Goal: Task Accomplishment & Management: Use online tool/utility

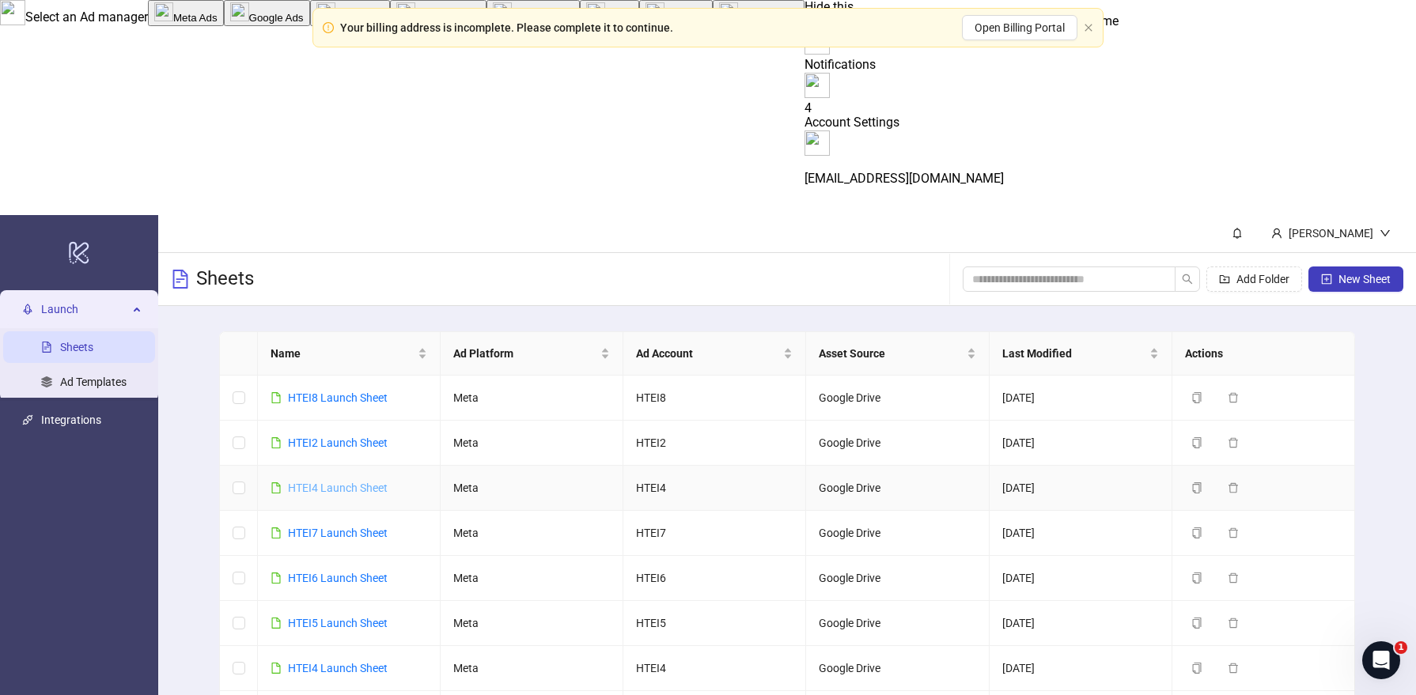
click at [350, 482] on link "HTEI4 Launch Sheet" at bounding box center [338, 488] width 100 height 13
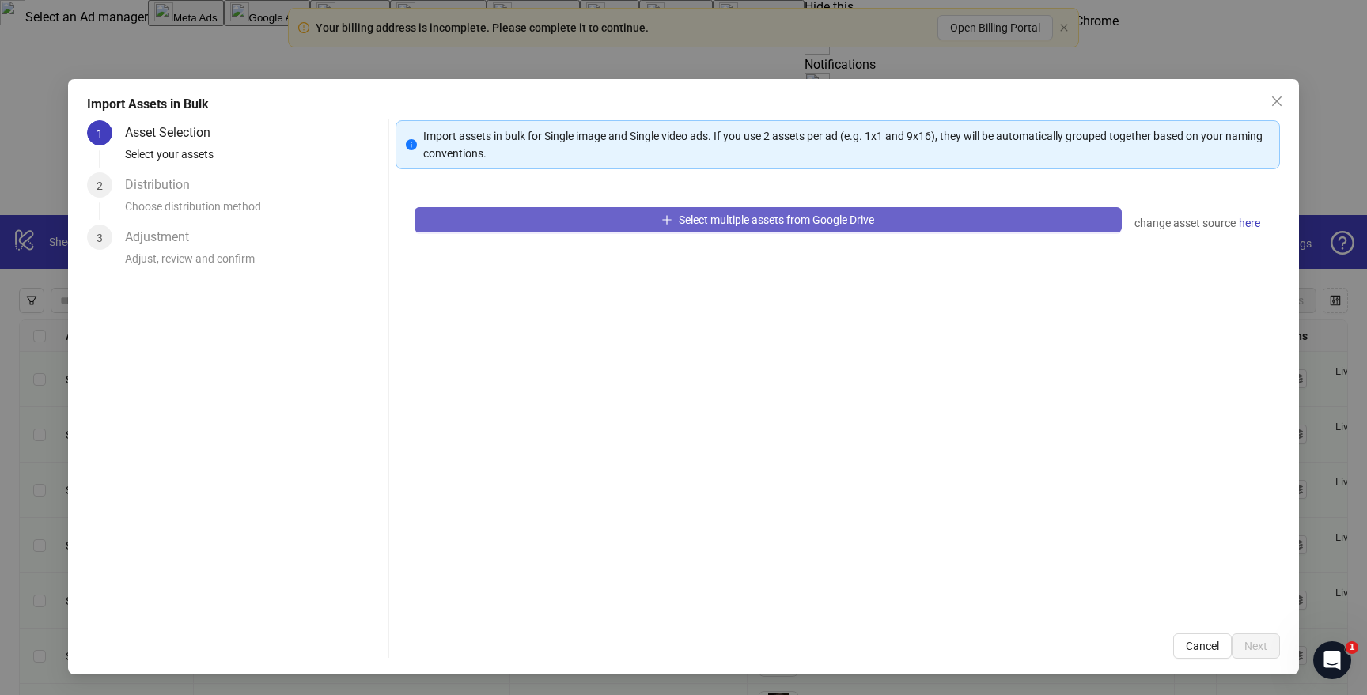
click at [511, 215] on button "Select multiple assets from Google Drive" at bounding box center [767, 219] width 707 height 25
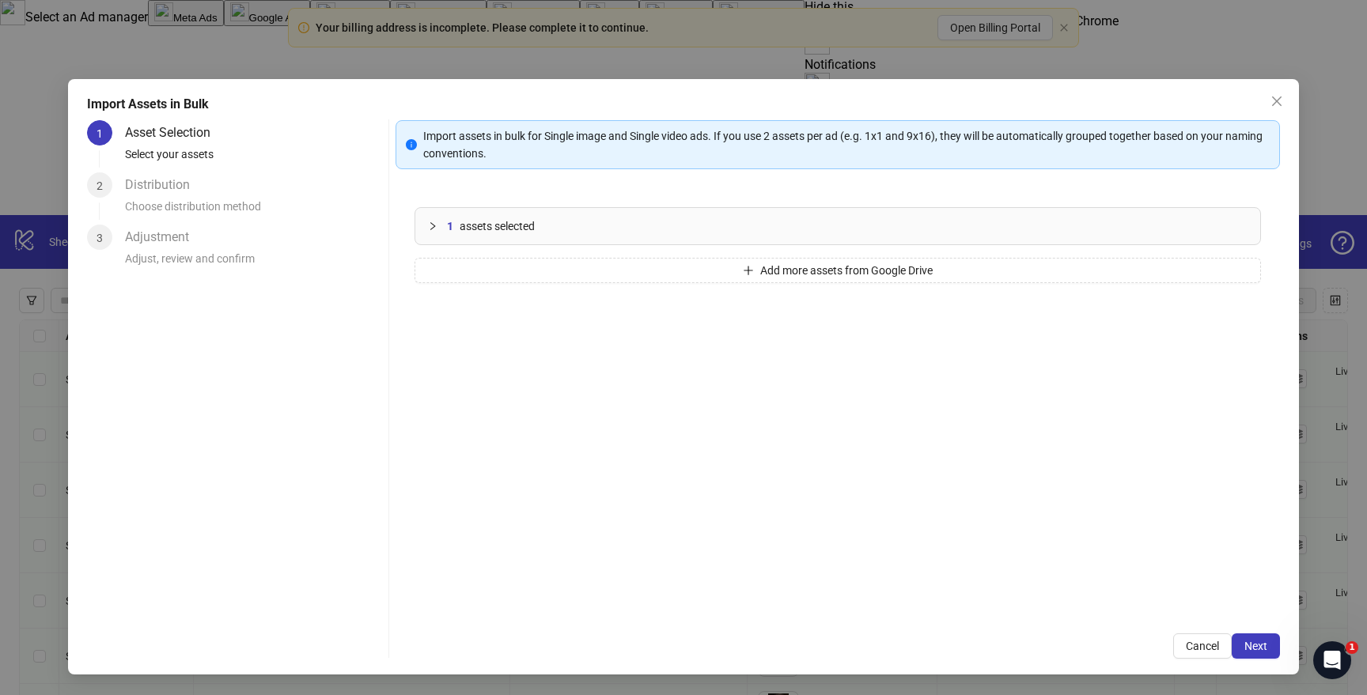
click at [539, 285] on div "1 assets selected Add more assets from Google Drive" at bounding box center [837, 401] width 884 height 426
click at [535, 282] on button "Add more assets from Google Drive" at bounding box center [837, 270] width 846 height 25
click at [549, 272] on button "Add more assets from Google Drive" at bounding box center [837, 270] width 846 height 25
click at [511, 270] on button "Add more assets from Google Drive" at bounding box center [837, 270] width 846 height 25
click at [490, 275] on button "Add more assets from Google Drive" at bounding box center [837, 270] width 846 height 25
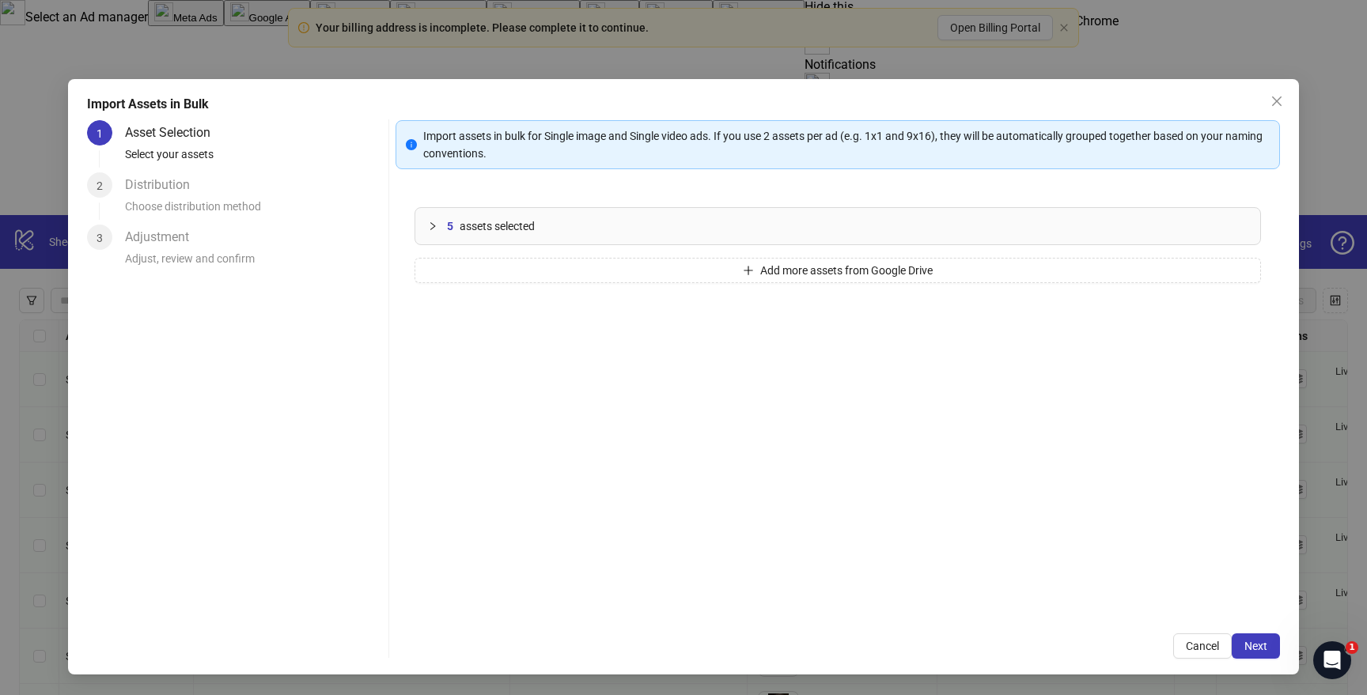
click at [476, 216] on div "5 assets selected" at bounding box center [837, 226] width 845 height 36
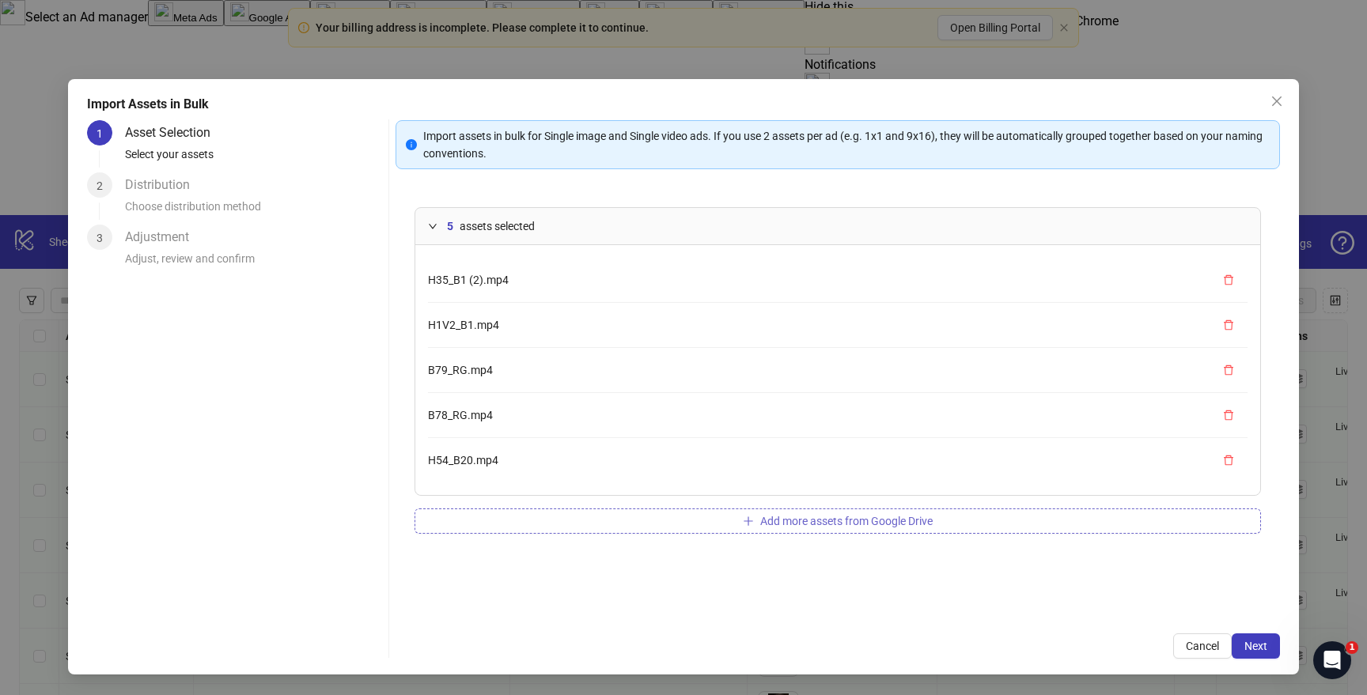
click at [512, 516] on button "Add more assets from Google Drive" at bounding box center [837, 520] width 846 height 25
click at [495, 574] on button "Add more assets from Google Drive" at bounding box center [837, 566] width 846 height 25
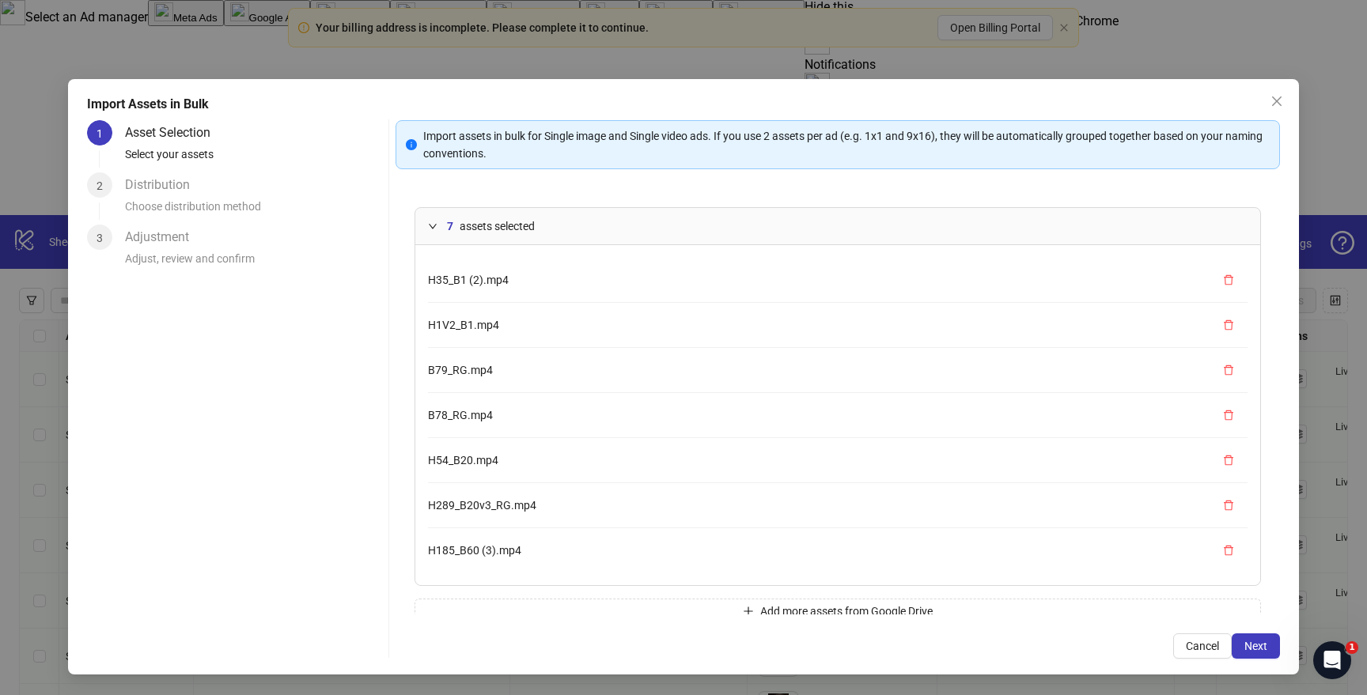
scroll to position [28, 0]
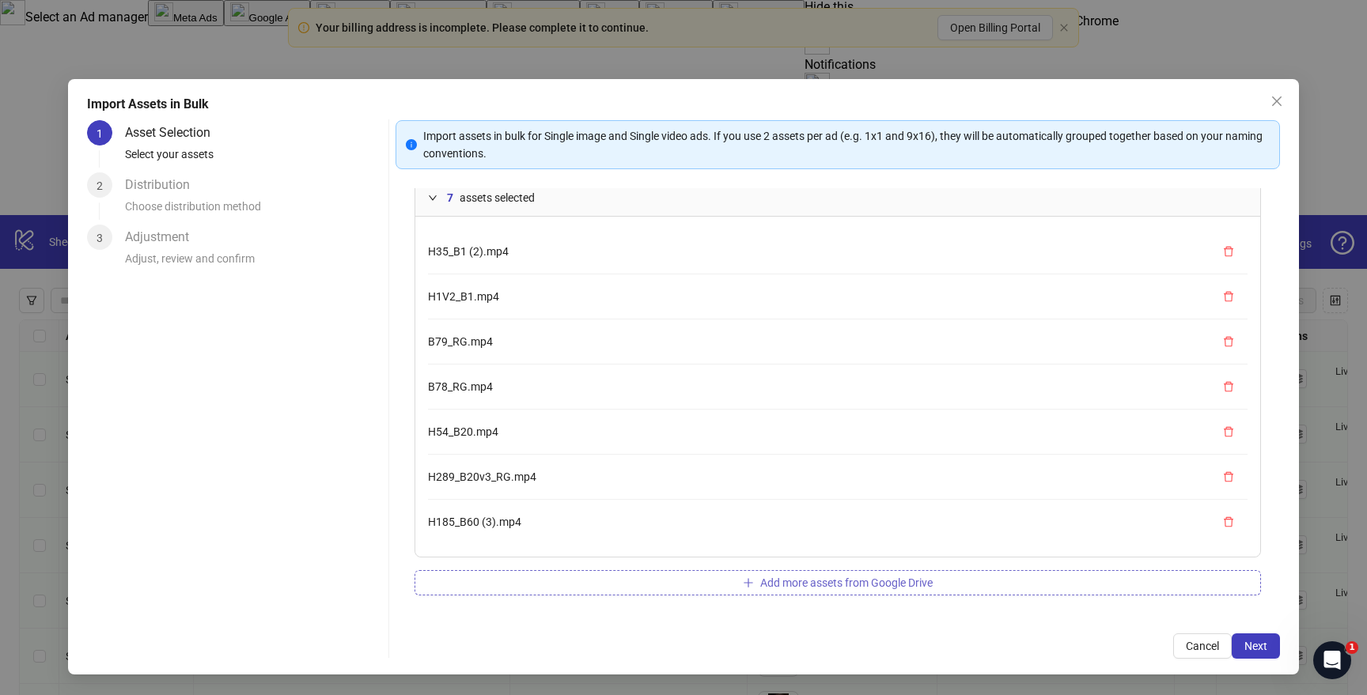
click at [704, 585] on button "Add more assets from Google Drive" at bounding box center [837, 582] width 846 height 25
click at [662, 585] on button "Add more assets from Google Drive" at bounding box center [837, 584] width 846 height 25
click at [715, 583] on button "Add more assets from Google Drive" at bounding box center [837, 584] width 846 height 25
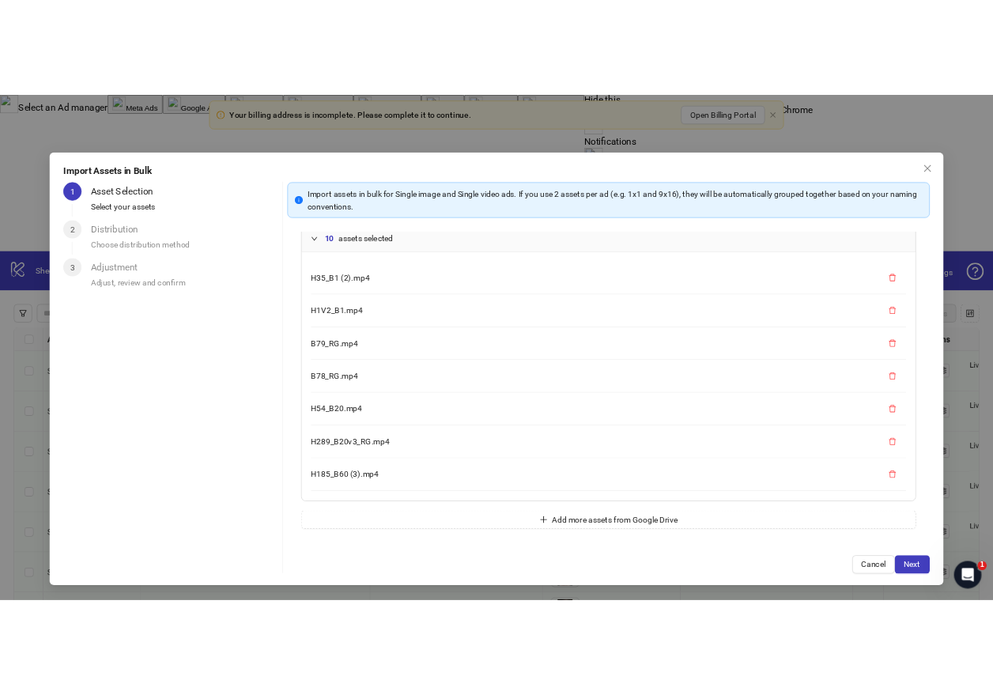
scroll to position [66, 0]
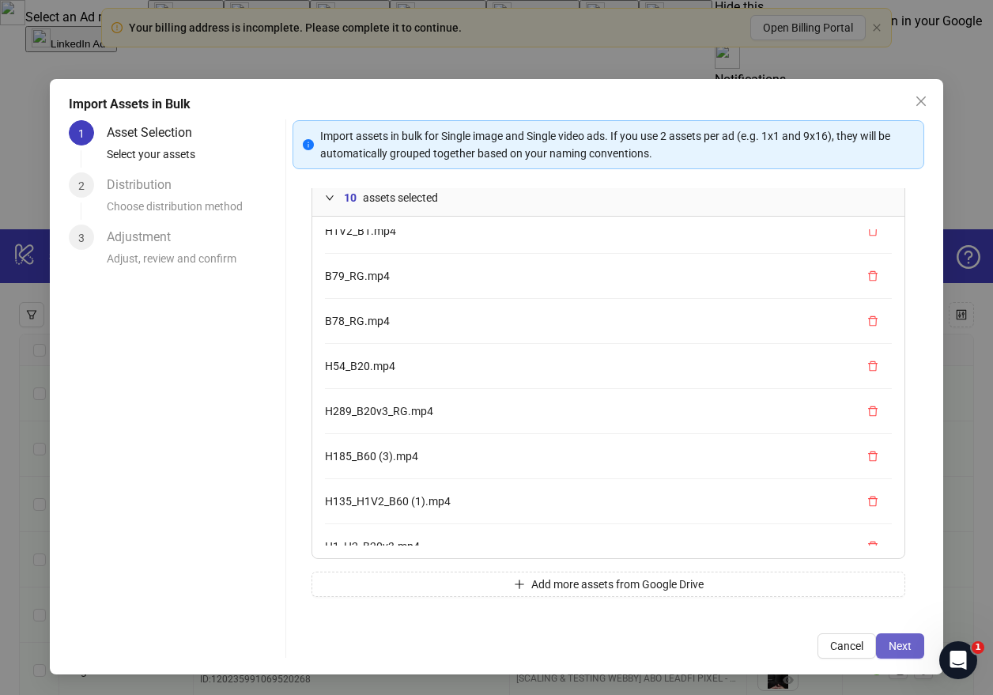
click at [887, 648] on button "Next" at bounding box center [900, 645] width 48 height 25
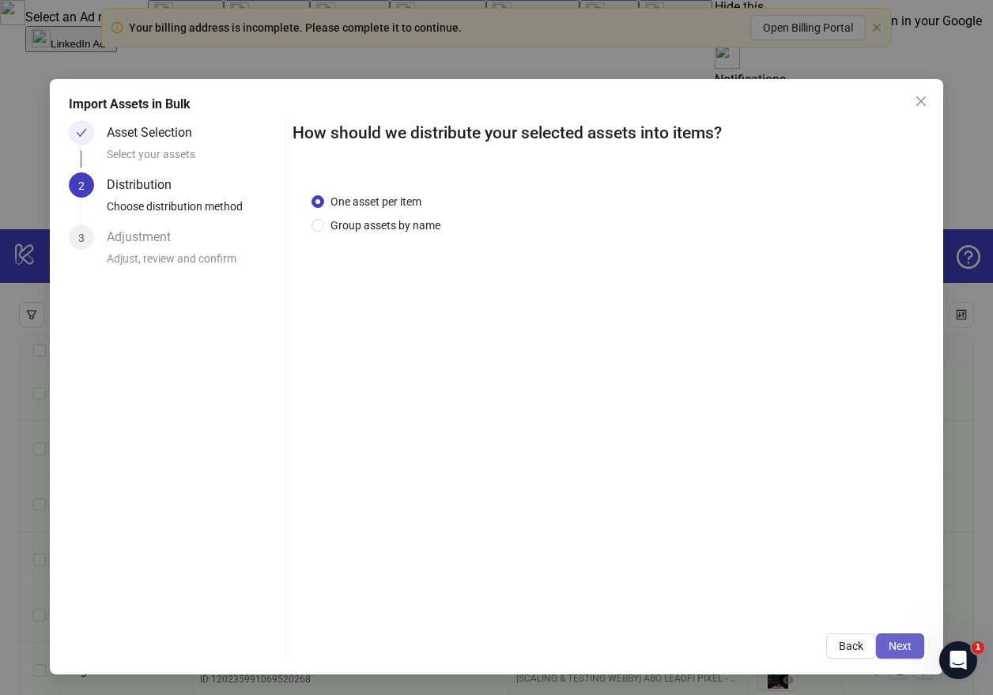
click at [896, 635] on button "Next" at bounding box center [900, 645] width 48 height 25
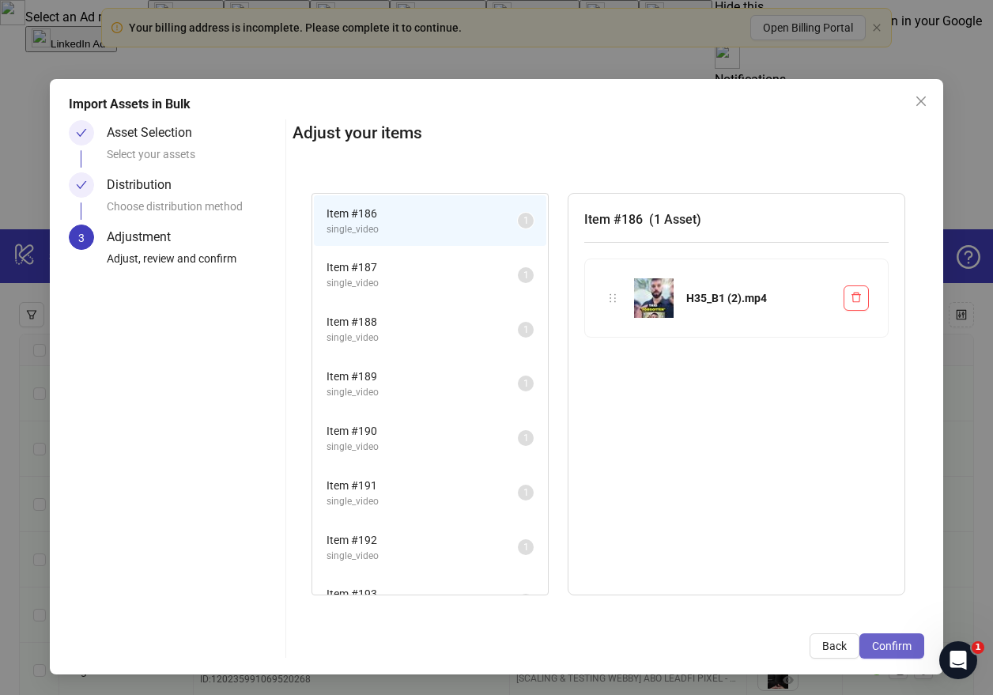
click at [898, 644] on span "Confirm" at bounding box center [892, 646] width 40 height 13
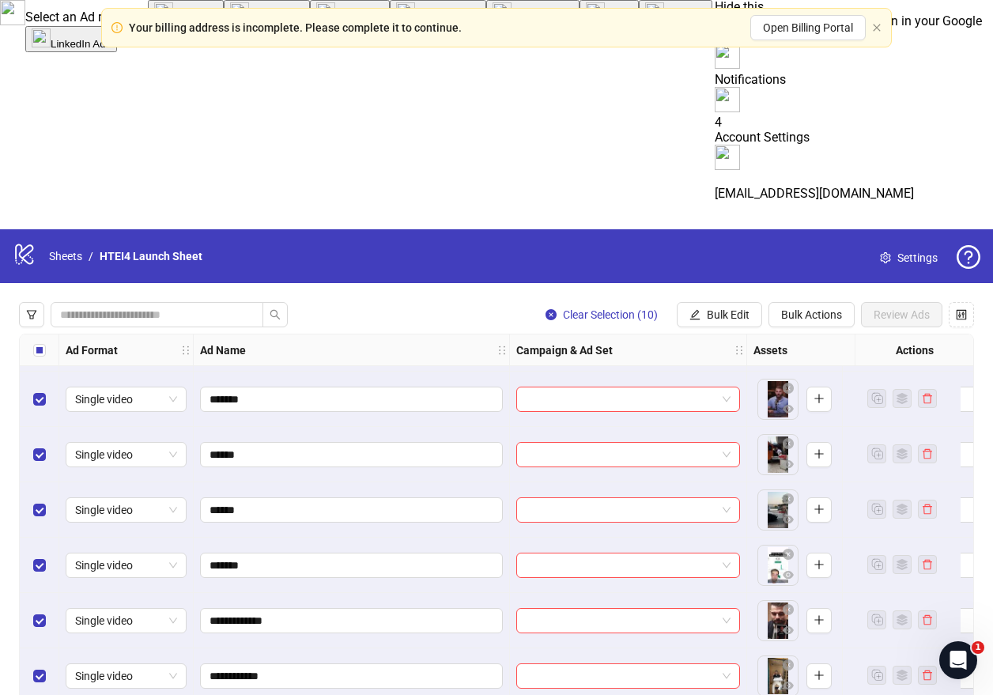
scroll to position [10119, 0]
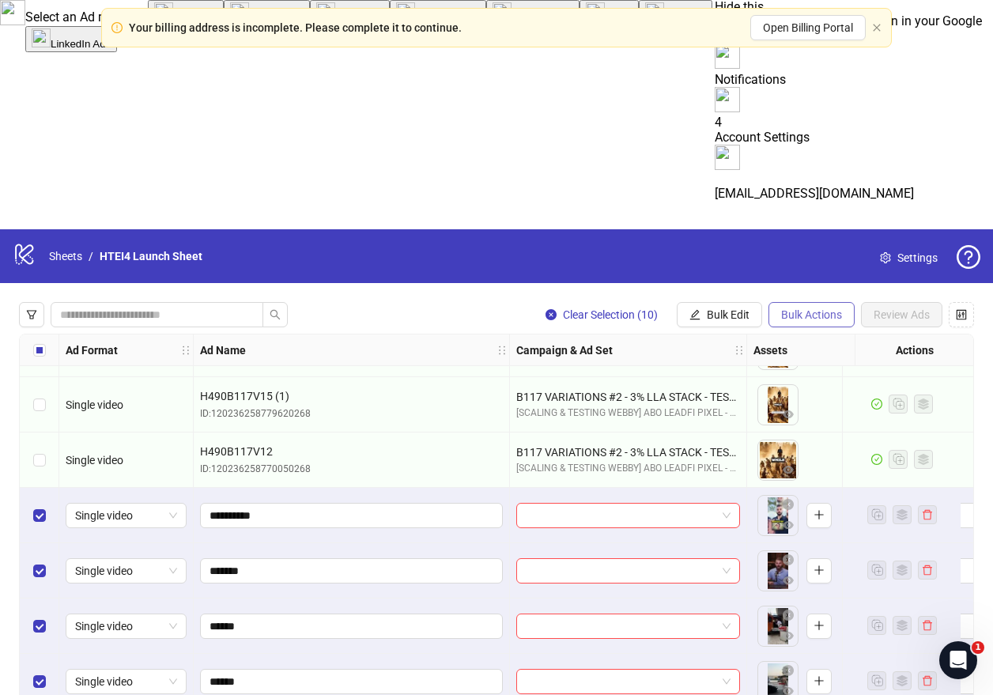
click at [814, 302] on button "Bulk Actions" at bounding box center [812, 314] width 86 height 25
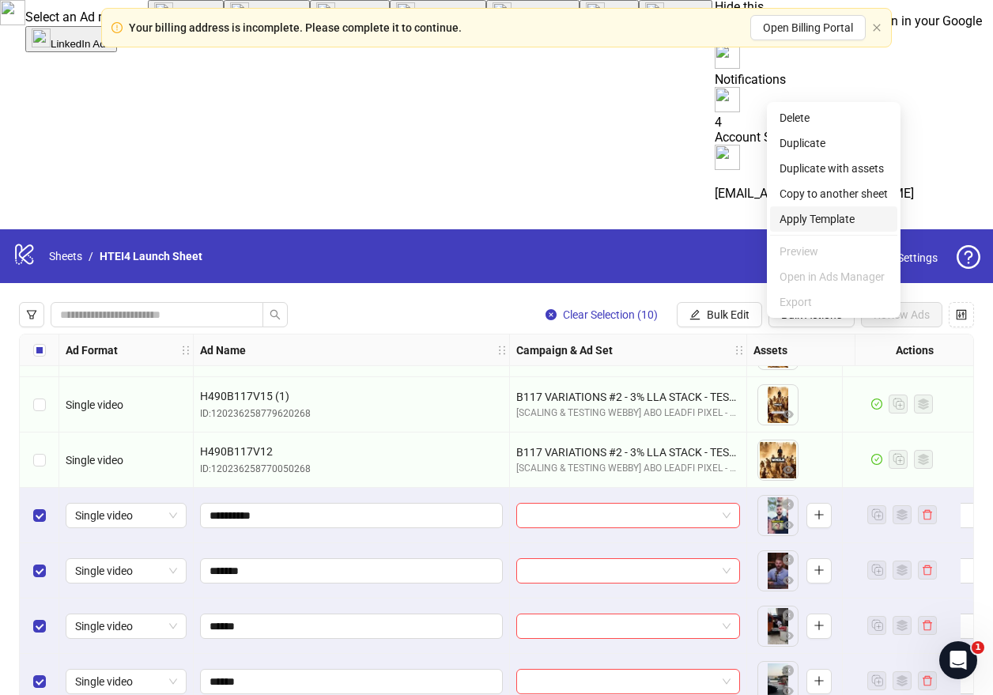
click at [803, 210] on span "Apply Template" at bounding box center [834, 218] width 108 height 17
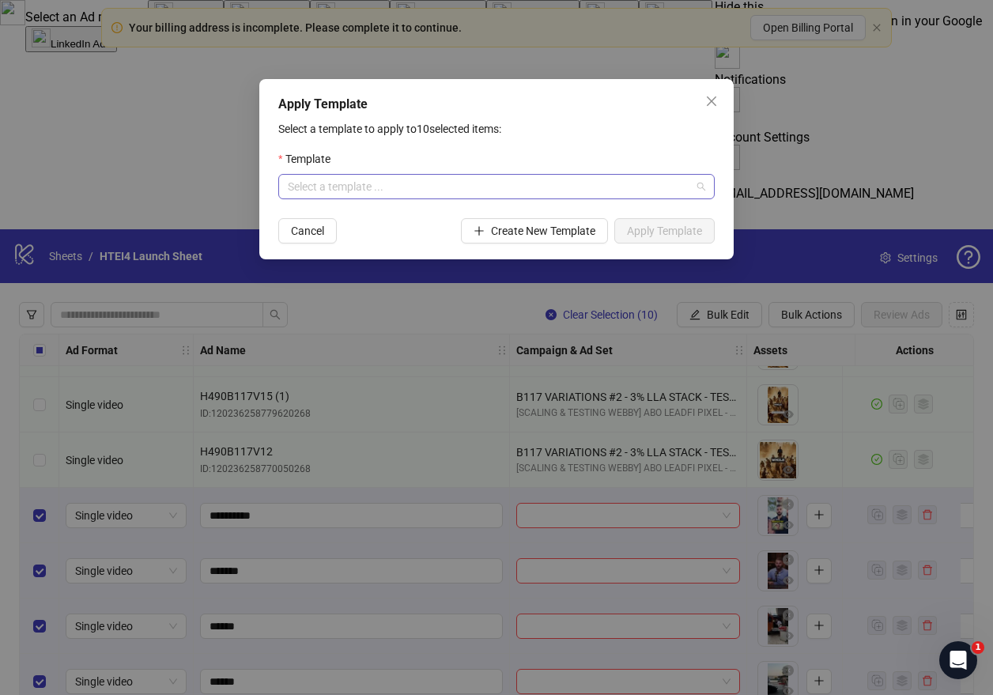
click at [477, 186] on input "search" at bounding box center [489, 187] width 403 height 24
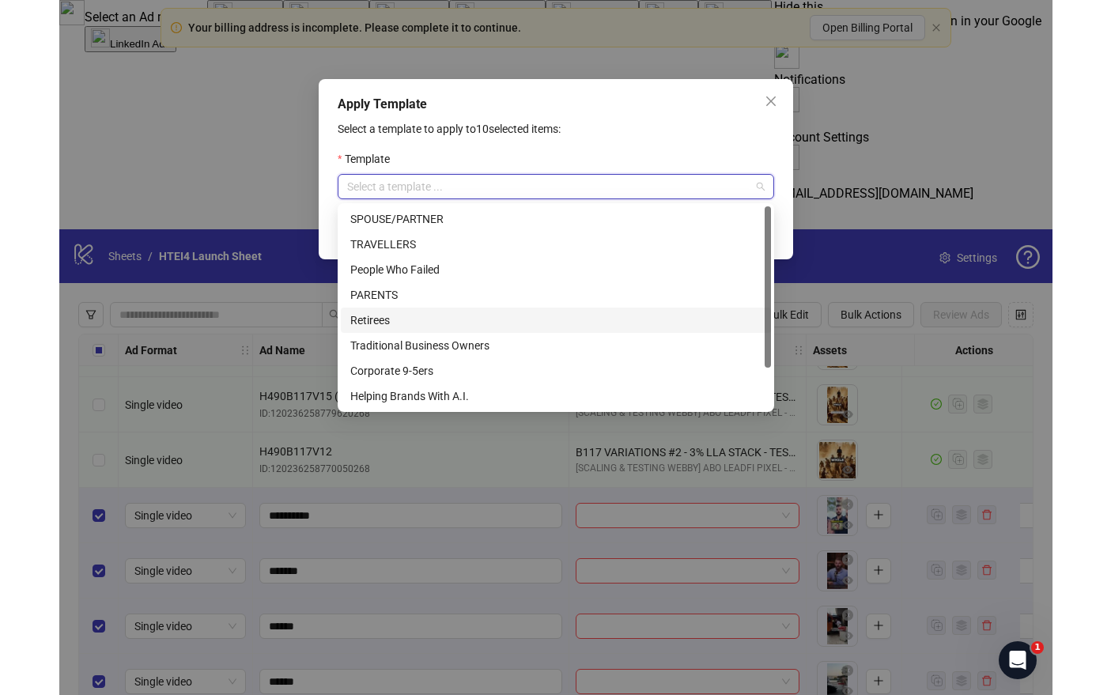
scroll to position [51, 0]
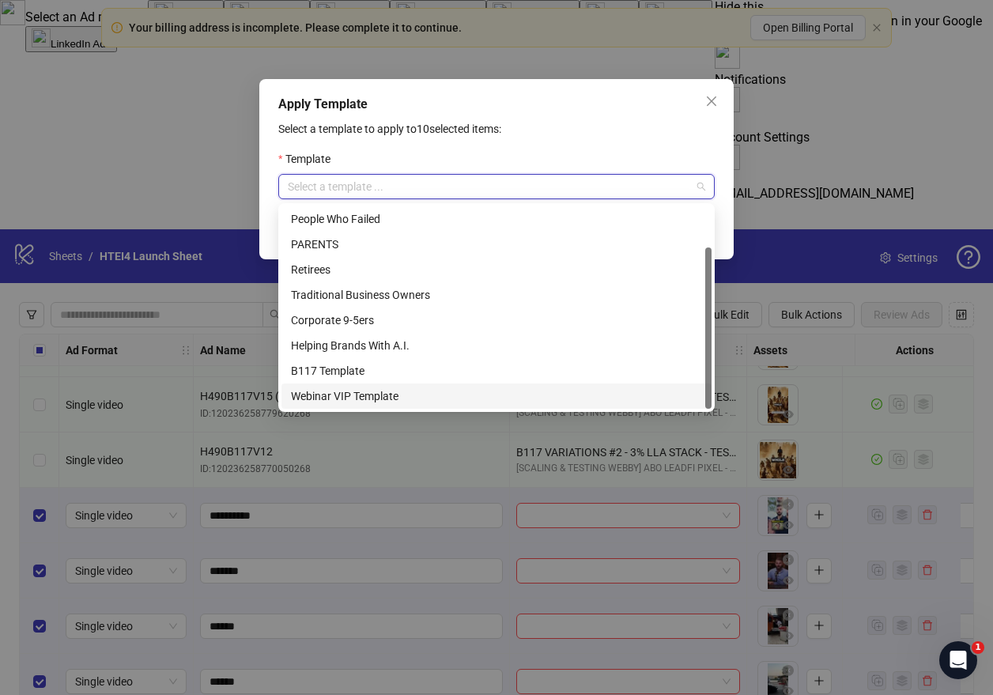
click at [474, 388] on div "Webinar VIP Template" at bounding box center [496, 396] width 411 height 17
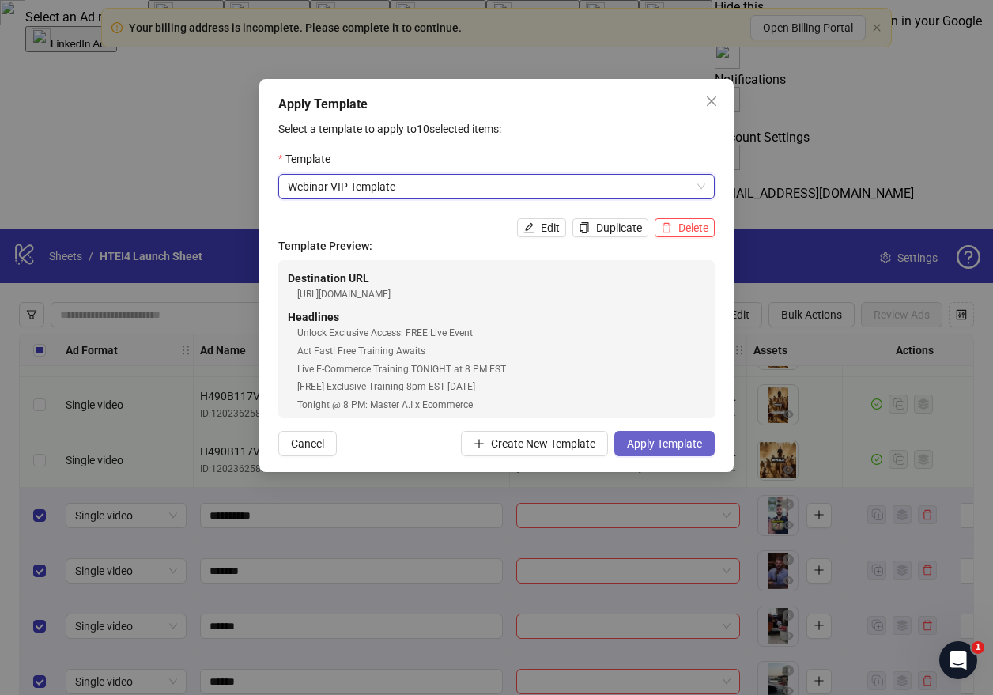
click at [647, 437] on button "Apply Template" at bounding box center [664, 443] width 100 height 25
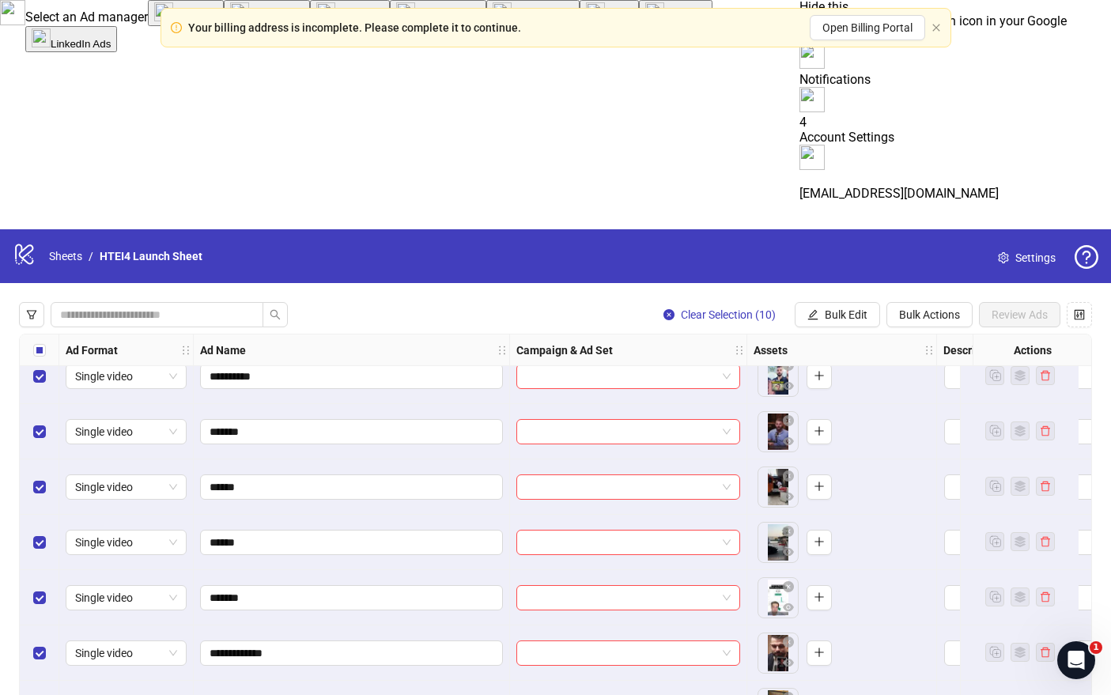
scroll to position [10153, 0]
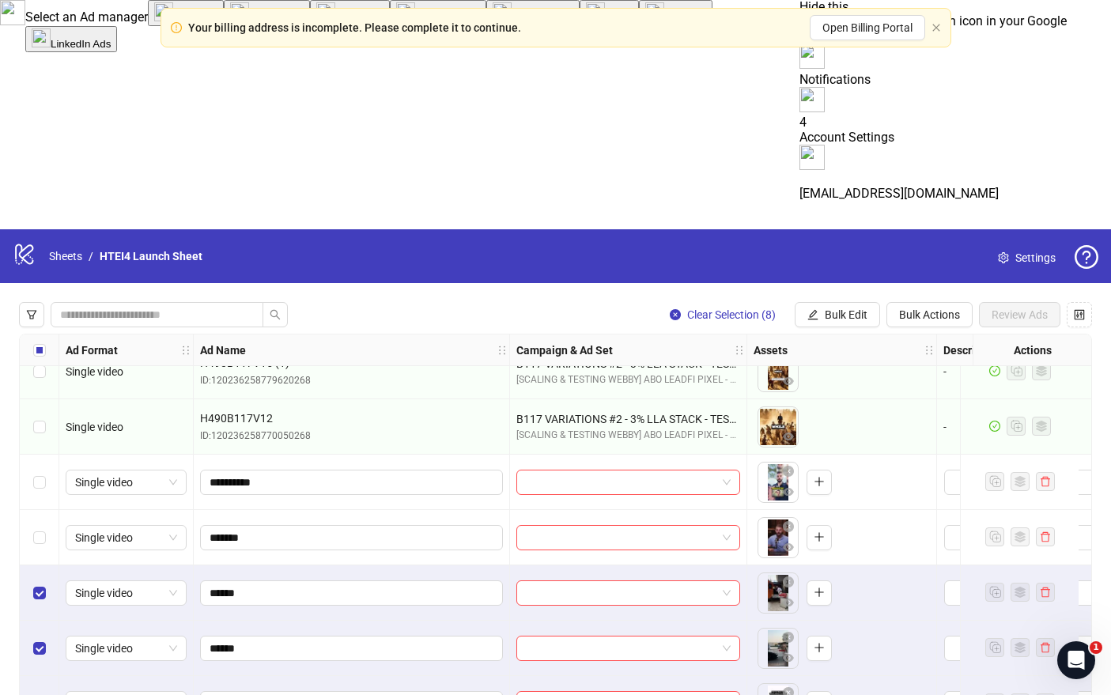
click at [45, 565] on div "Select row 188" at bounding box center [40, 592] width 40 height 55
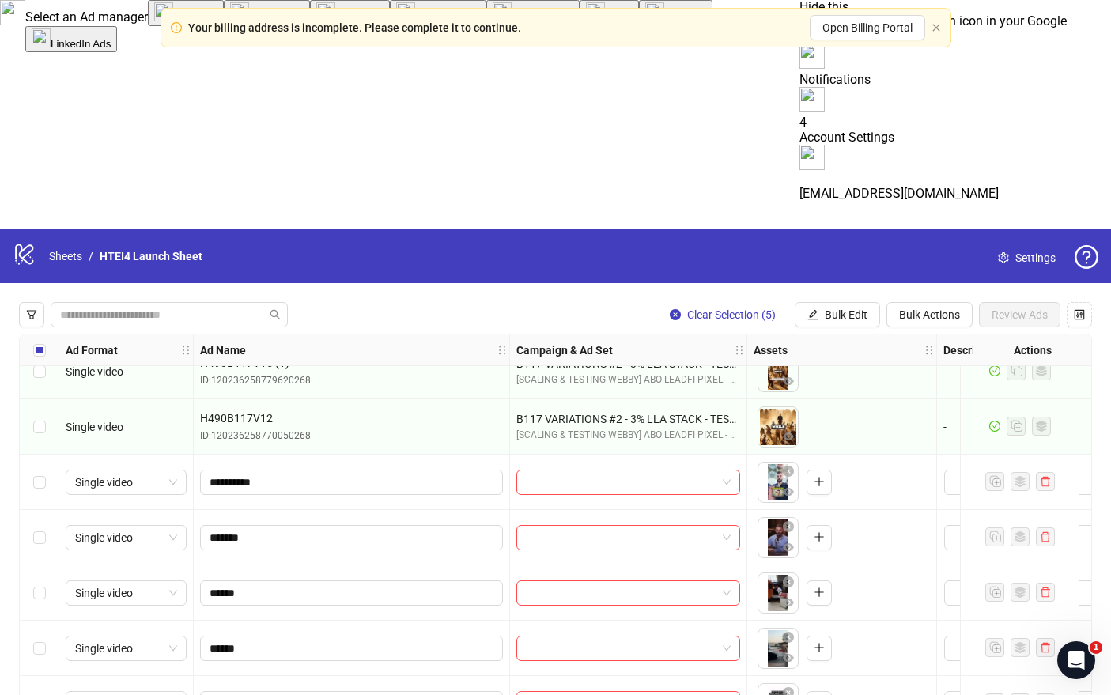
scroll to position [10231, 0]
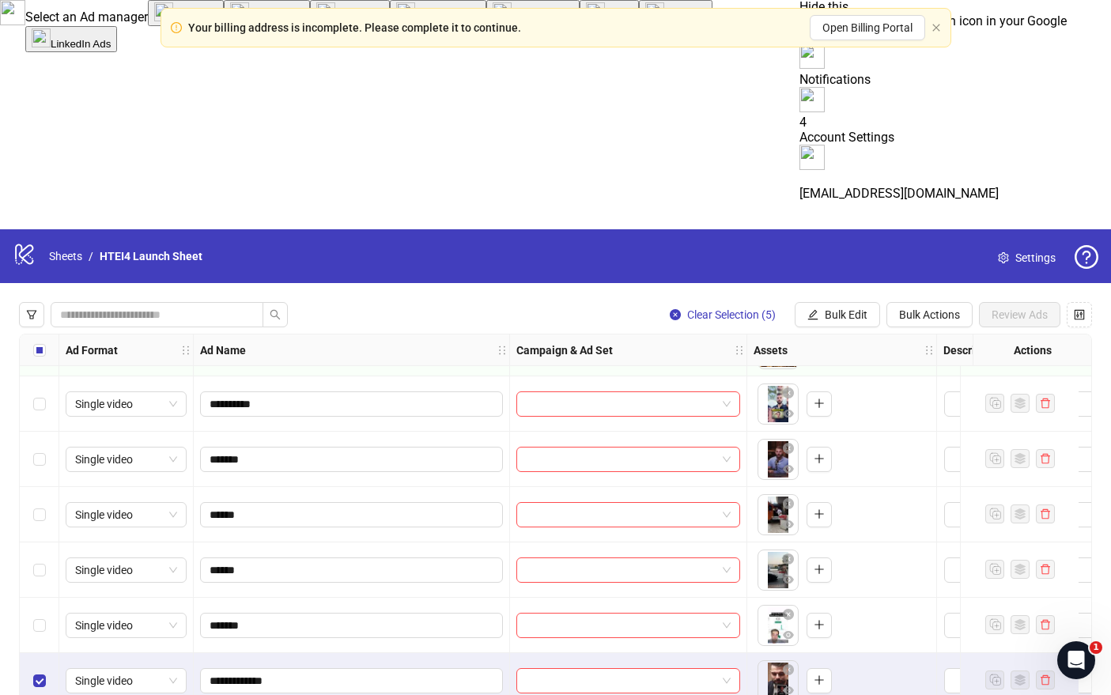
click at [45, 653] on div "Select row 191" at bounding box center [40, 680] width 40 height 55
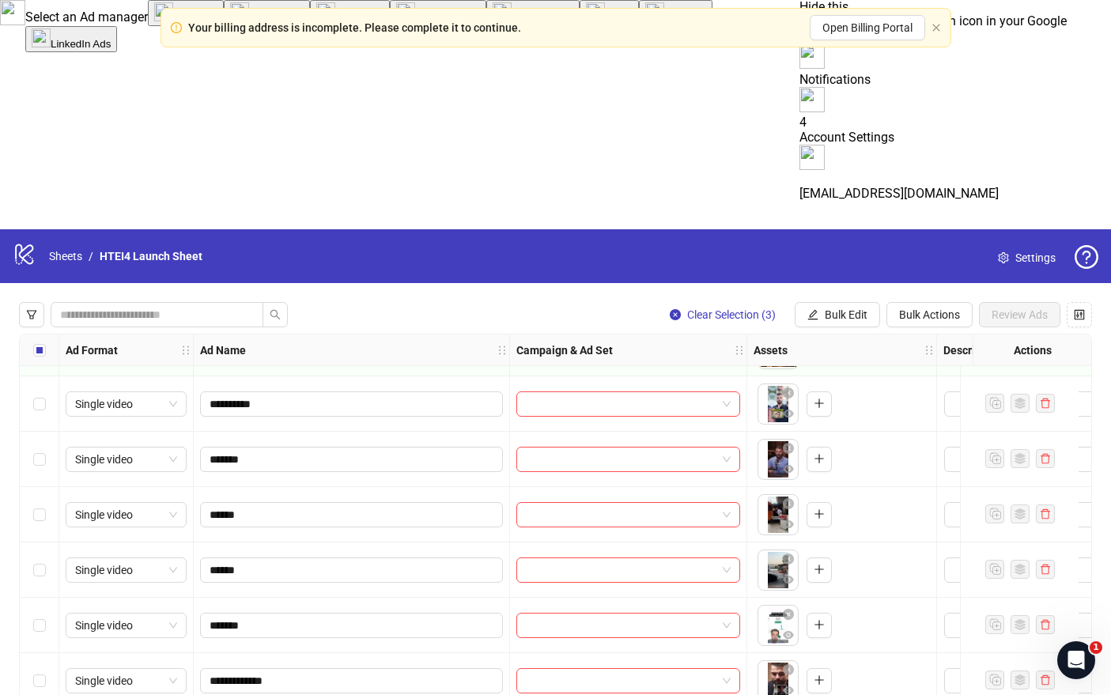
scroll to position [10297, 0]
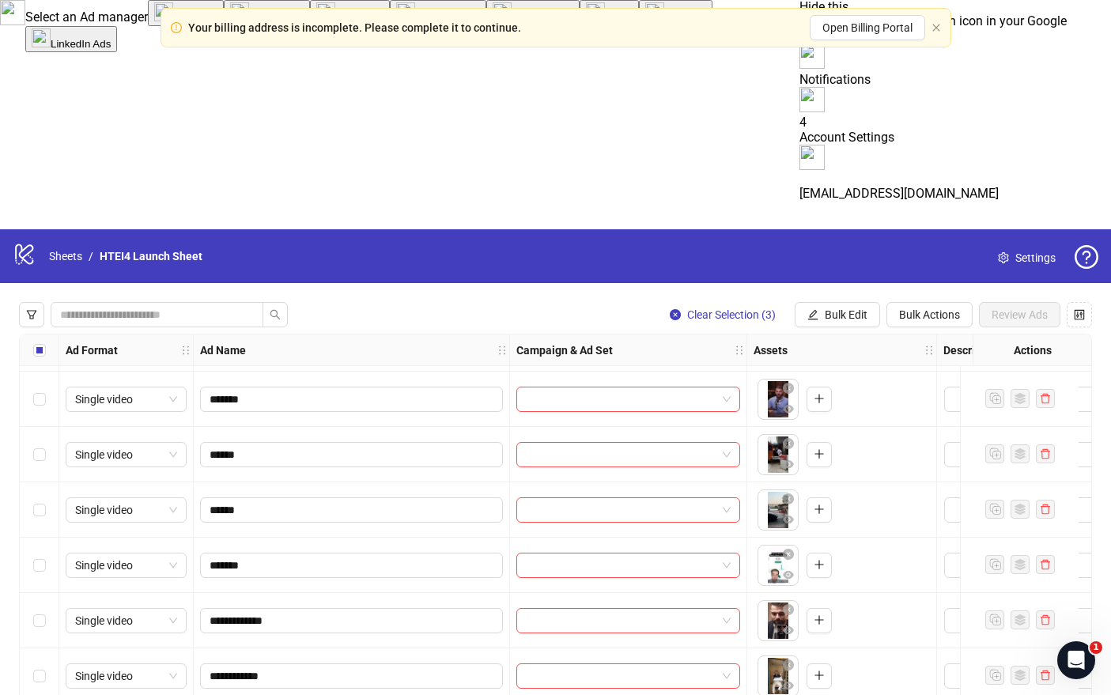
click at [37, 648] on div "Select row 192" at bounding box center [40, 675] width 40 height 55
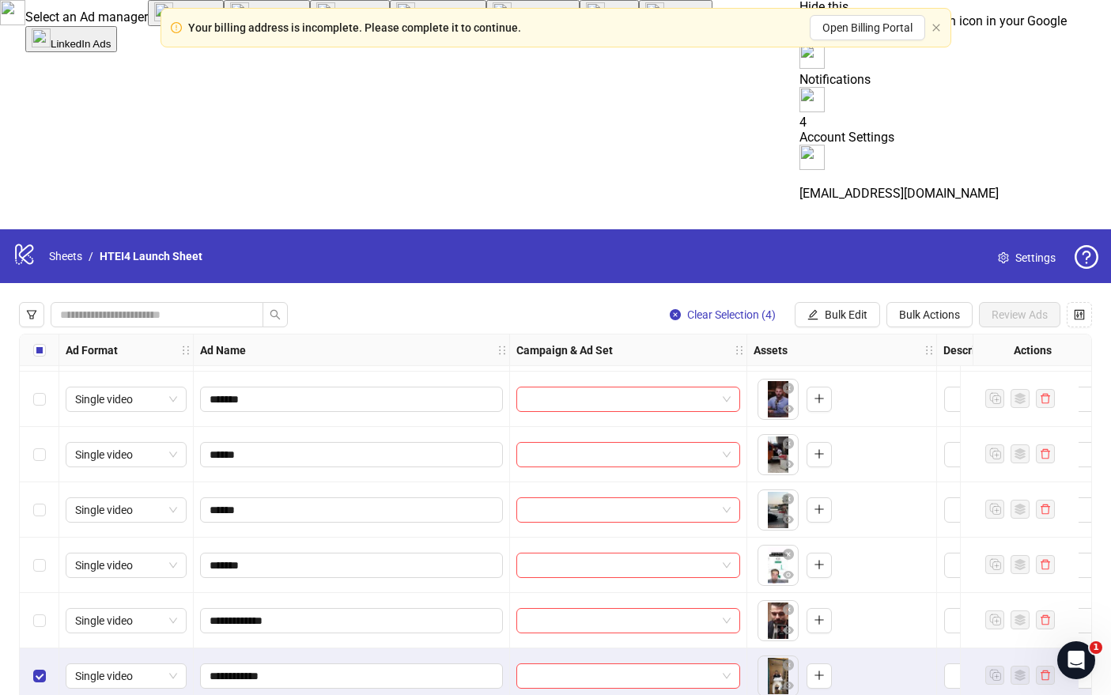
click at [32, 593] on div "Select row 191" at bounding box center [40, 620] width 40 height 55
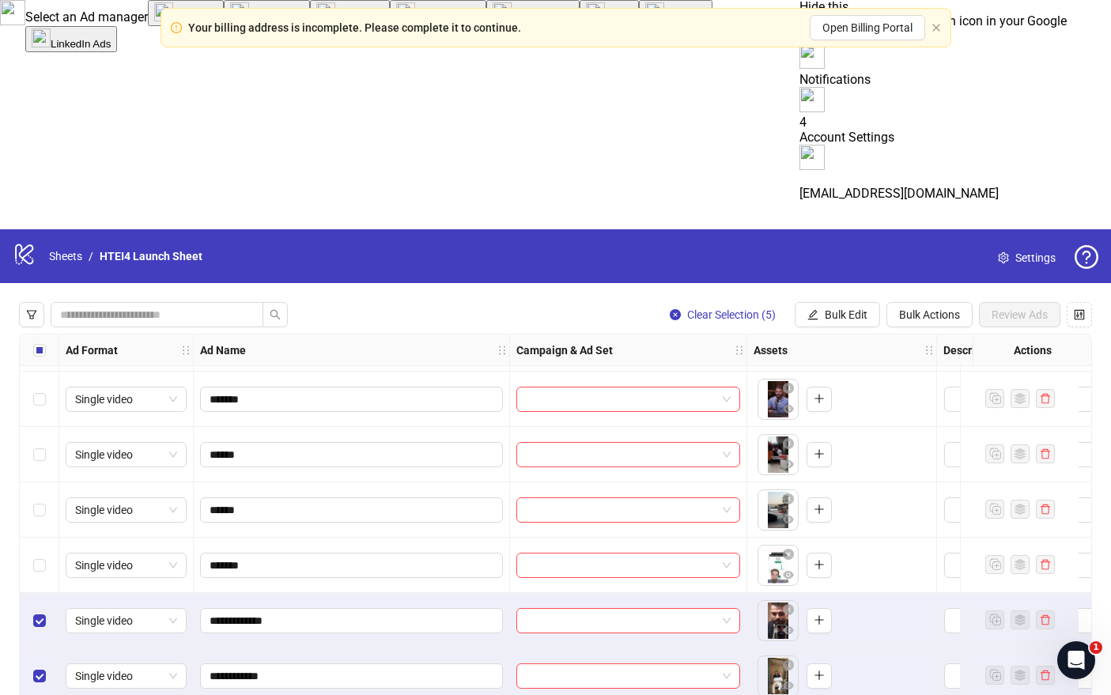
click at [42, 538] on div "Select row 190" at bounding box center [40, 565] width 40 height 55
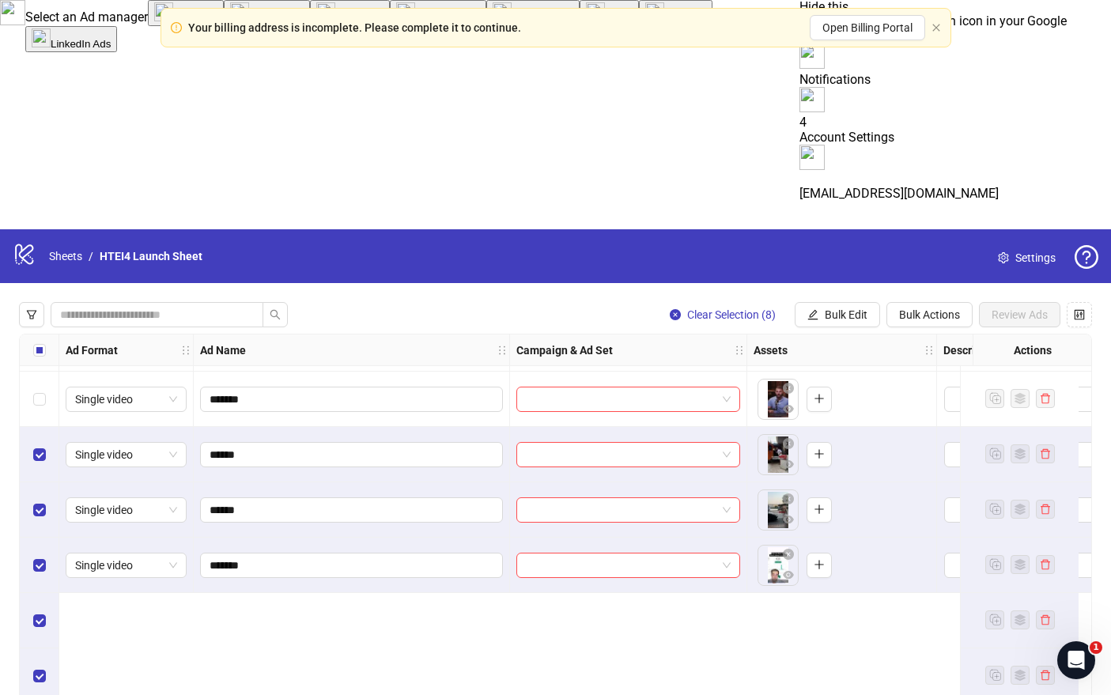
scroll to position [9923, 0]
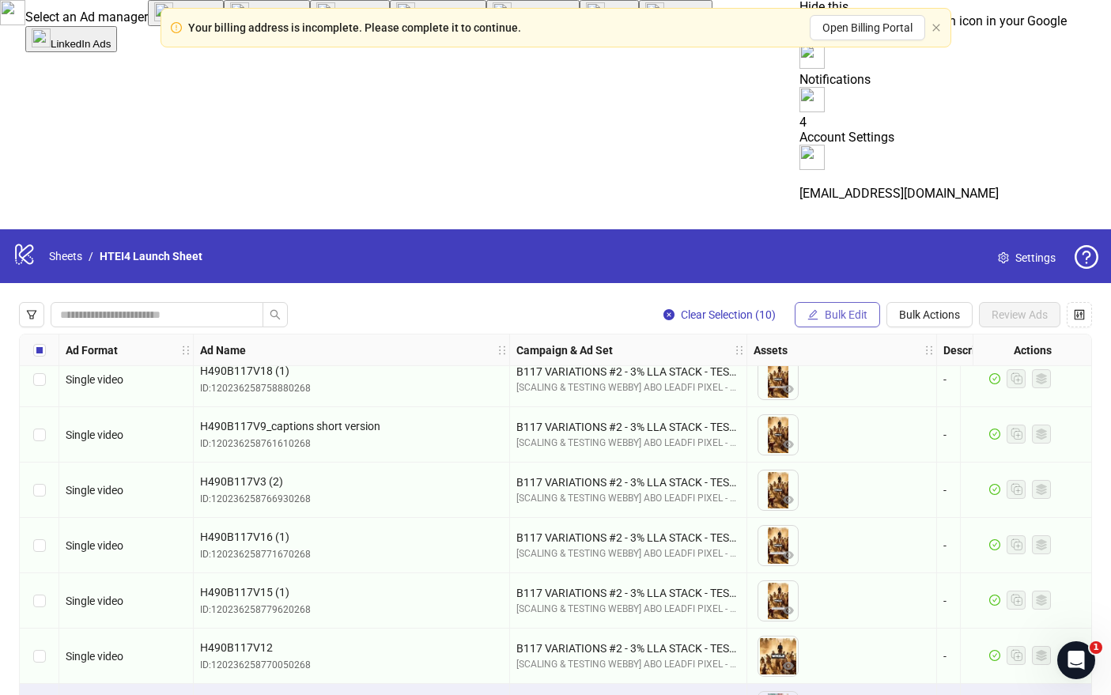
click at [844, 308] on span "Bulk Edit" at bounding box center [846, 314] width 43 height 13
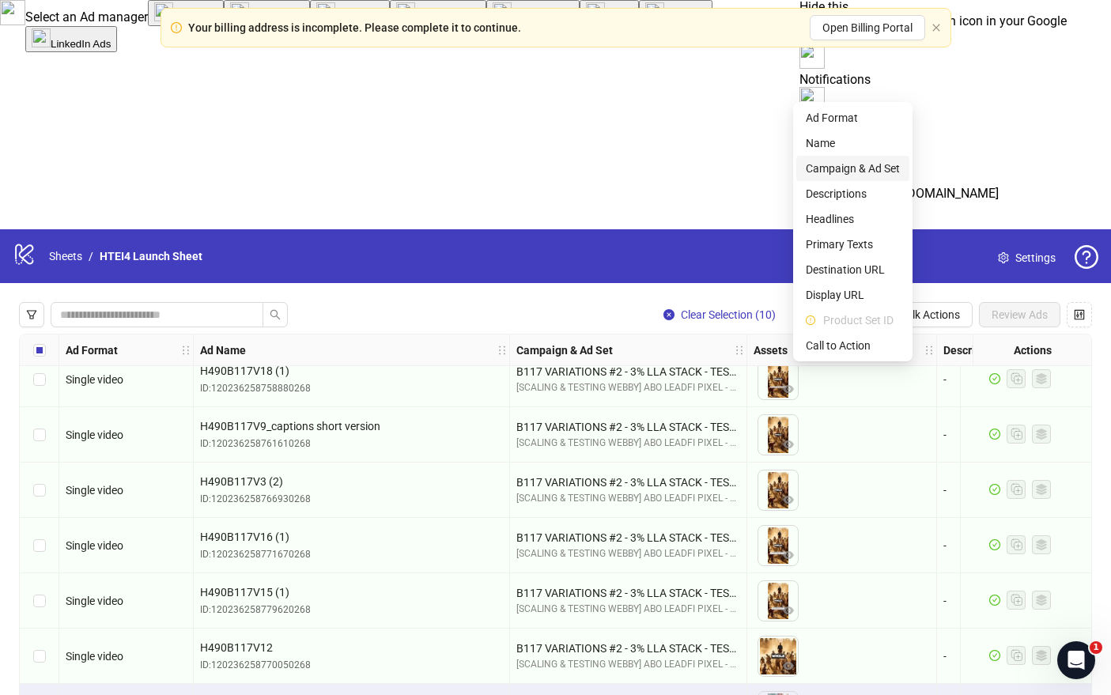
click at [840, 161] on span "Campaign & Ad Set" at bounding box center [853, 168] width 94 height 17
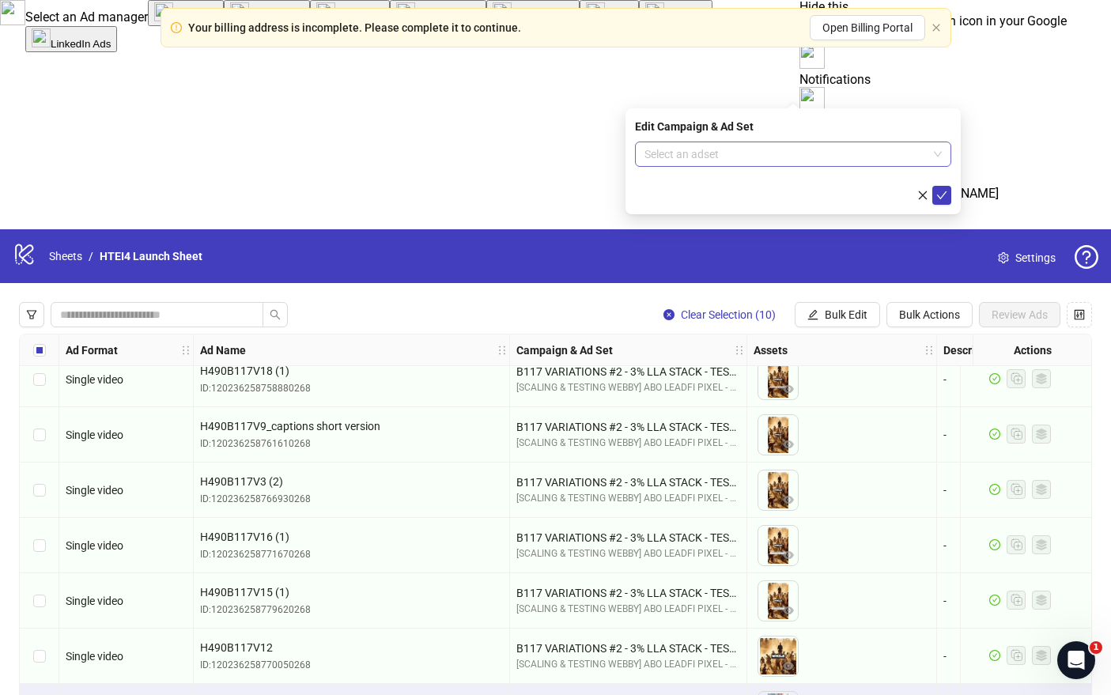
click at [799, 163] on input "search" at bounding box center [786, 154] width 283 height 24
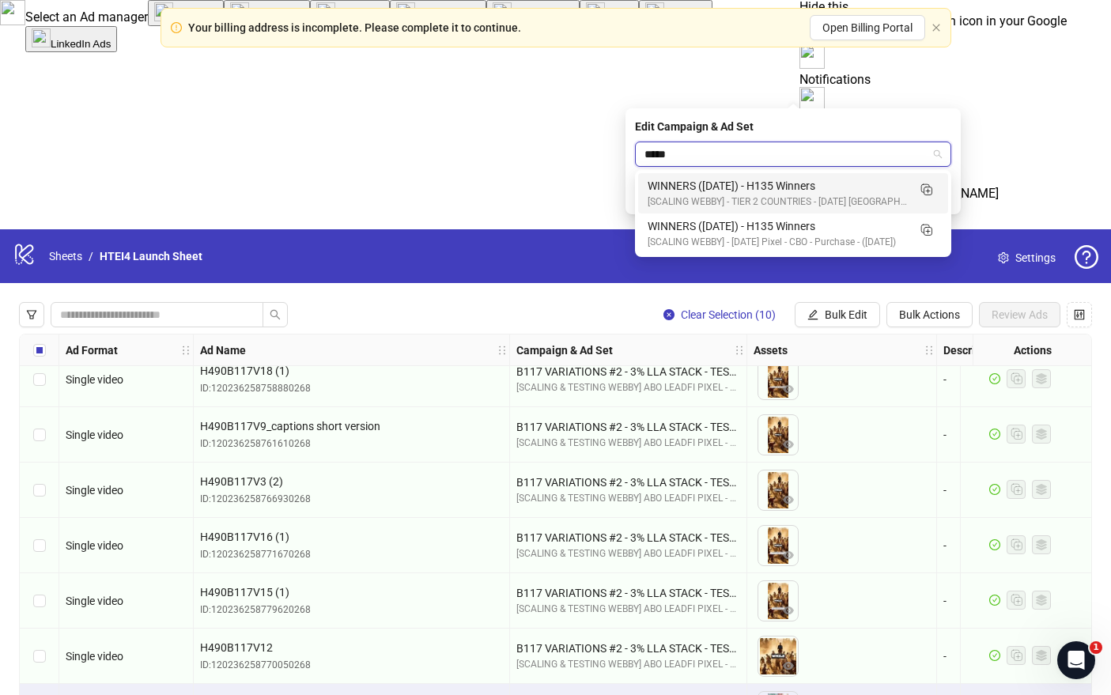
type input "*****"
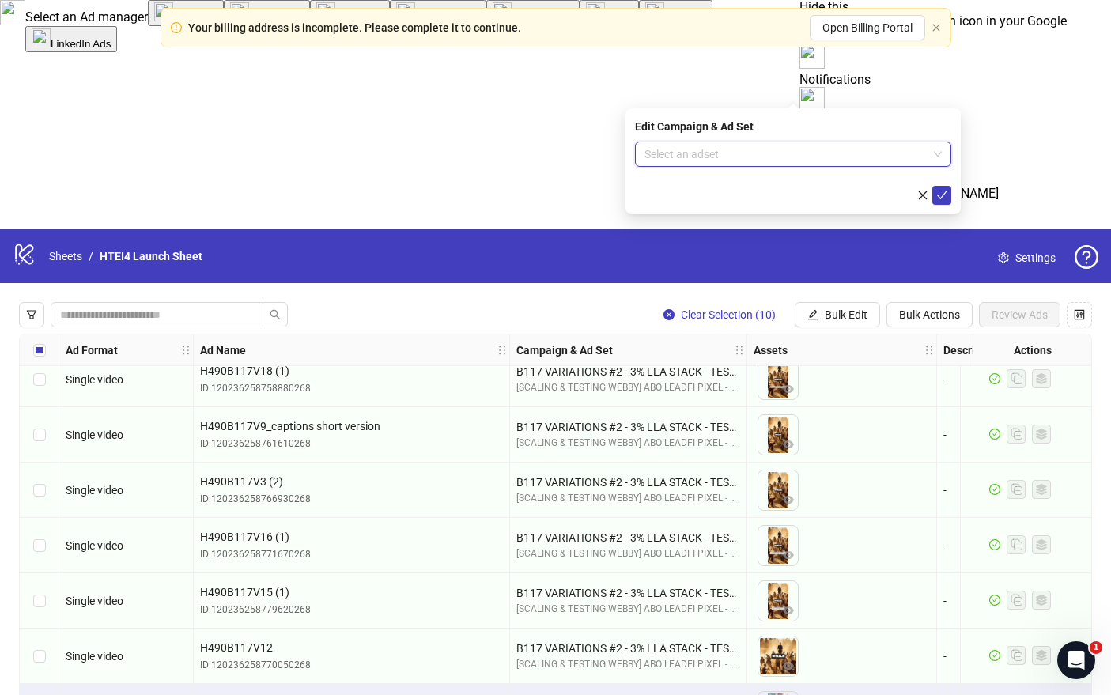
click at [830, 146] on input "search" at bounding box center [786, 154] width 283 height 24
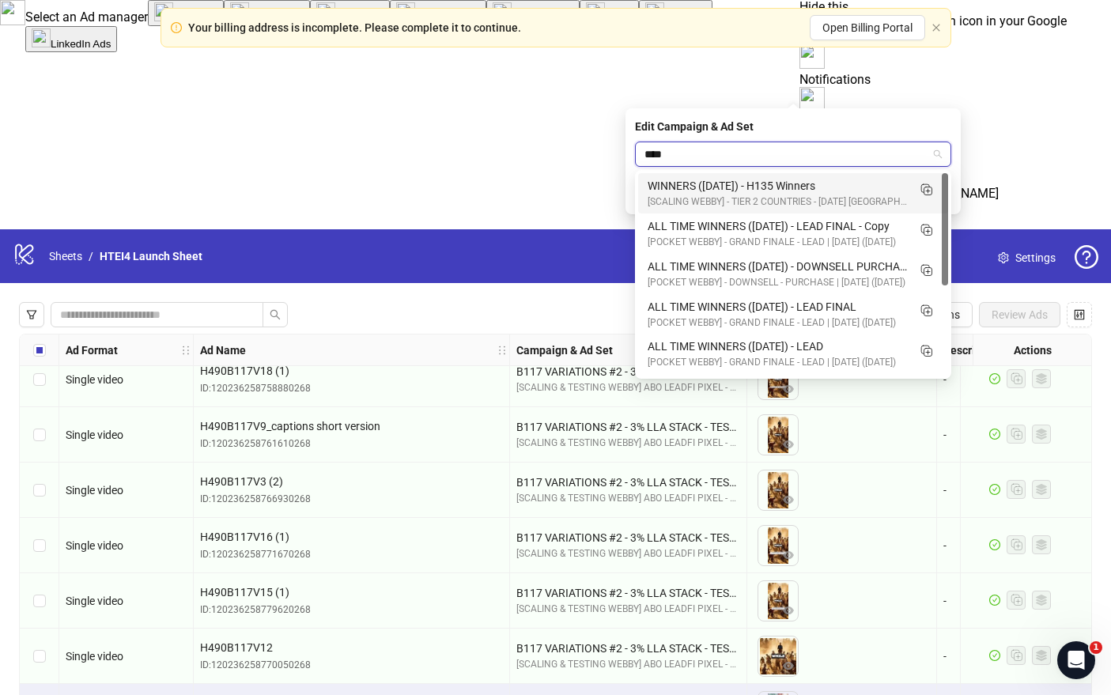
type input "*****"
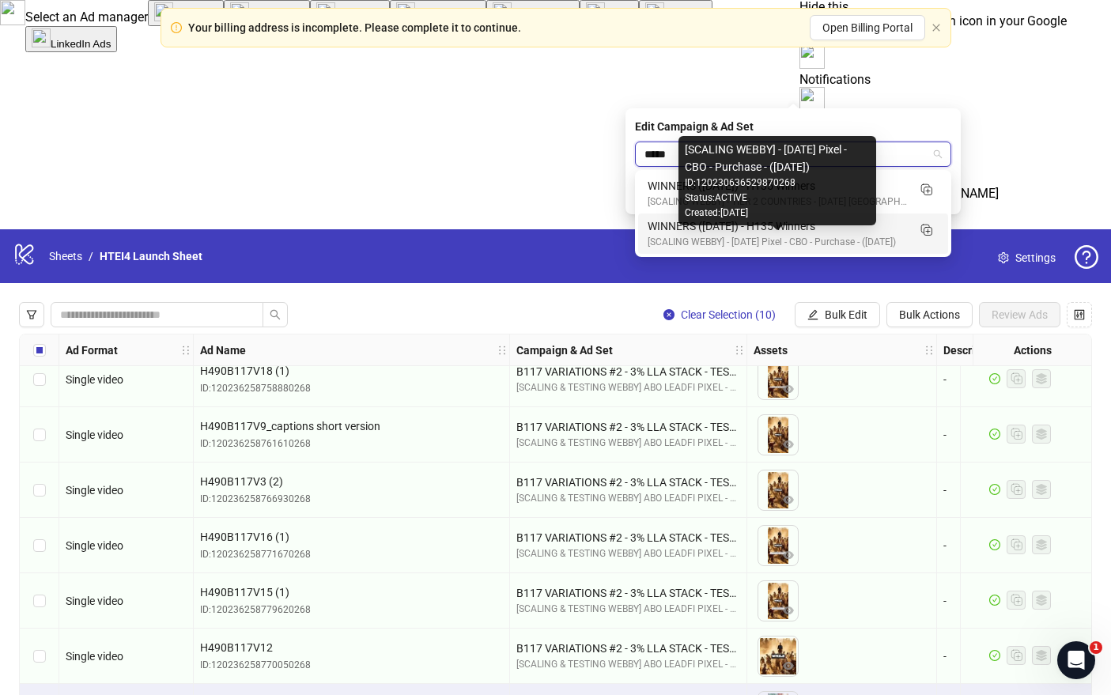
click at [787, 241] on div "[SCALING WEBBY] - [DATE] Pixel - CBO - Purchase - ([DATE])" at bounding box center [777, 242] width 259 height 15
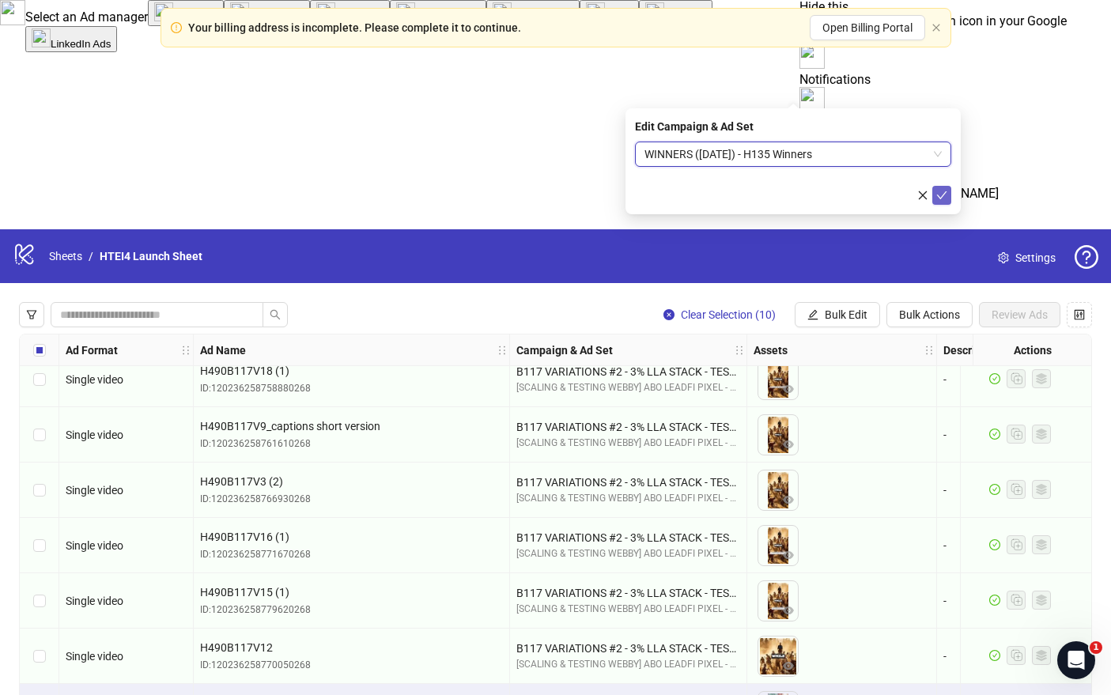
click at [942, 195] on icon "check" at bounding box center [942, 195] width 10 height 8
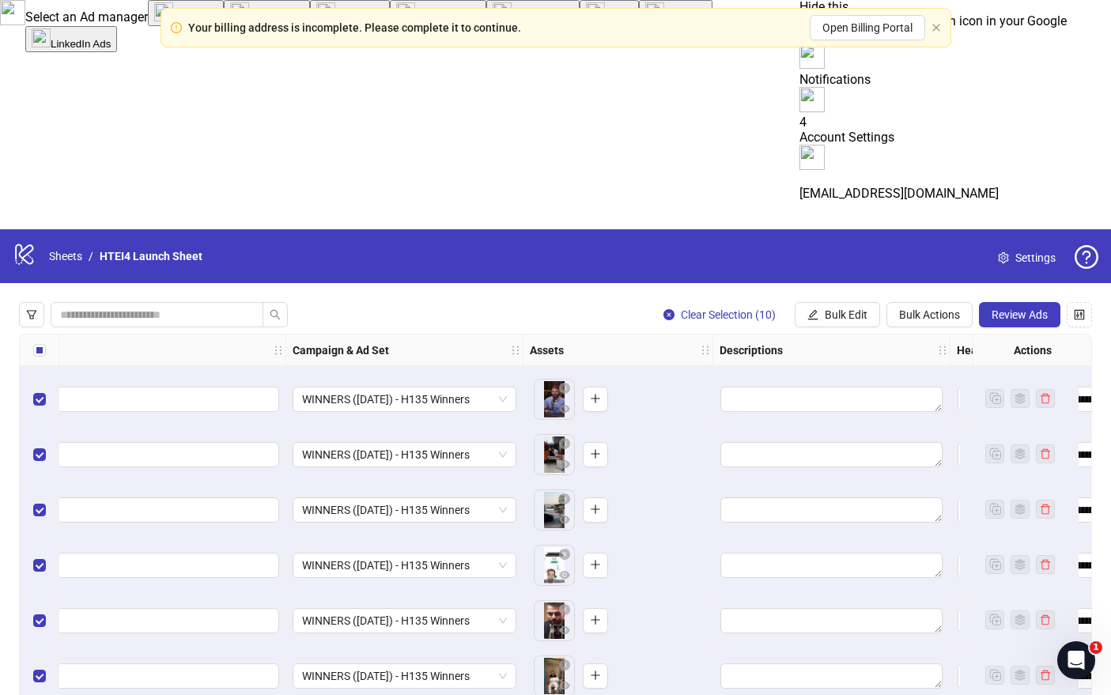
scroll to position [10297, 539]
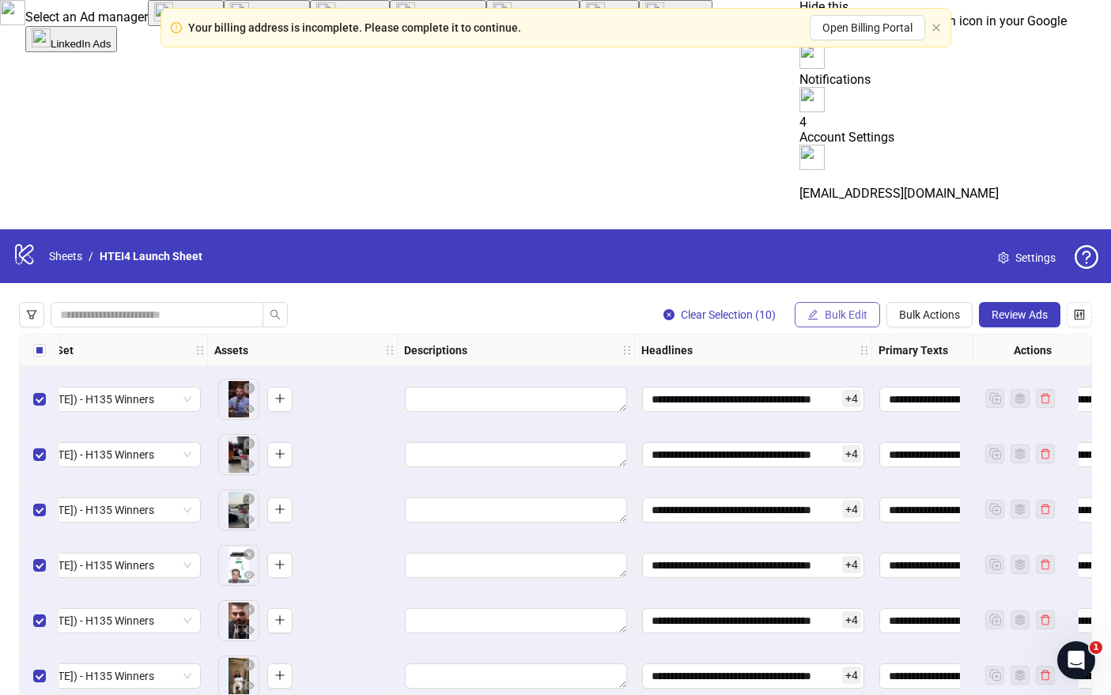
click at [845, 308] on span "Bulk Edit" at bounding box center [846, 314] width 43 height 13
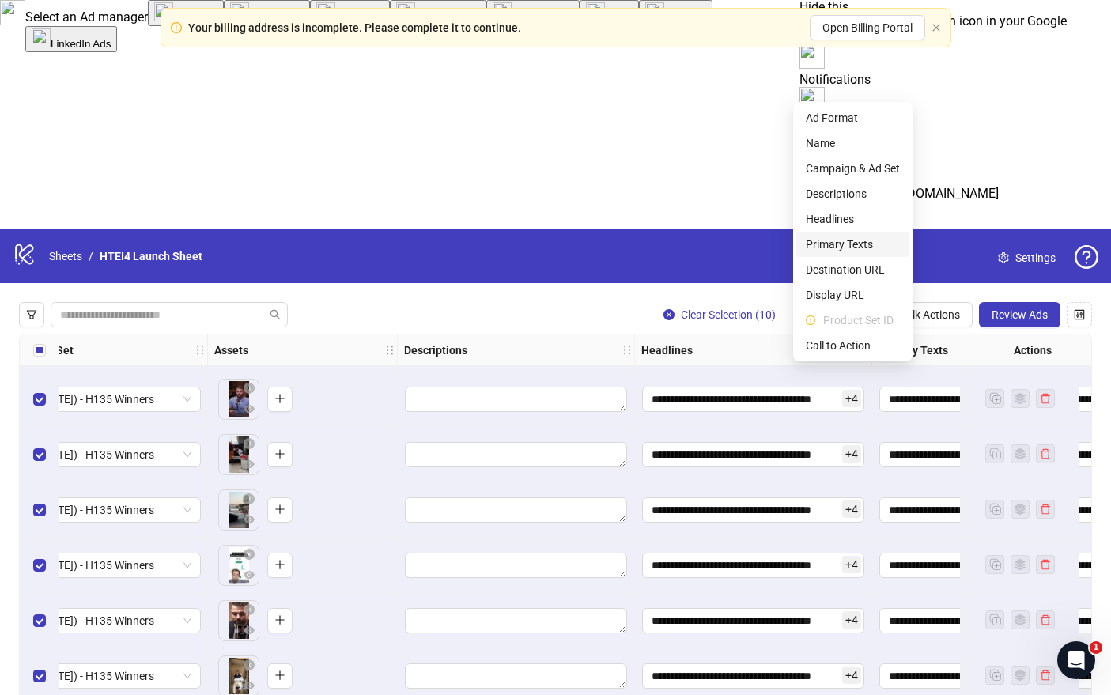
click at [851, 244] on span "Primary Texts" at bounding box center [853, 244] width 94 height 17
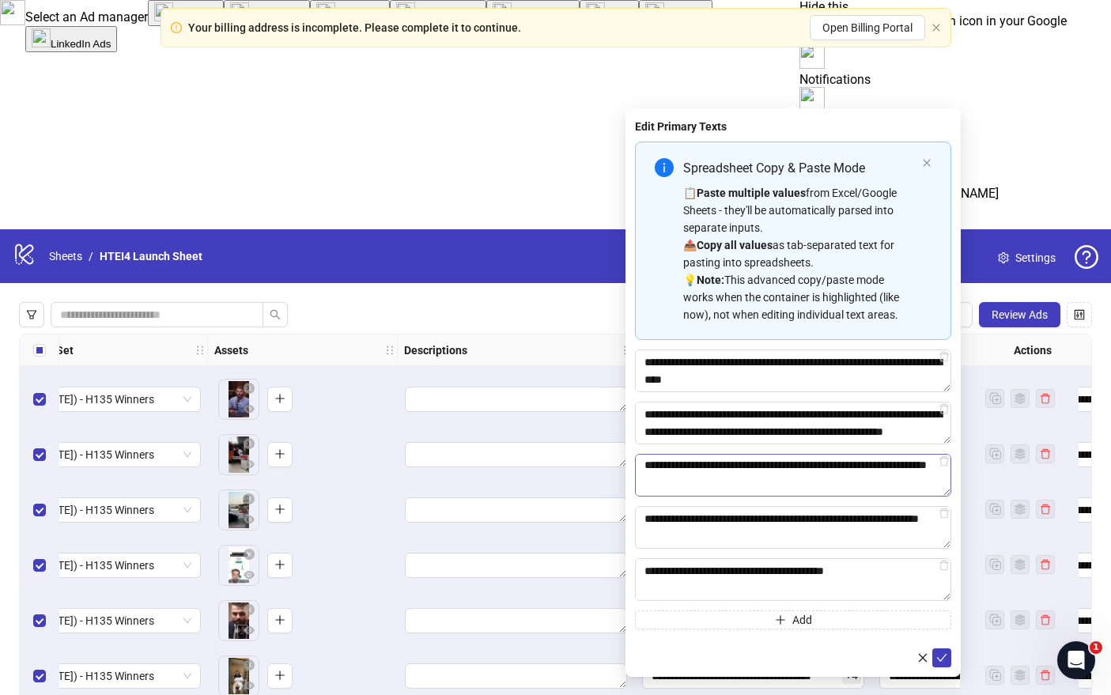
scroll to position [400, 0]
click at [806, 490] on textarea "**********" at bounding box center [793, 475] width 316 height 43
paste textarea "Multi-text input container - paste or copy values"
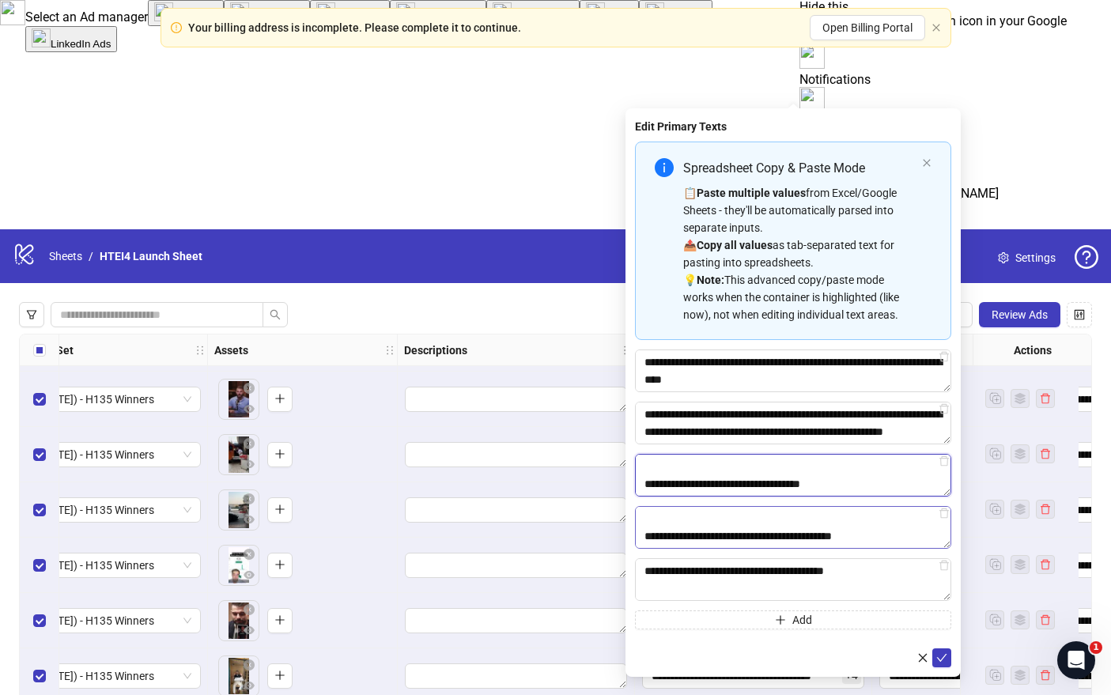
type textarea "**********"
click at [792, 539] on textarea "**********" at bounding box center [793, 527] width 316 height 43
paste textarea "Multi-text input container - paste or copy values"
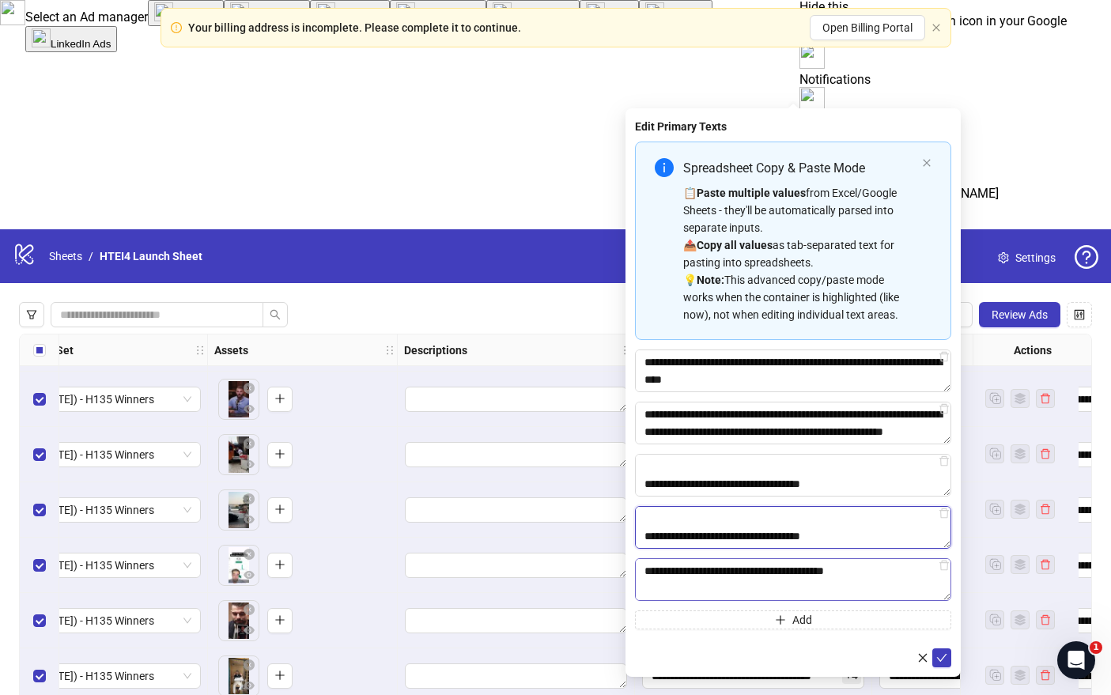
scroll to position [418, 0]
type textarea "**********"
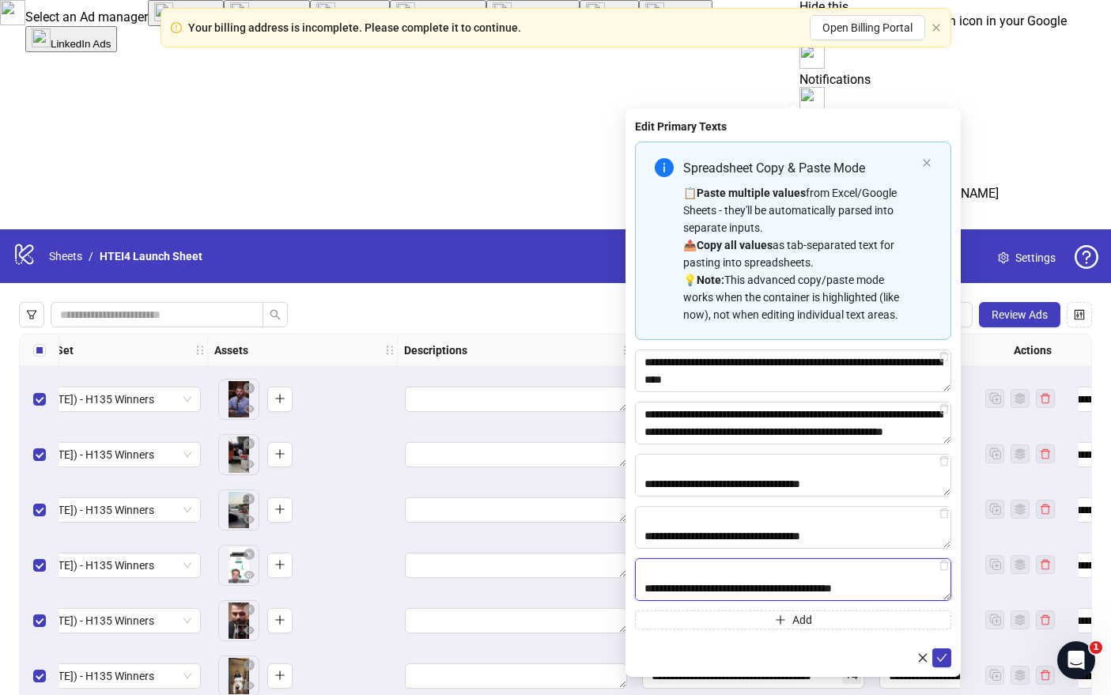
click at [786, 586] on textarea "**********" at bounding box center [793, 579] width 316 height 43
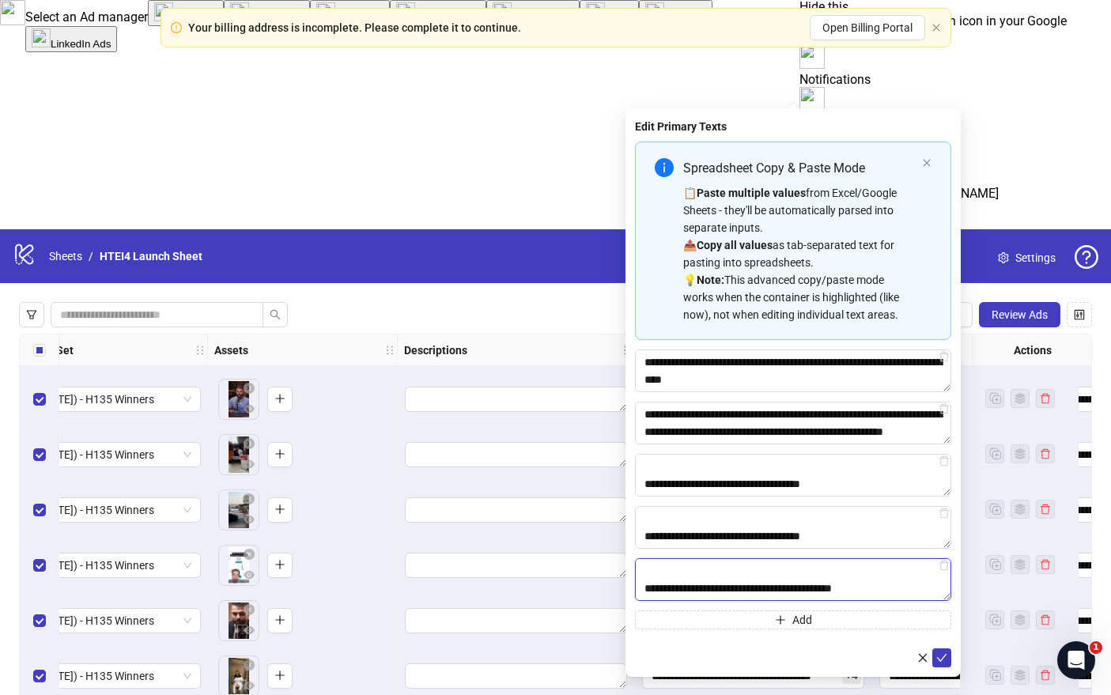
click at [786, 586] on textarea "**********" at bounding box center [793, 579] width 316 height 43
paste textarea "Multi-text input container - paste or copy values"
type textarea "**********"
click at [949, 663] on button "submit" at bounding box center [941, 657] width 19 height 19
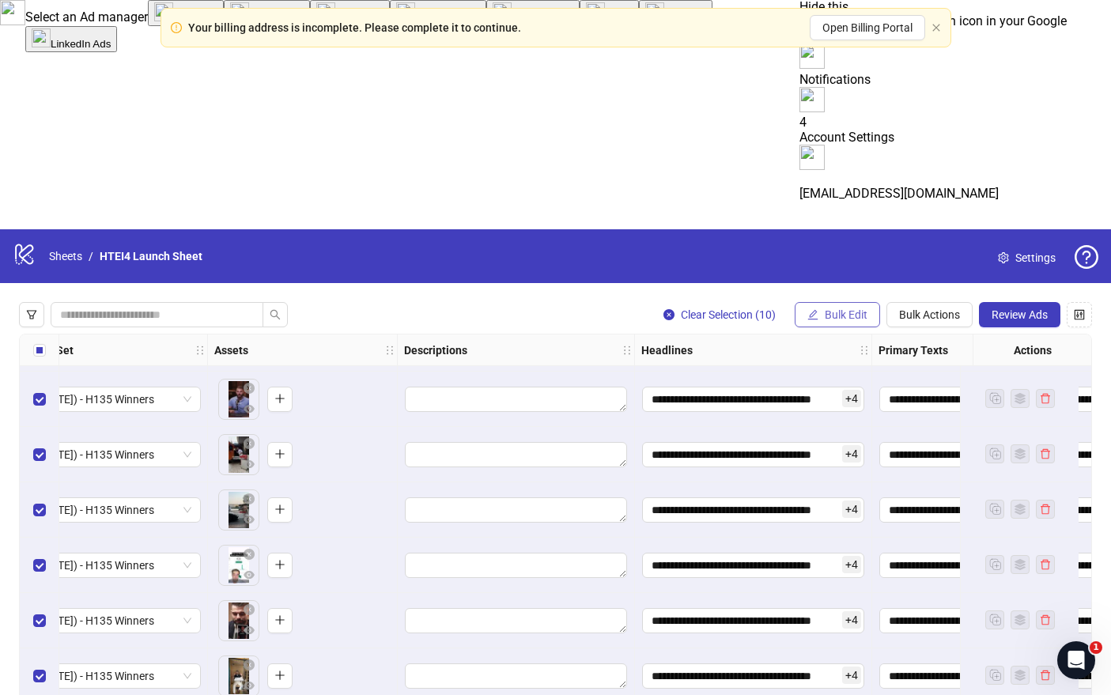
click at [849, 308] on span "Bulk Edit" at bounding box center [846, 314] width 43 height 13
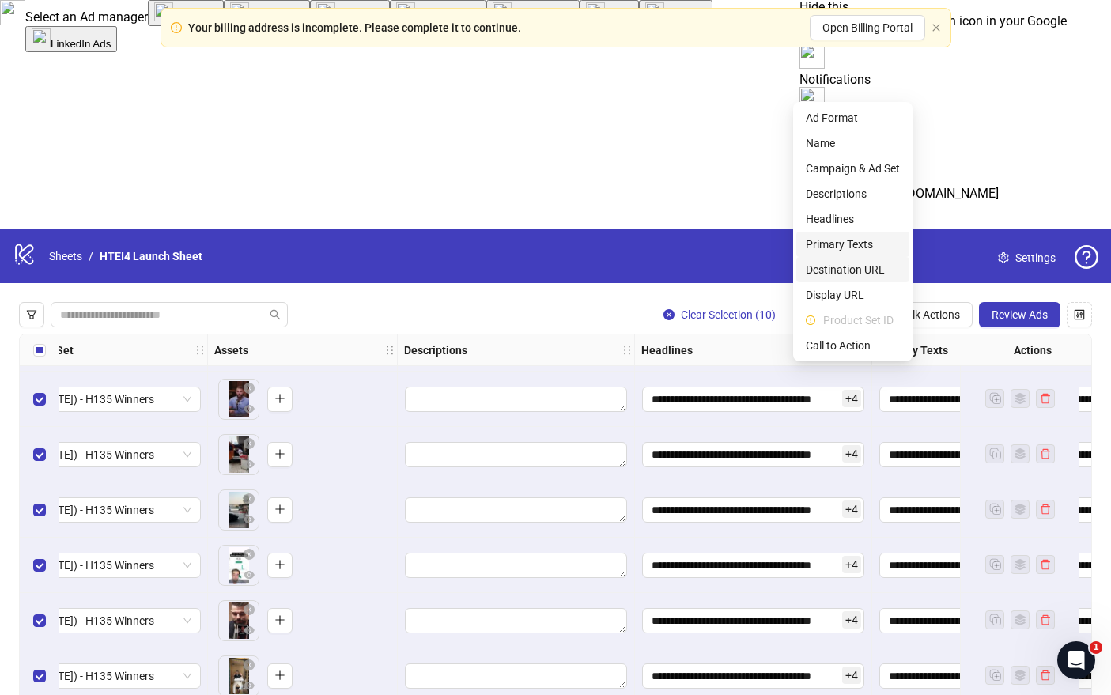
click at [855, 273] on span "Destination URL" at bounding box center [853, 269] width 94 height 17
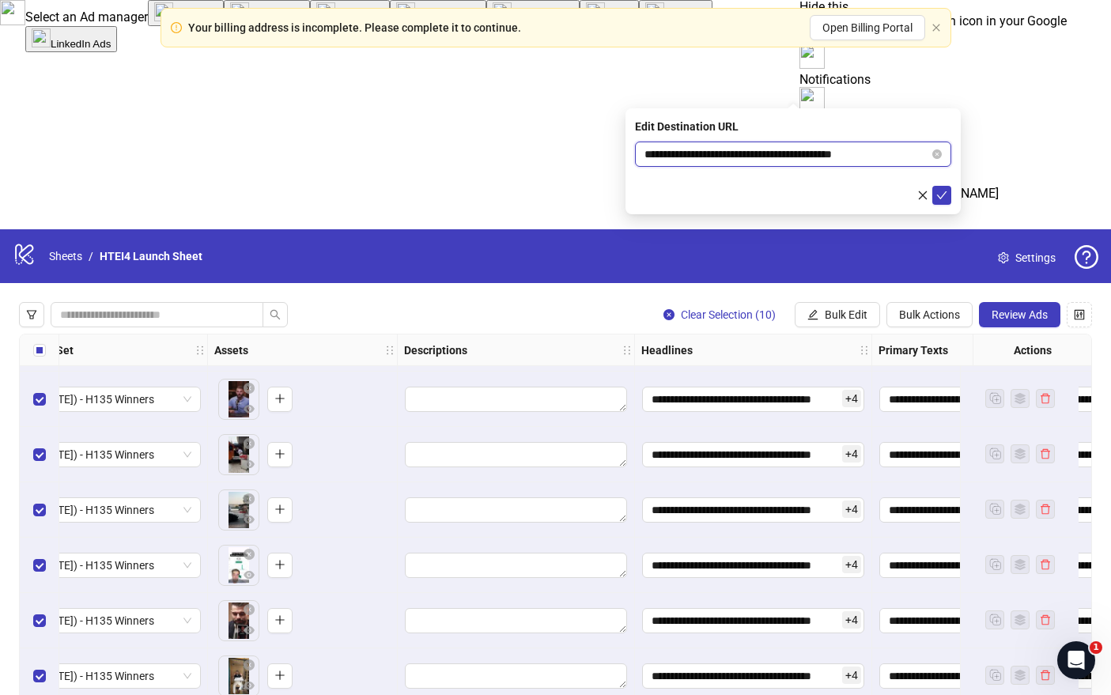
click at [785, 149] on input "**********" at bounding box center [787, 154] width 285 height 17
paste input "text"
type input "**********"
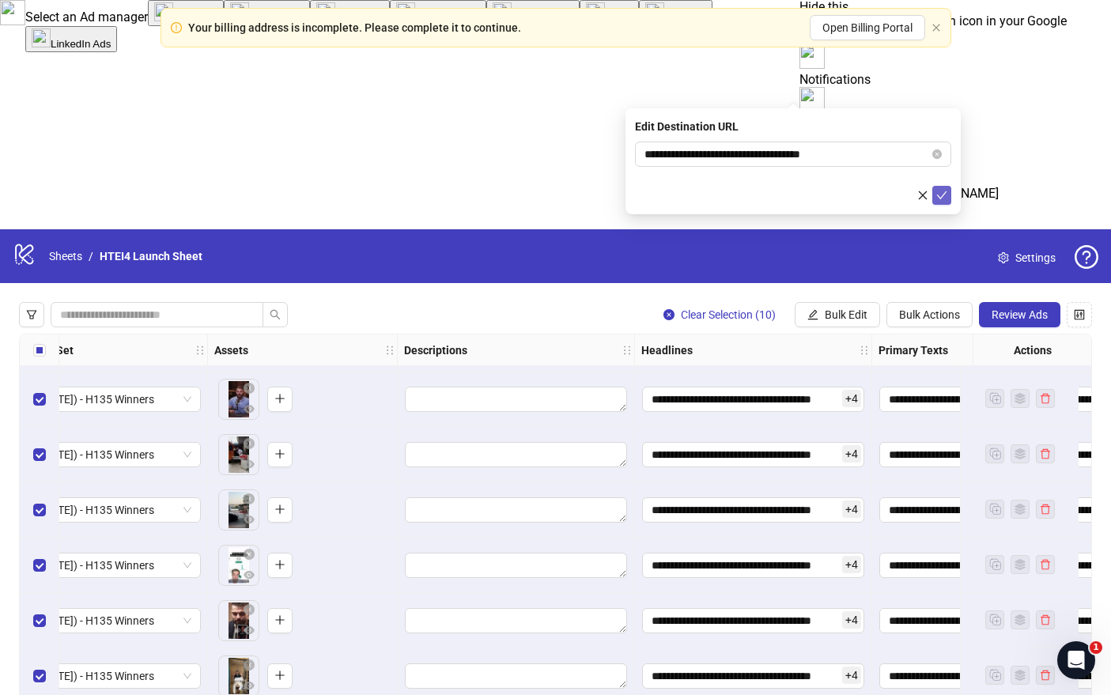
click at [943, 196] on icon "check" at bounding box center [941, 195] width 11 height 11
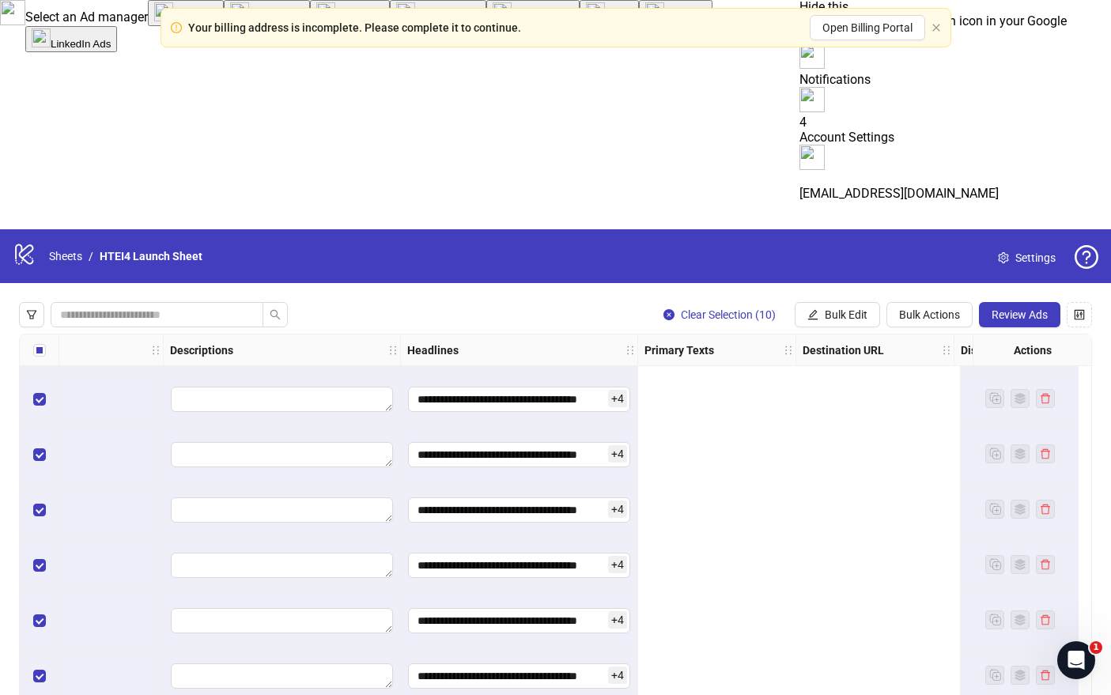
scroll to position [10297, 0]
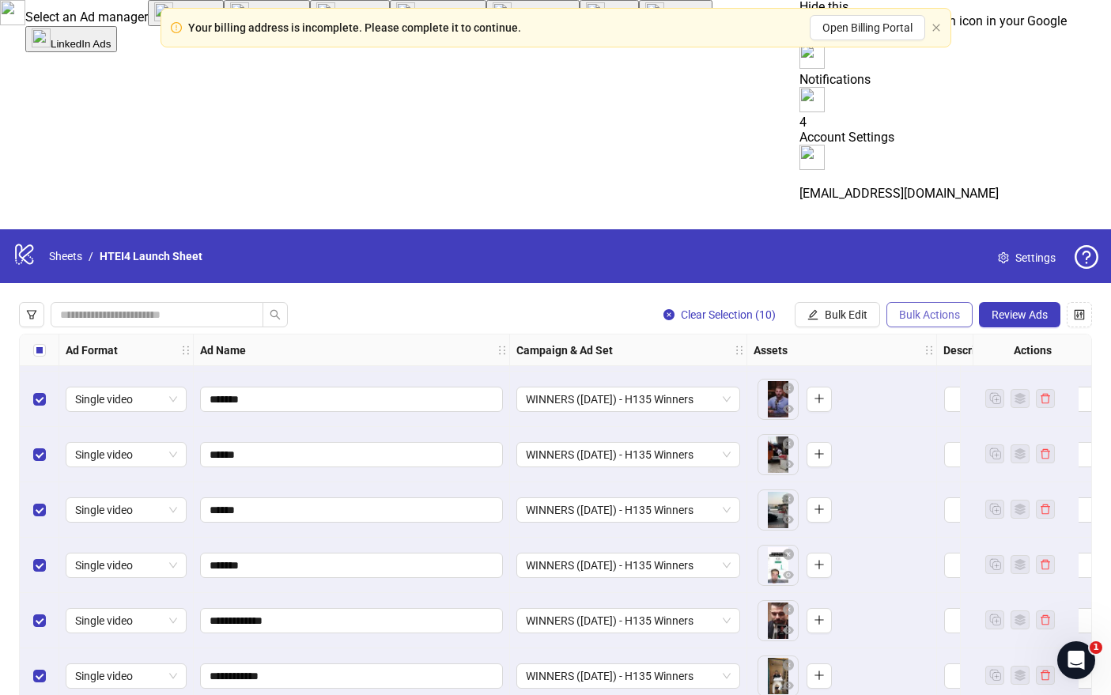
drag, startPoint x: 1026, startPoint y: 81, endPoint x: 889, endPoint y: 93, distance: 137.3
click at [889, 302] on div "Clear Selection (10) Bulk Edit Bulk Actions Review Ads" at bounding box center [871, 314] width 441 height 25
click at [914, 308] on span "Bulk Actions" at bounding box center [929, 314] width 61 height 13
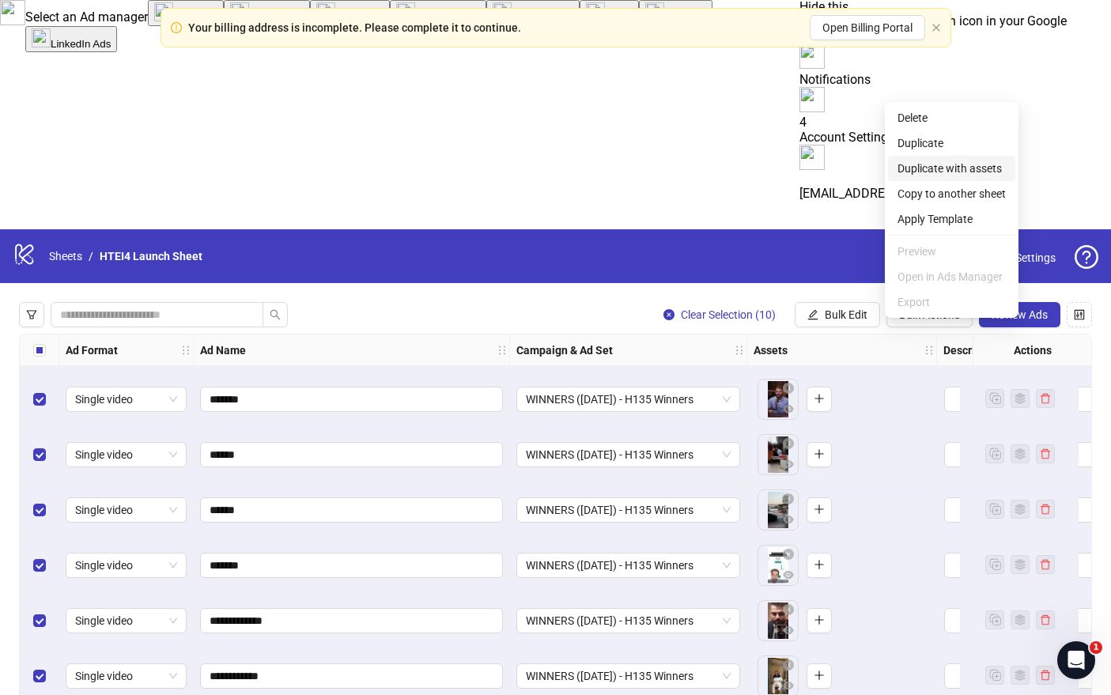
click at [919, 168] on span "Duplicate with assets" at bounding box center [952, 168] width 108 height 17
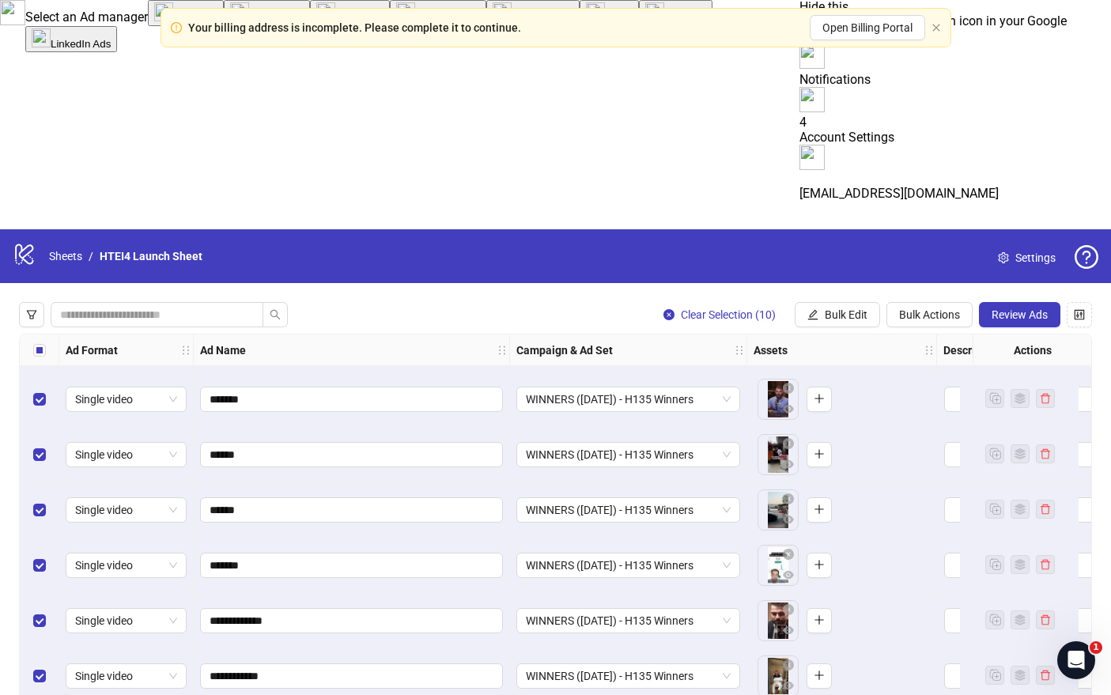
scroll to position [10509, 0]
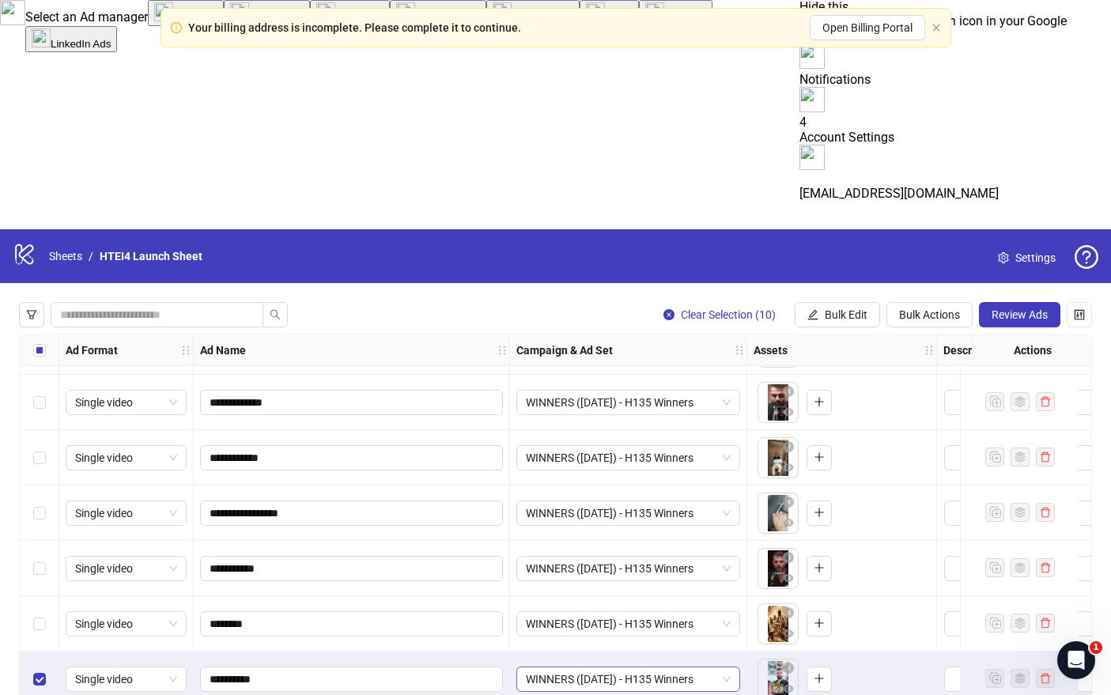
click at [650, 667] on span "WINNERS ([DATE]) - H135 Winners" at bounding box center [628, 679] width 205 height 24
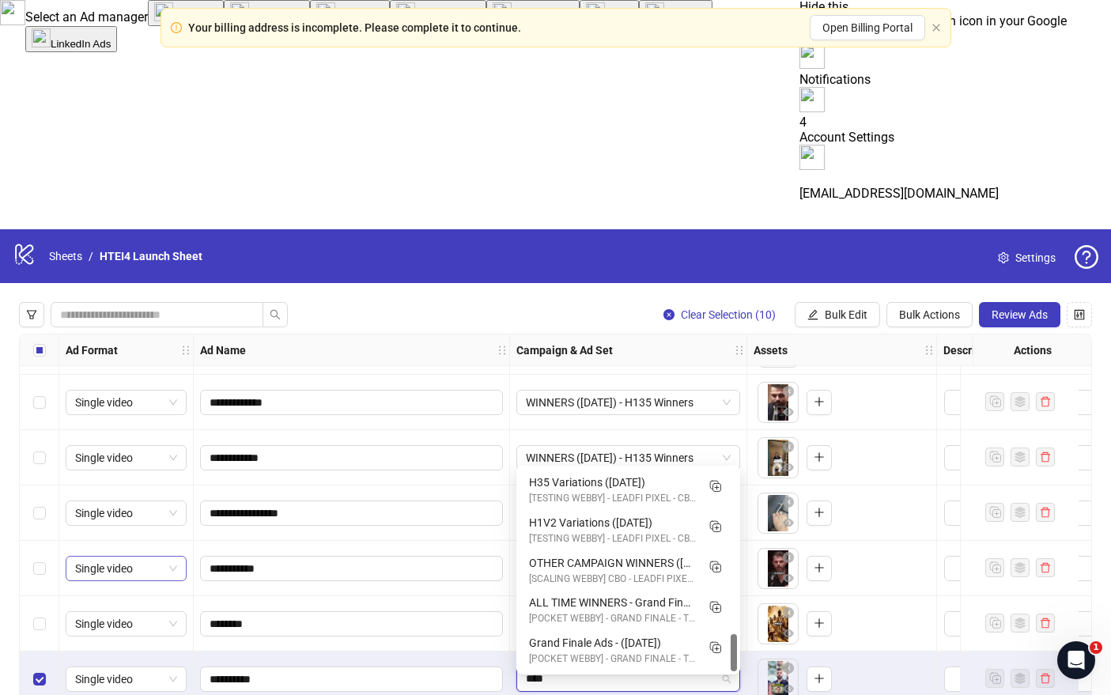
scroll to position [0, 0]
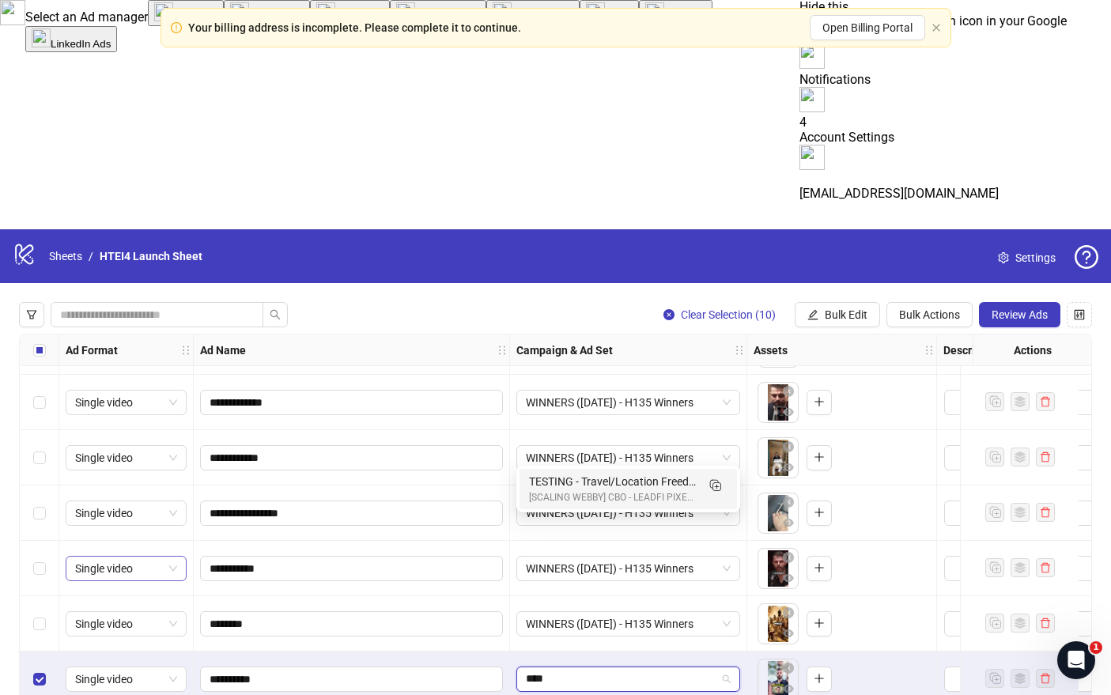
type input "*****"
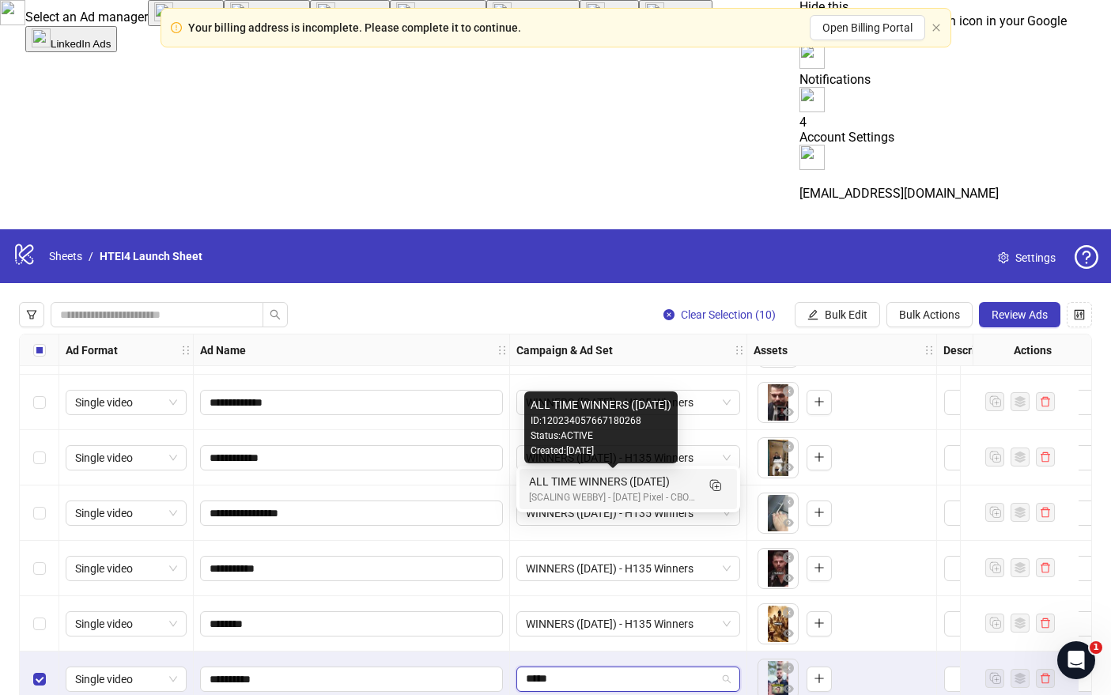
click at [563, 474] on div "ALL TIME WINNERS ([DATE])" at bounding box center [612, 481] width 167 height 17
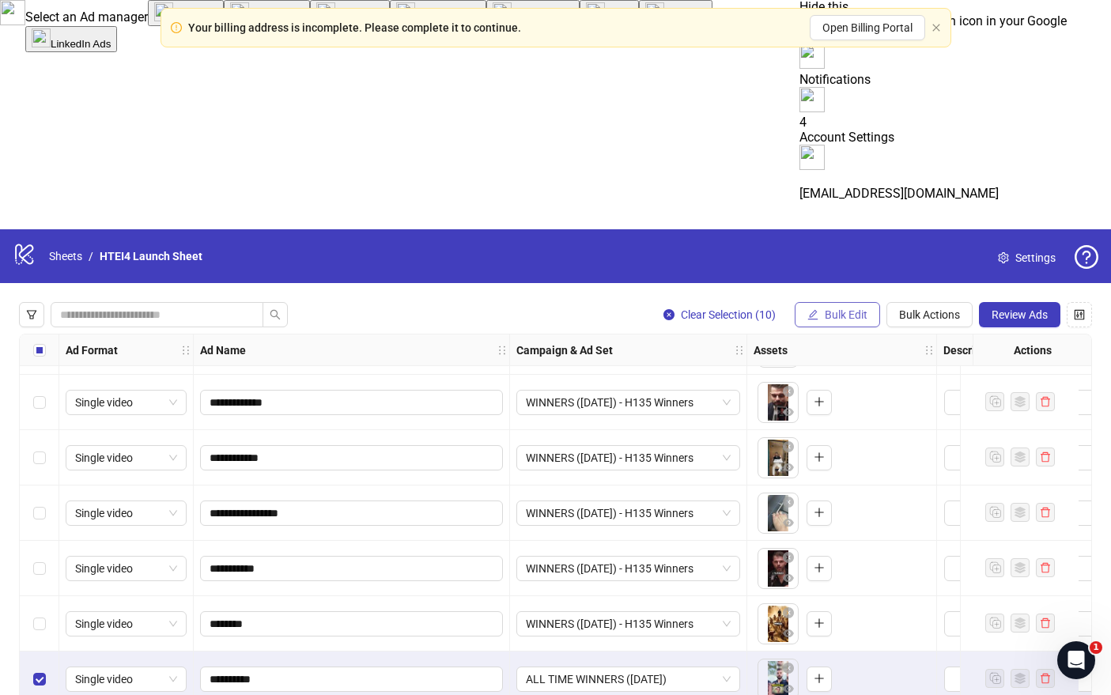
click at [830, 308] on span "Bulk Edit" at bounding box center [846, 314] width 43 height 13
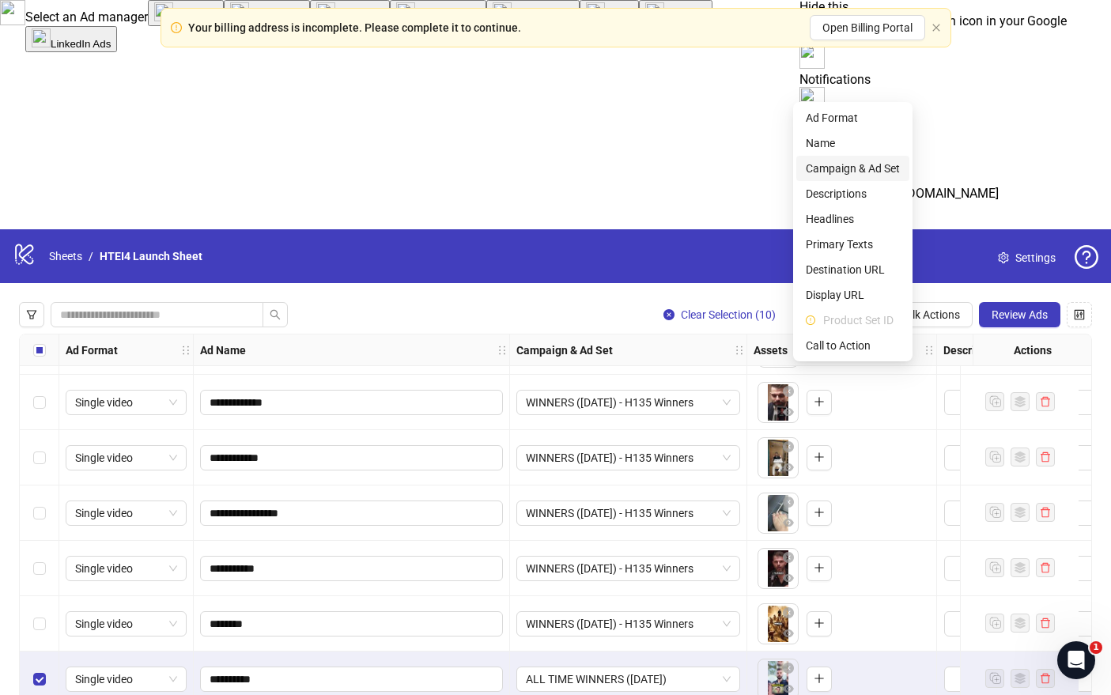
click at [842, 172] on span "Campaign & Ad Set" at bounding box center [853, 168] width 94 height 17
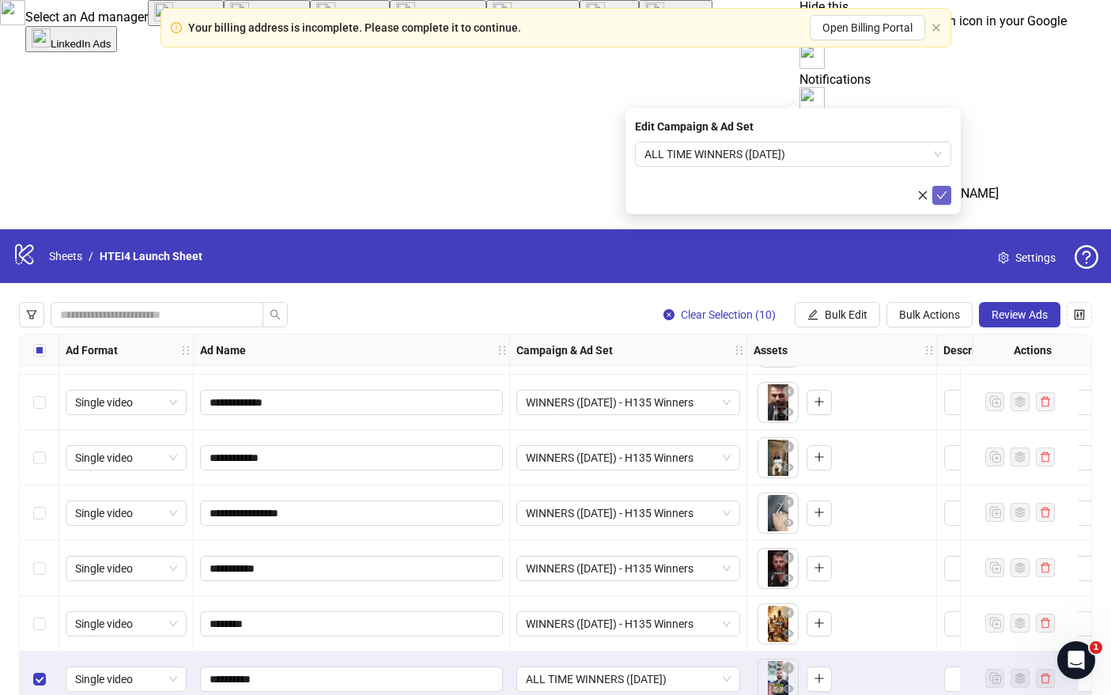
click at [948, 191] on button "submit" at bounding box center [941, 195] width 19 height 19
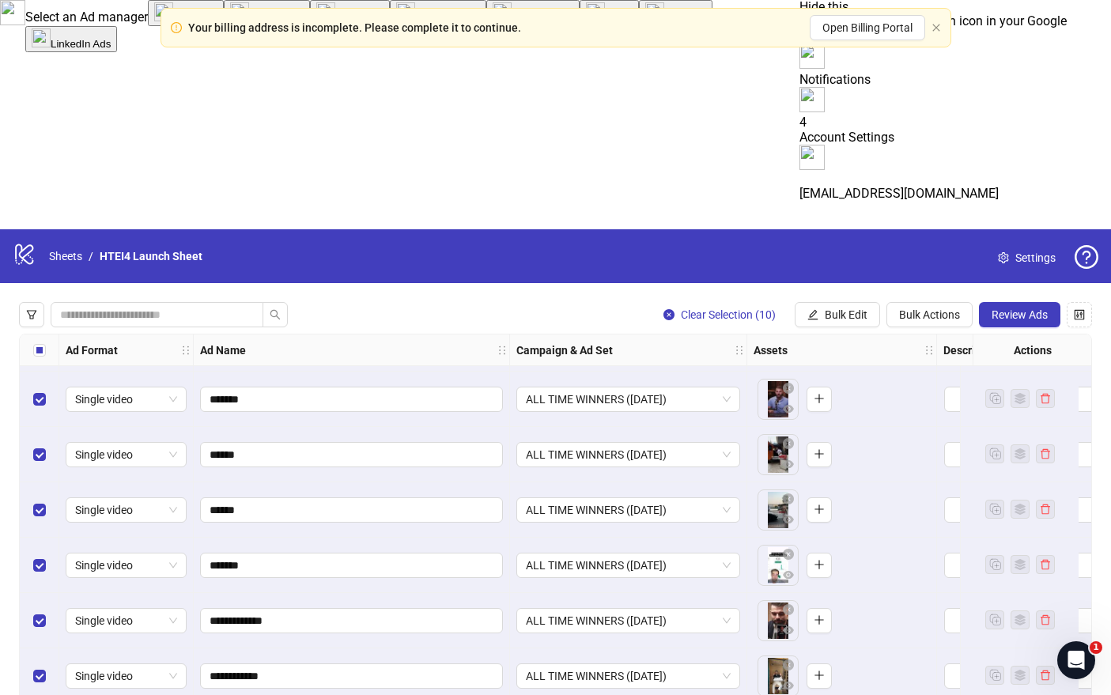
scroll to position [10636, 0]
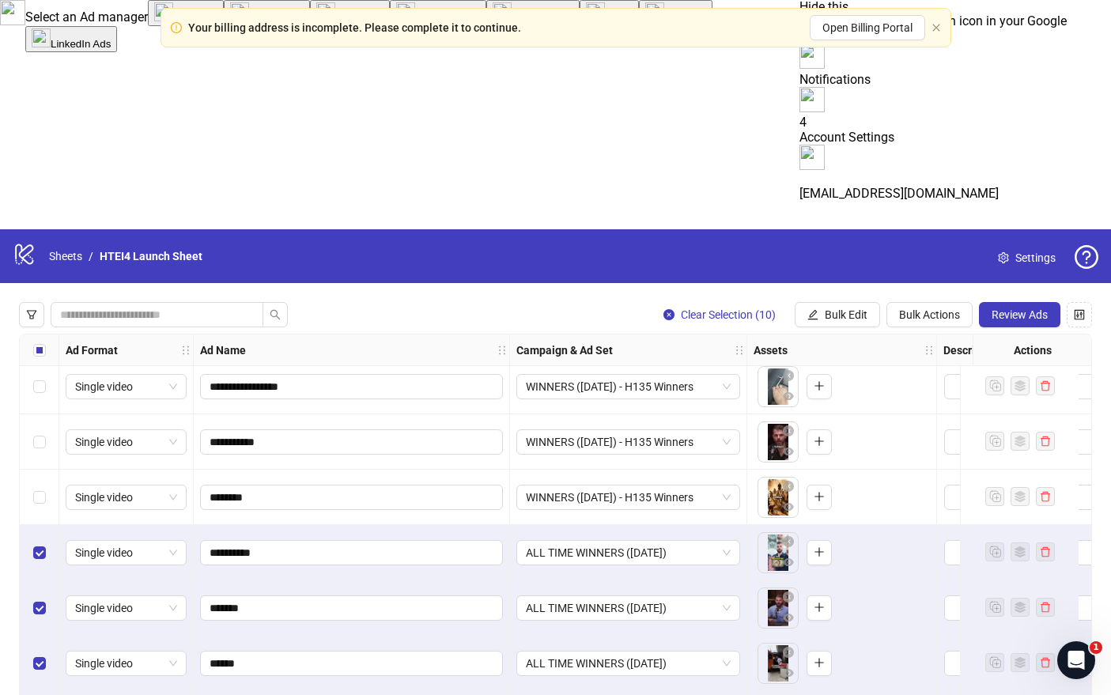
click at [30, 470] on div "Select row 195" at bounding box center [40, 497] width 40 height 55
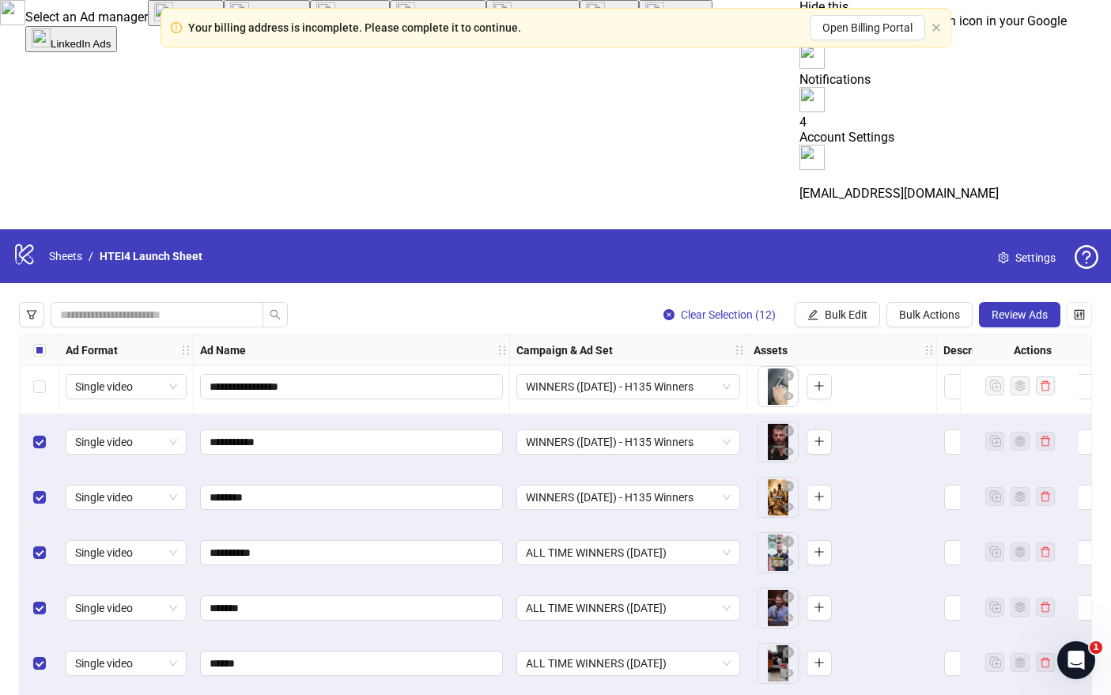
scroll to position [10447, 0]
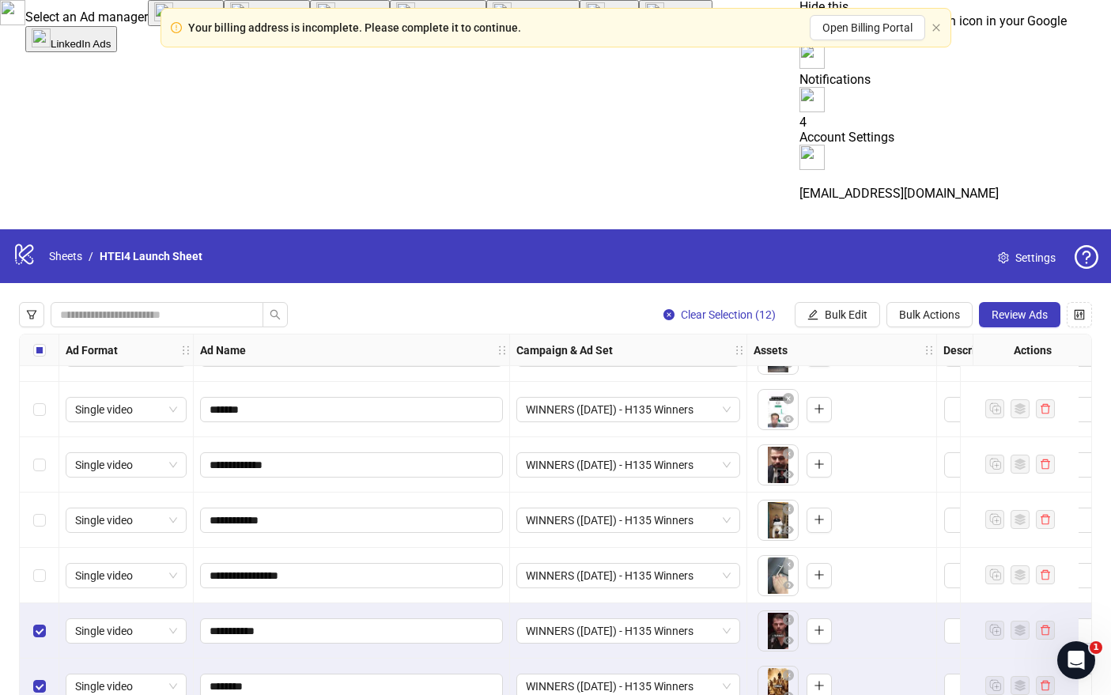
click at [43, 548] on div "Select row 193" at bounding box center [40, 575] width 40 height 55
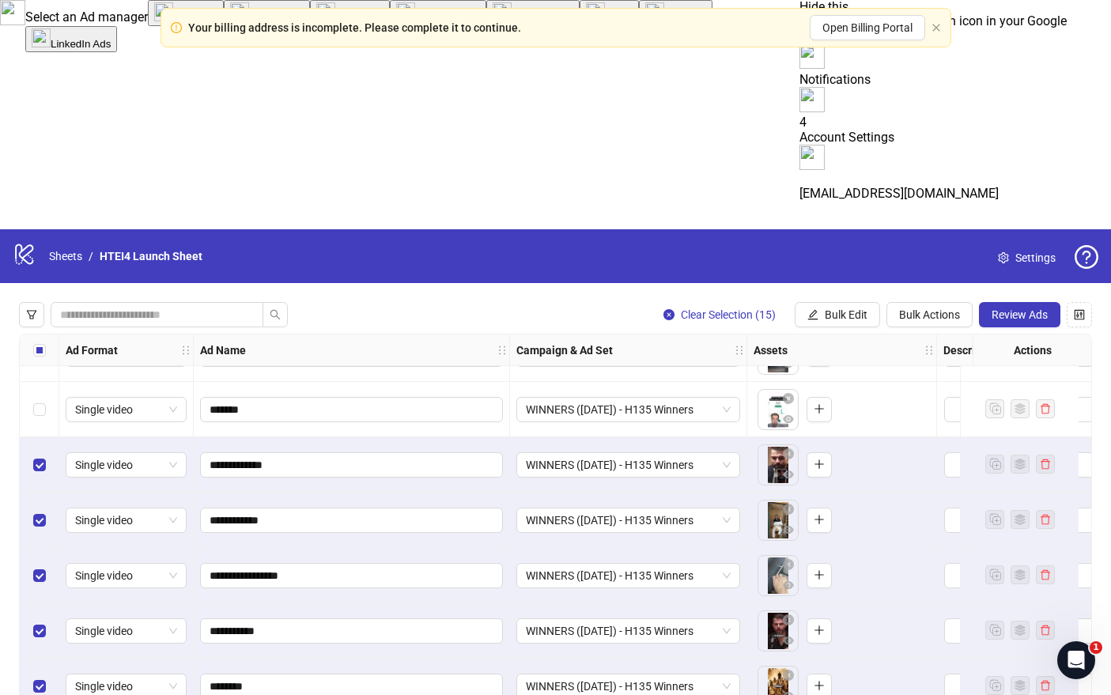
click at [39, 382] on div "Select row 190" at bounding box center [40, 409] width 40 height 55
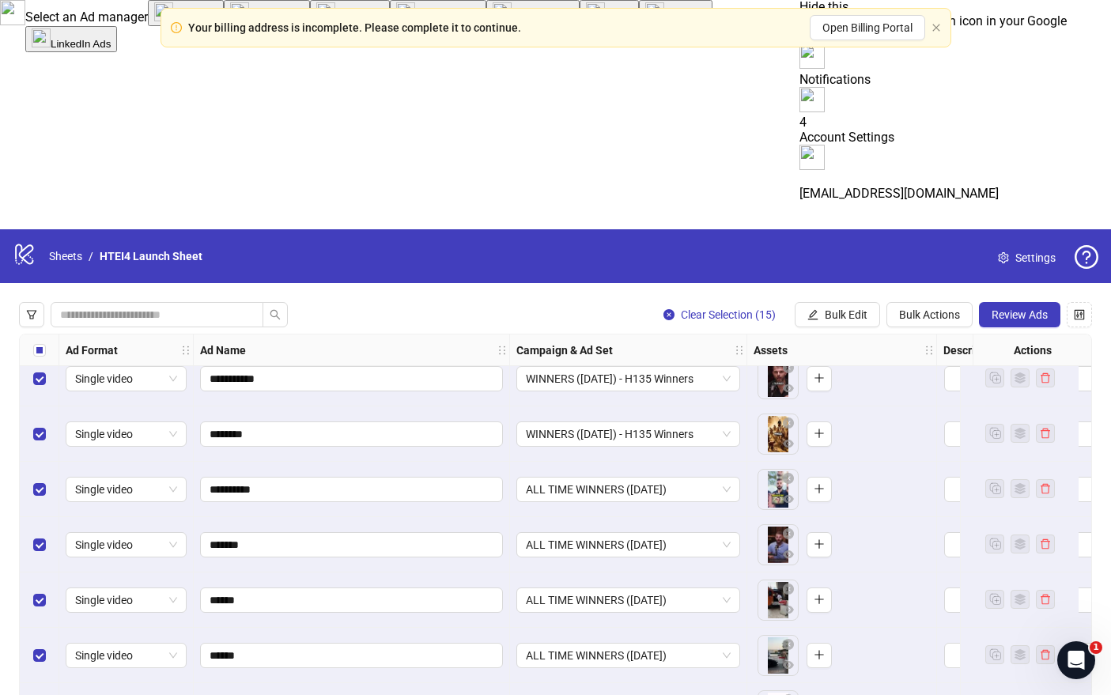
scroll to position [10520, 0]
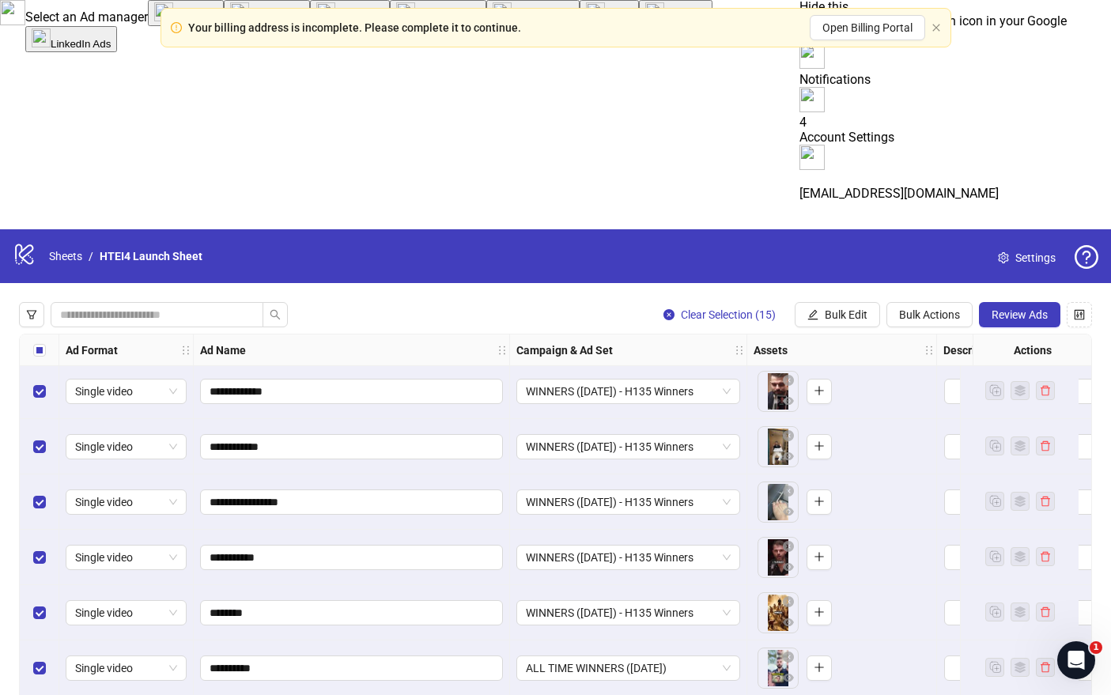
click at [52, 585] on div "Select row 195" at bounding box center [40, 612] width 40 height 55
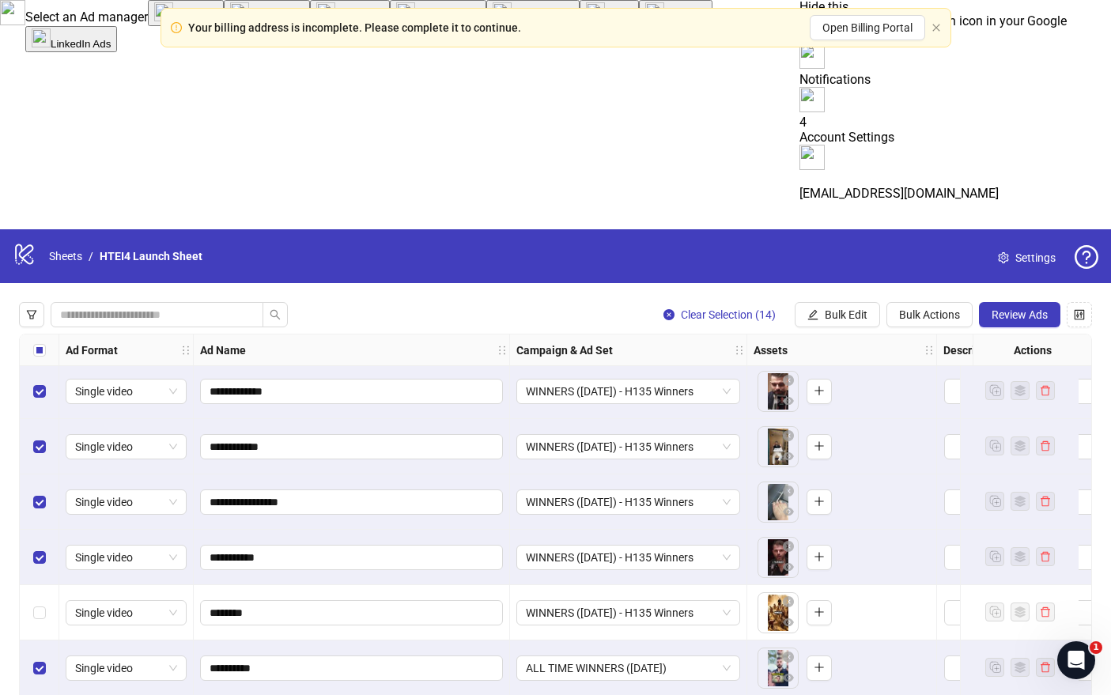
click at [51, 530] on div "Select row 194" at bounding box center [40, 557] width 40 height 55
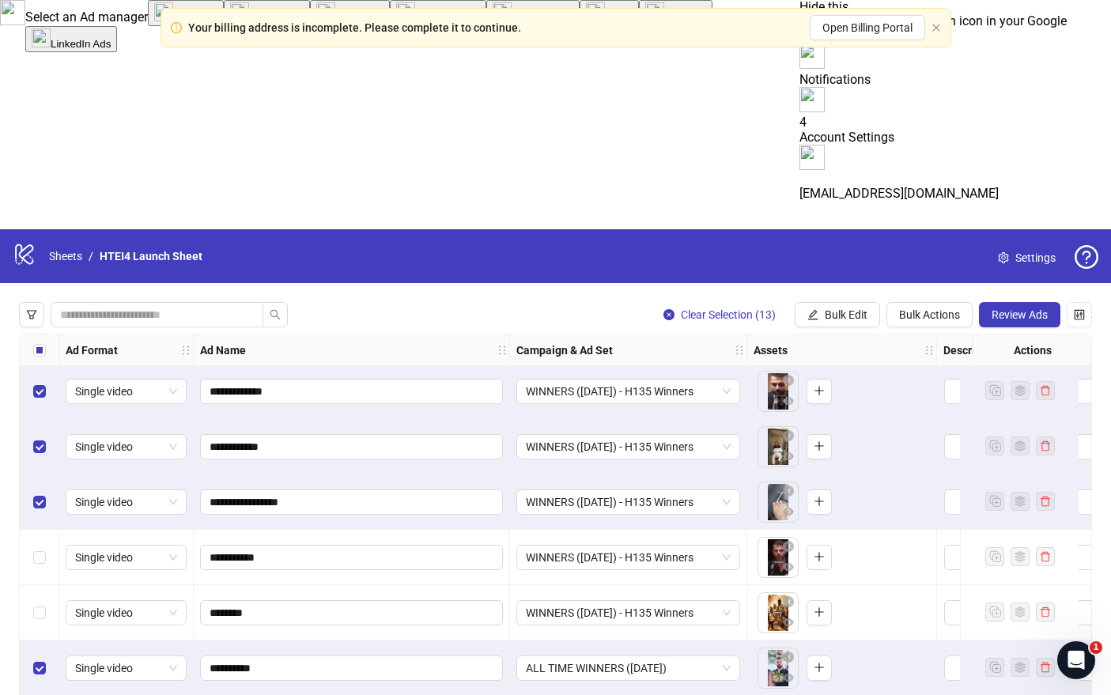
click at [44, 474] on div "Select row 193" at bounding box center [40, 501] width 40 height 55
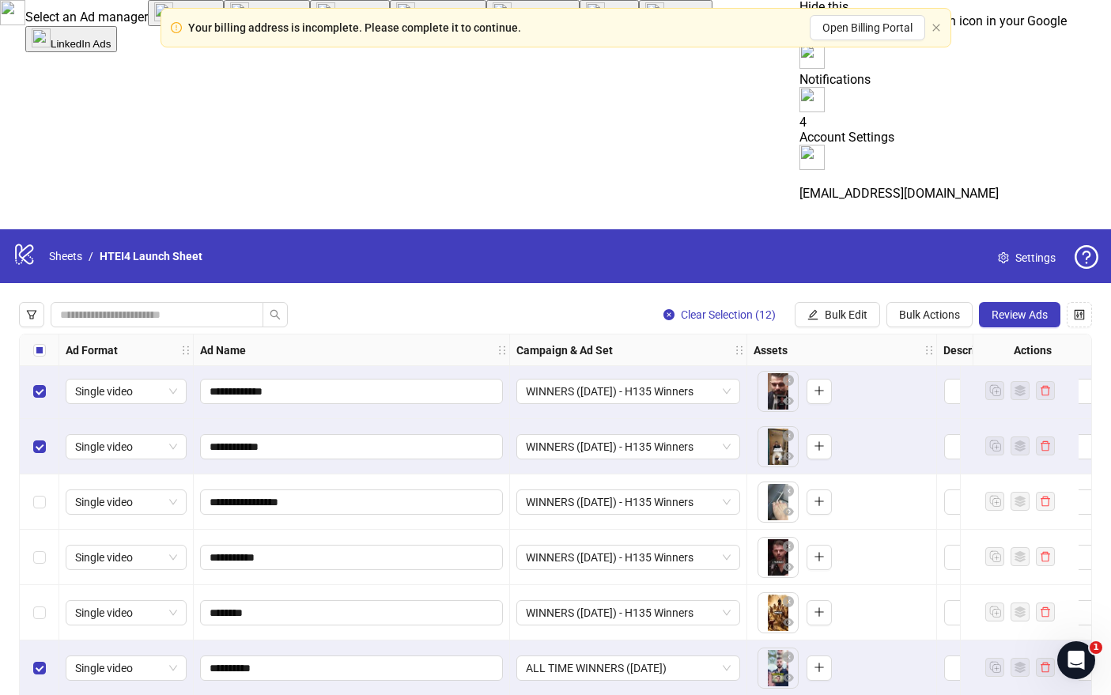
click at [44, 419] on div "Select row 192" at bounding box center [40, 446] width 40 height 55
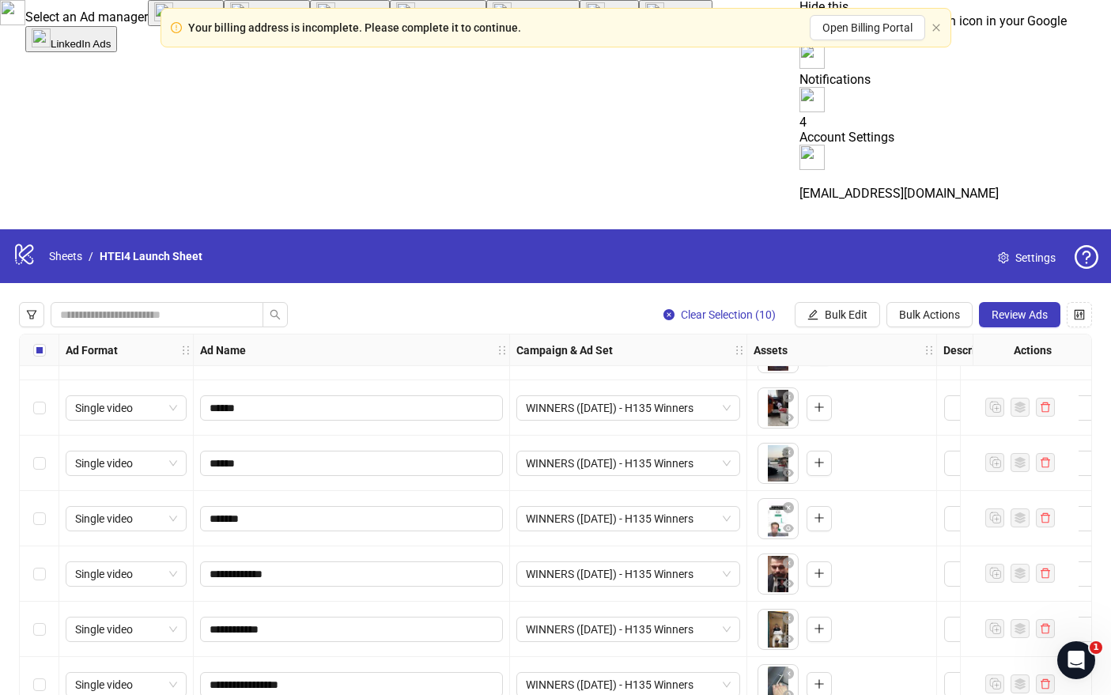
scroll to position [10851, 0]
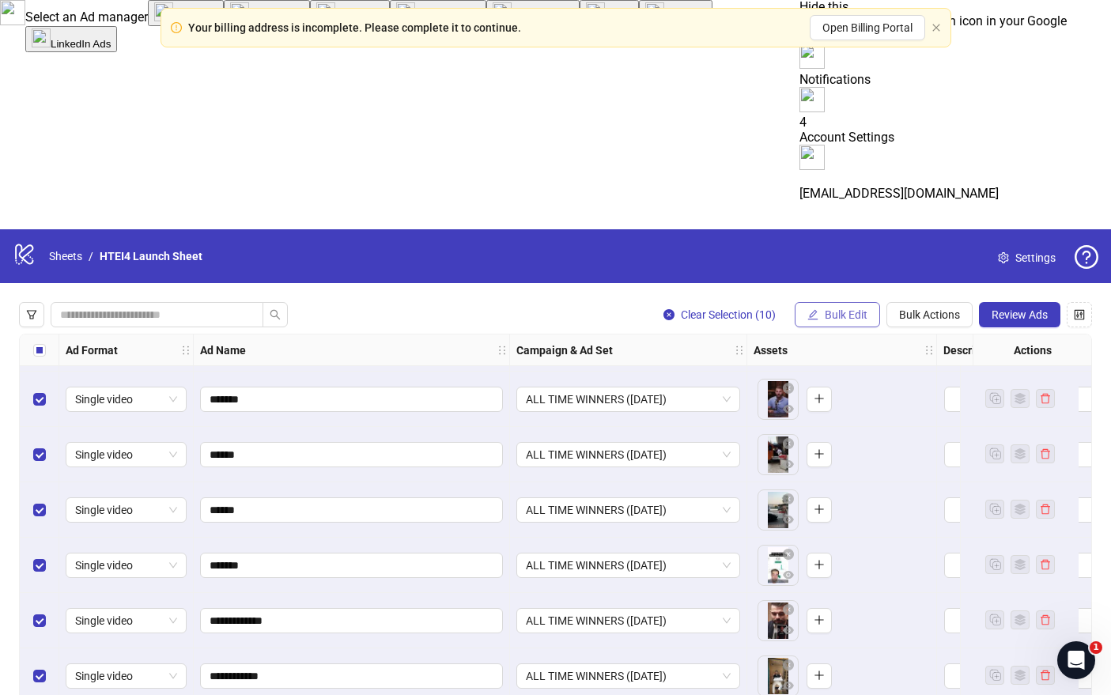
click at [866, 302] on button "Bulk Edit" at bounding box center [837, 314] width 85 height 25
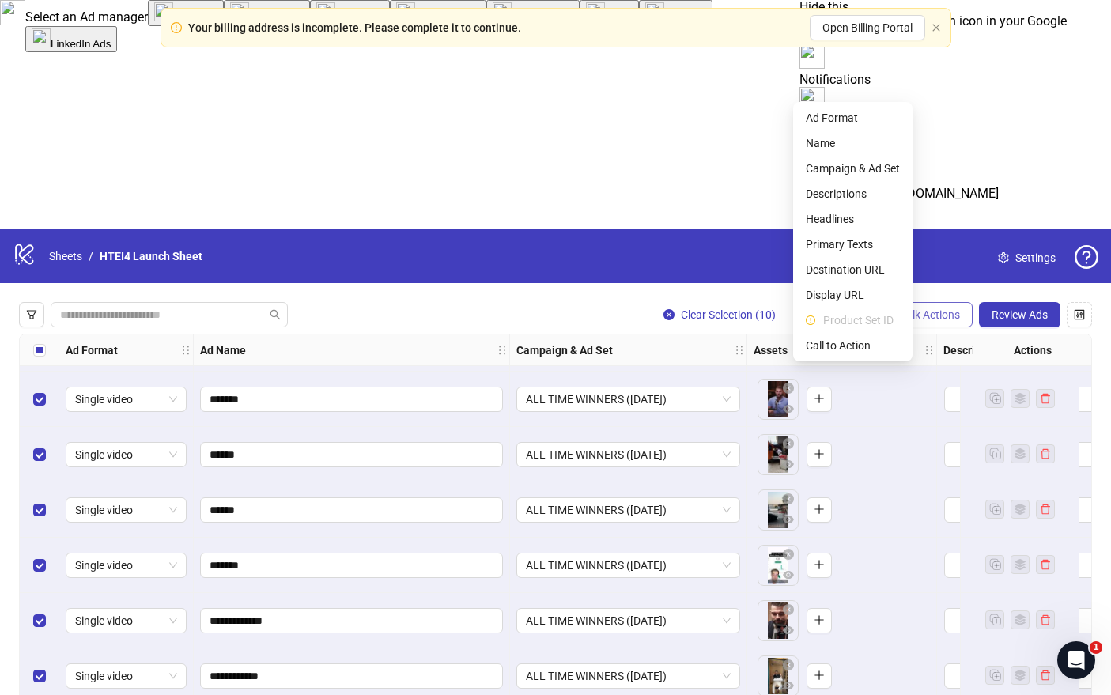
click at [912, 302] on button "Bulk Actions" at bounding box center [930, 314] width 86 height 25
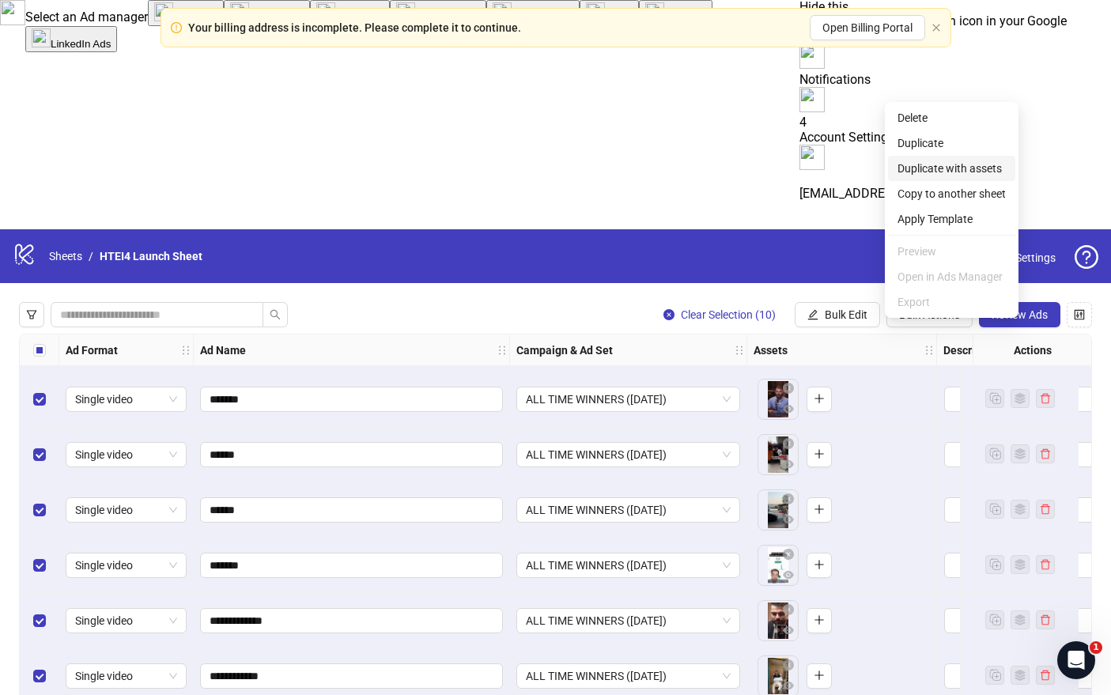
click at [923, 165] on span "Duplicate with assets" at bounding box center [952, 168] width 108 height 17
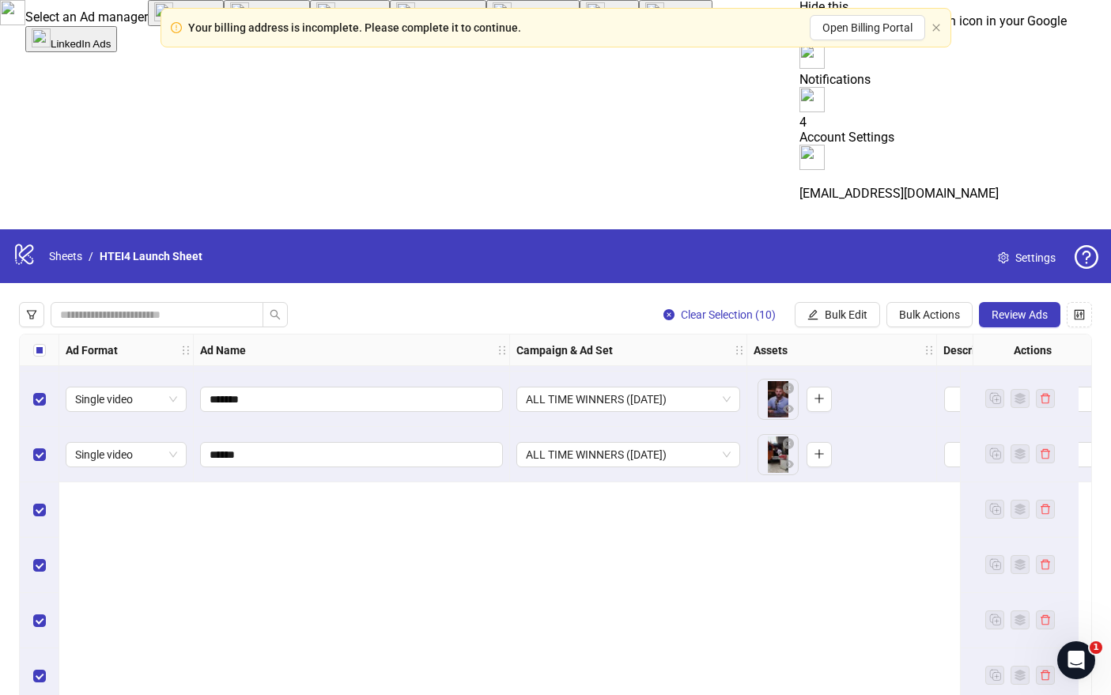
scroll to position [10923, 0]
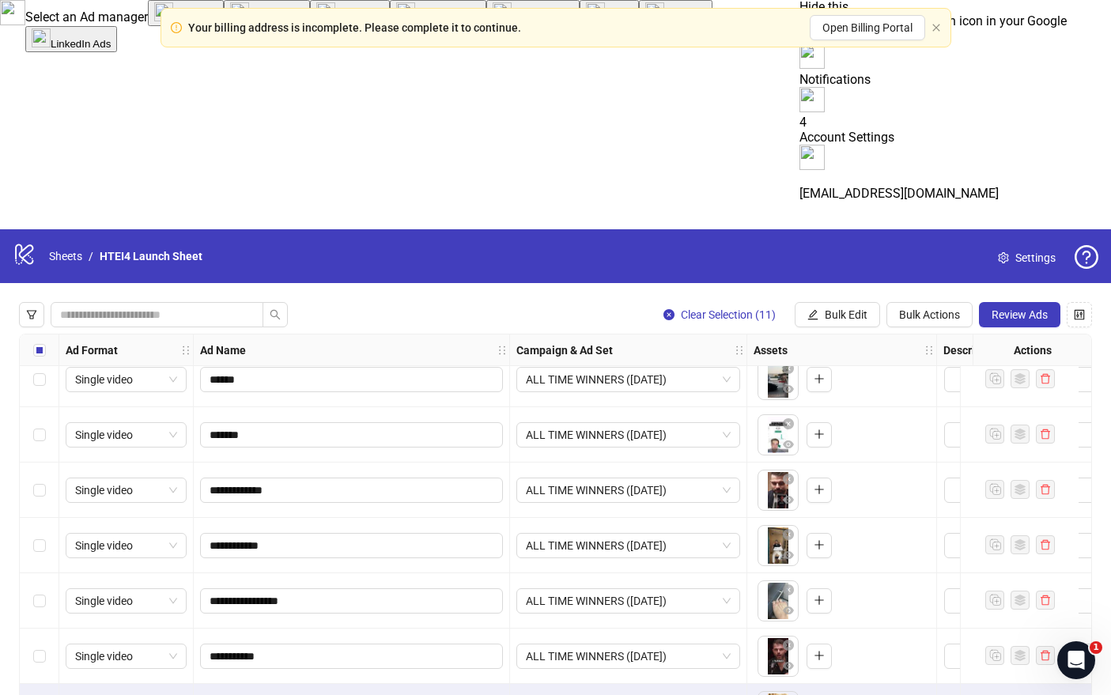
scroll to position [10981, 0]
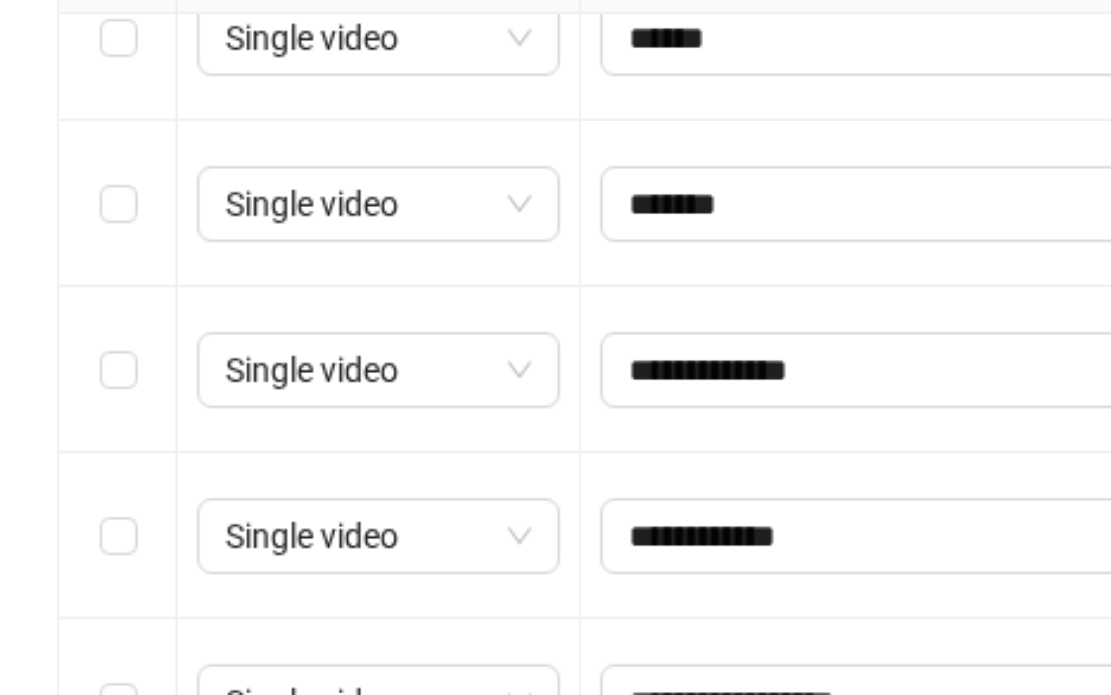
click at [46, 679] on div "Select row 205" at bounding box center [40, 706] width 40 height 55
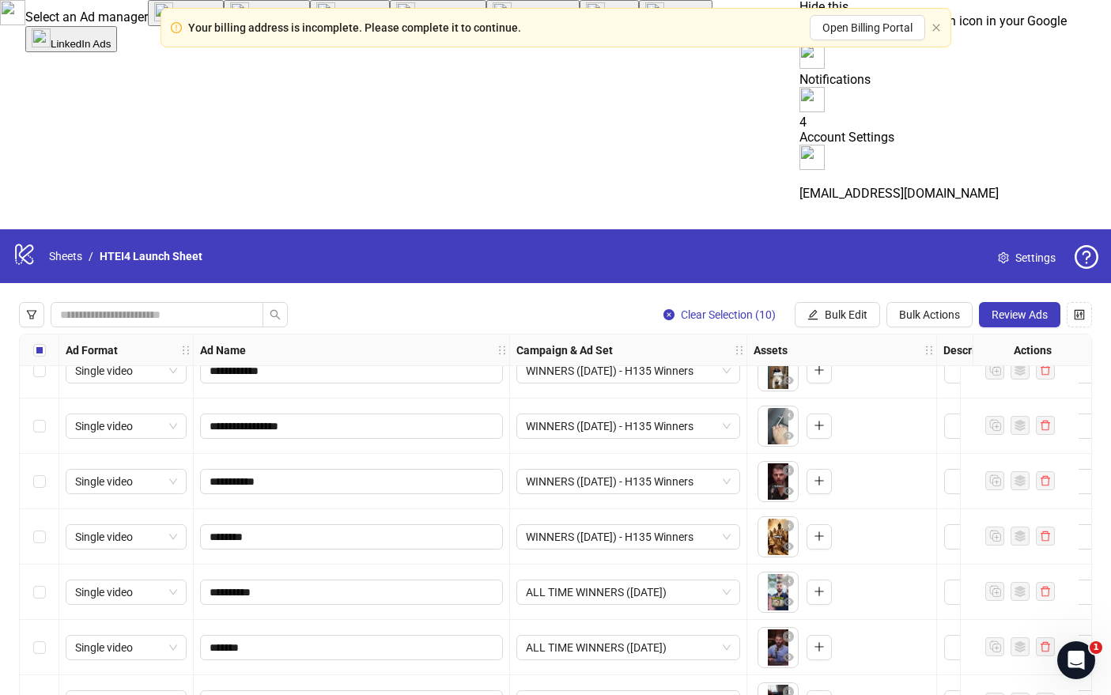
scroll to position [10593, 0]
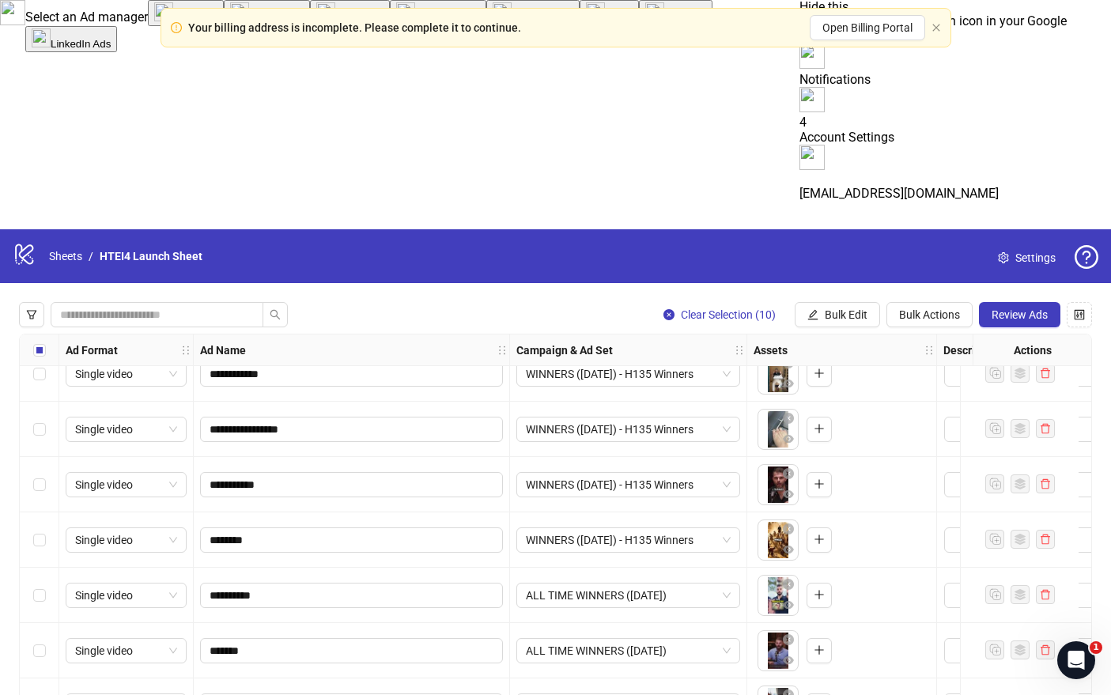
click at [37, 512] on div "Select row 195" at bounding box center [40, 539] width 40 height 55
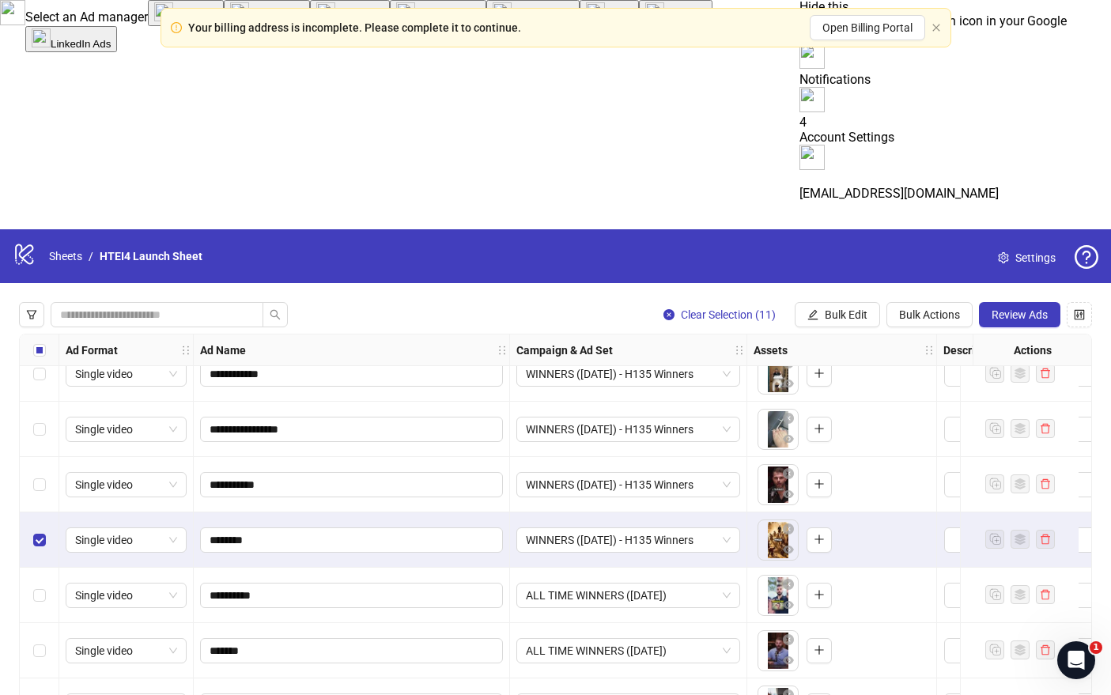
click at [37, 457] on div "Select row 194" at bounding box center [40, 484] width 40 height 55
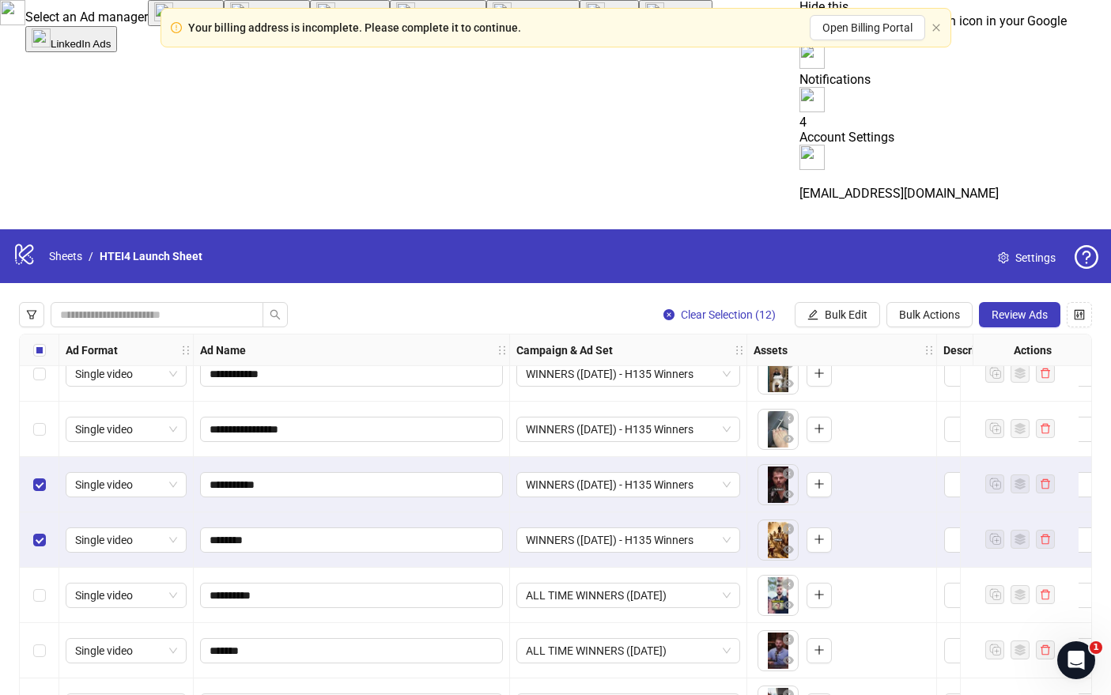
click at [49, 402] on div "Select row 193" at bounding box center [40, 429] width 40 height 55
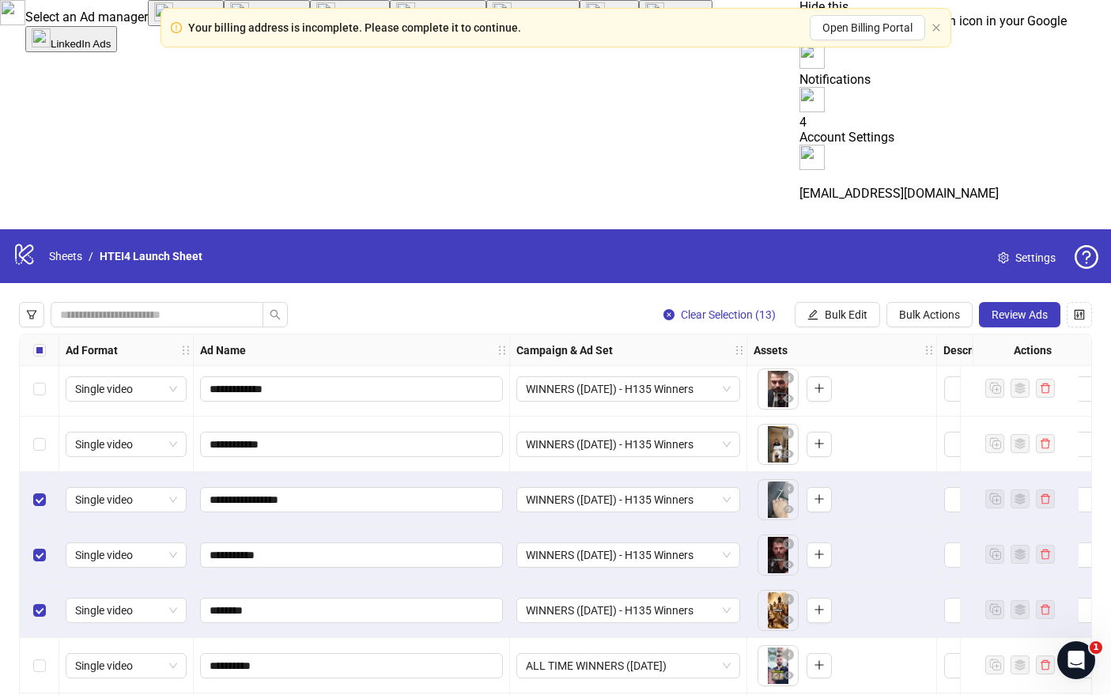
scroll to position [10375, 0]
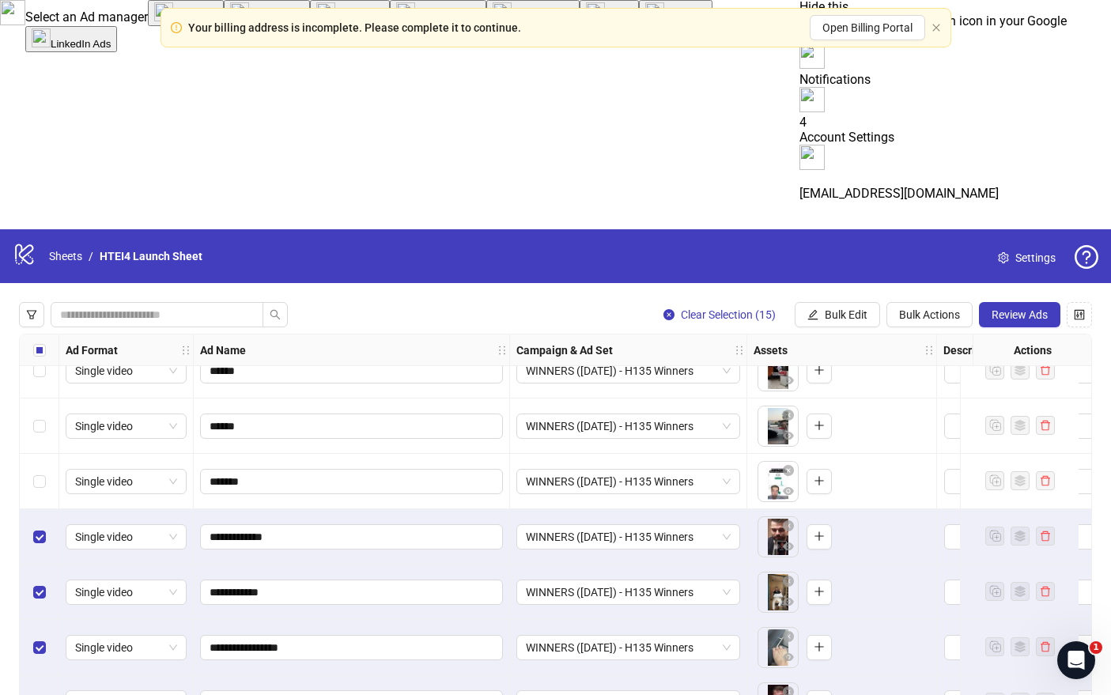
click at [42, 399] on div "Select row 189" at bounding box center [40, 426] width 40 height 55
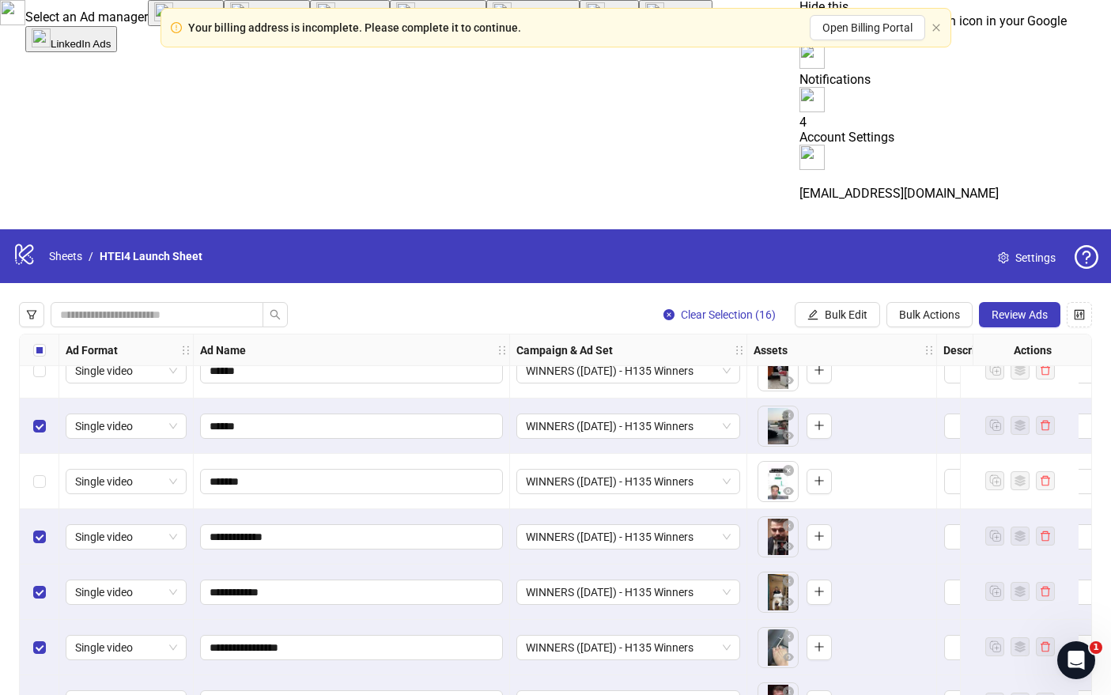
click at [42, 399] on div "Select row 189" at bounding box center [40, 426] width 40 height 55
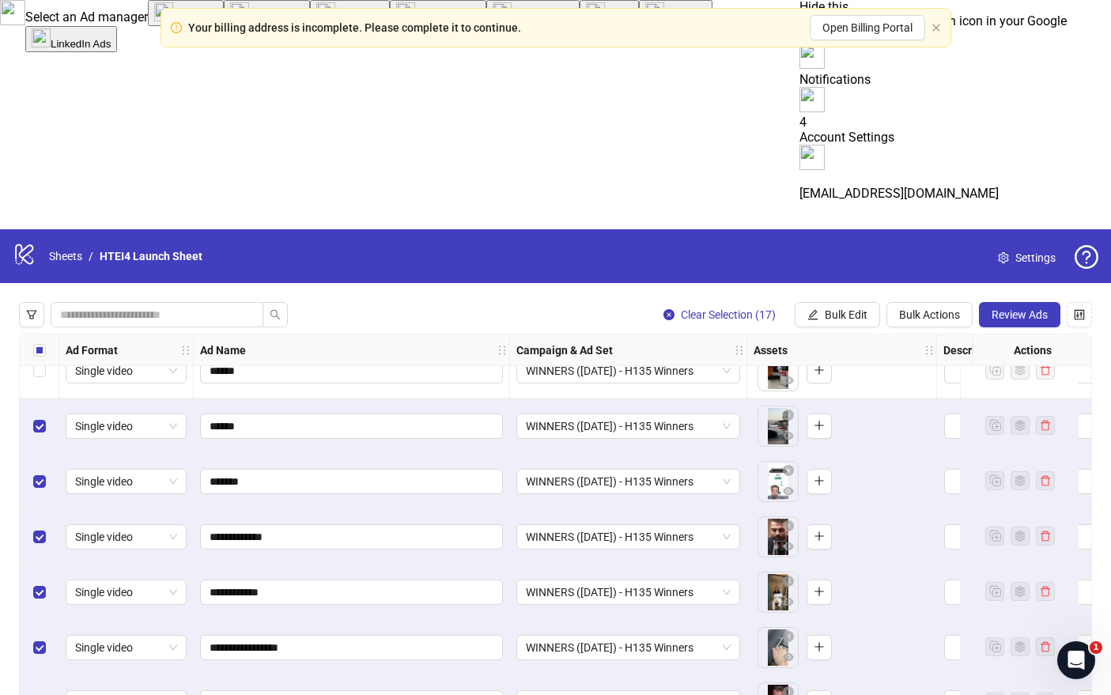
scroll to position [10189, 0]
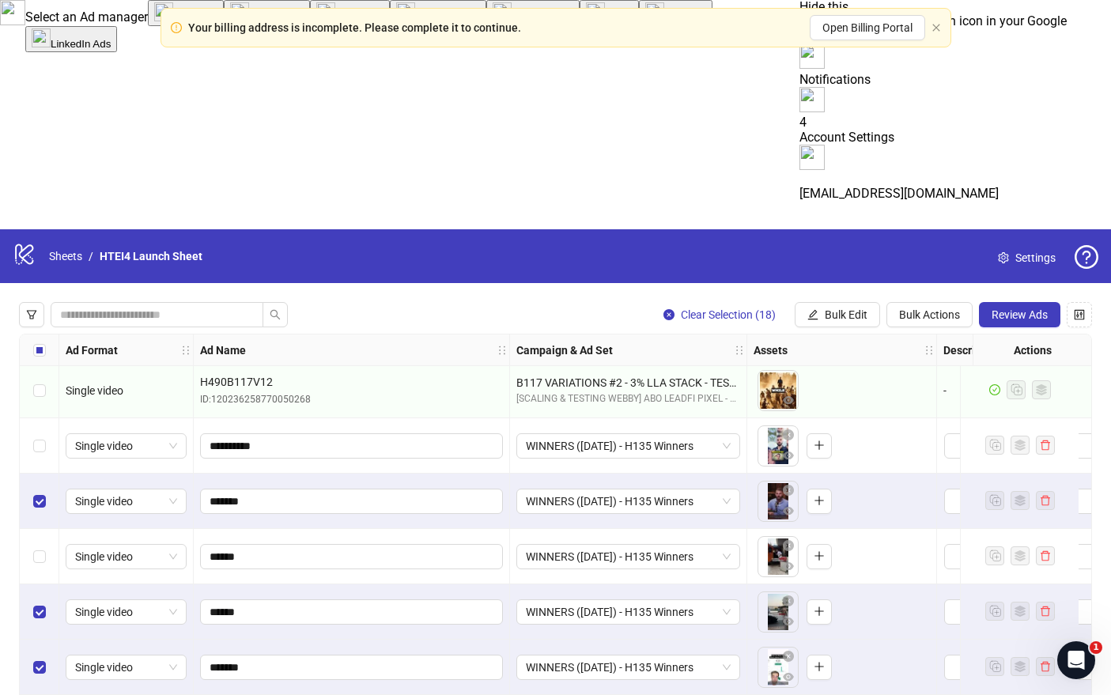
click at [43, 418] on div "Select row 186" at bounding box center [40, 445] width 40 height 55
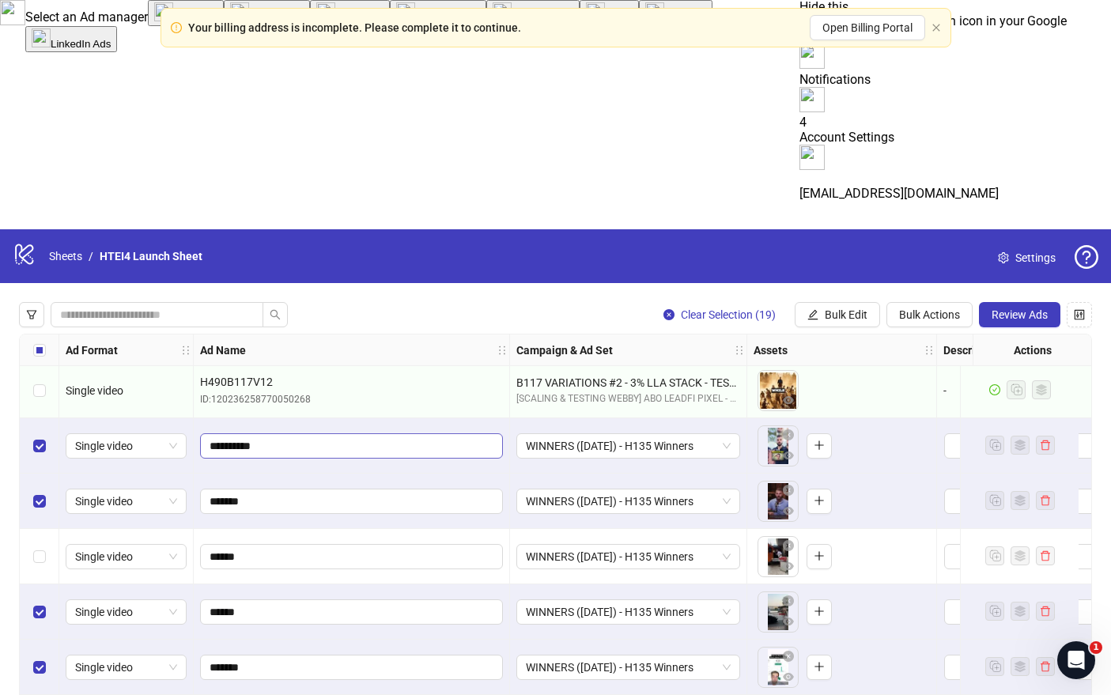
click at [43, 529] on div "Select row 188" at bounding box center [40, 556] width 40 height 55
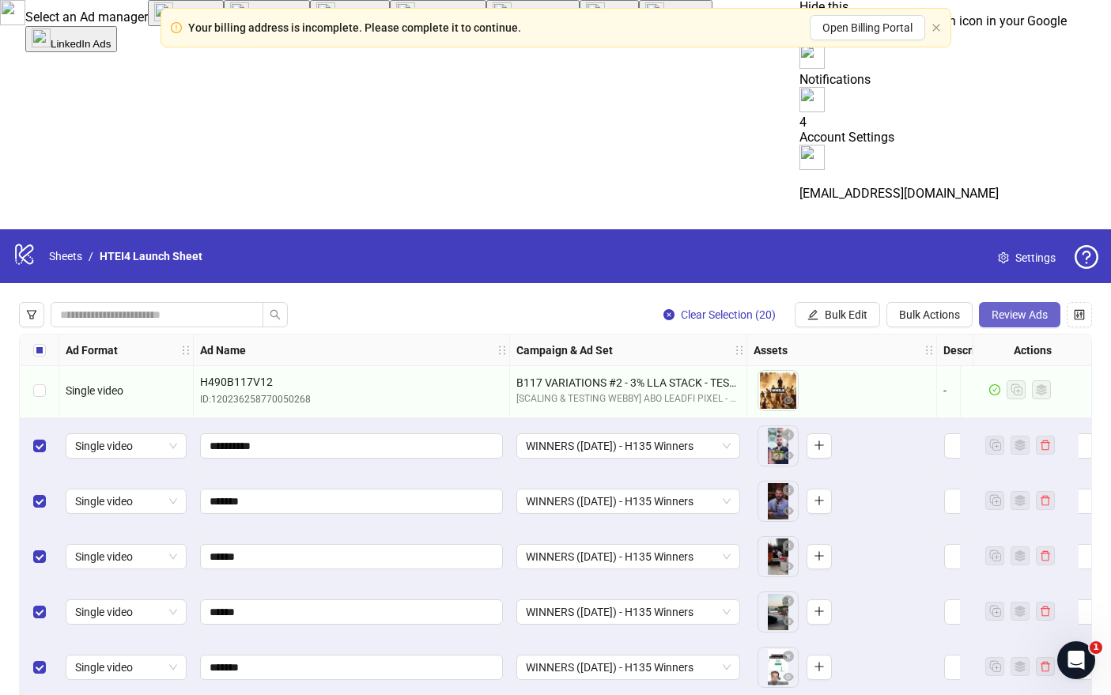
click at [1011, 308] on span "Review Ads" at bounding box center [1020, 314] width 56 height 13
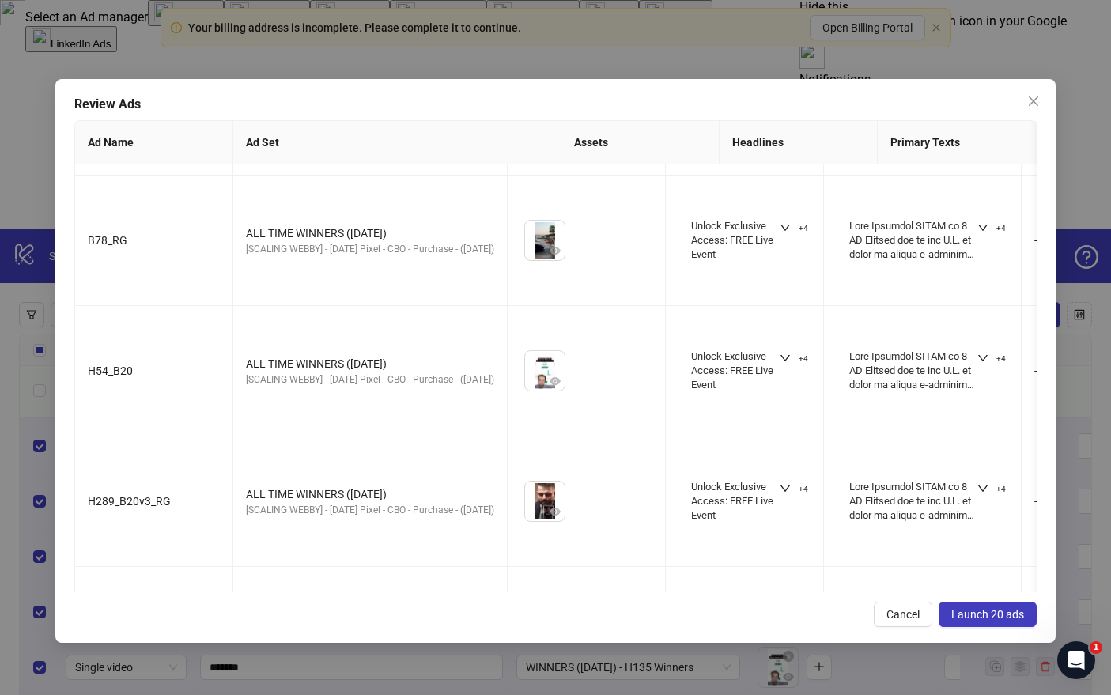
scroll to position [1744, 0]
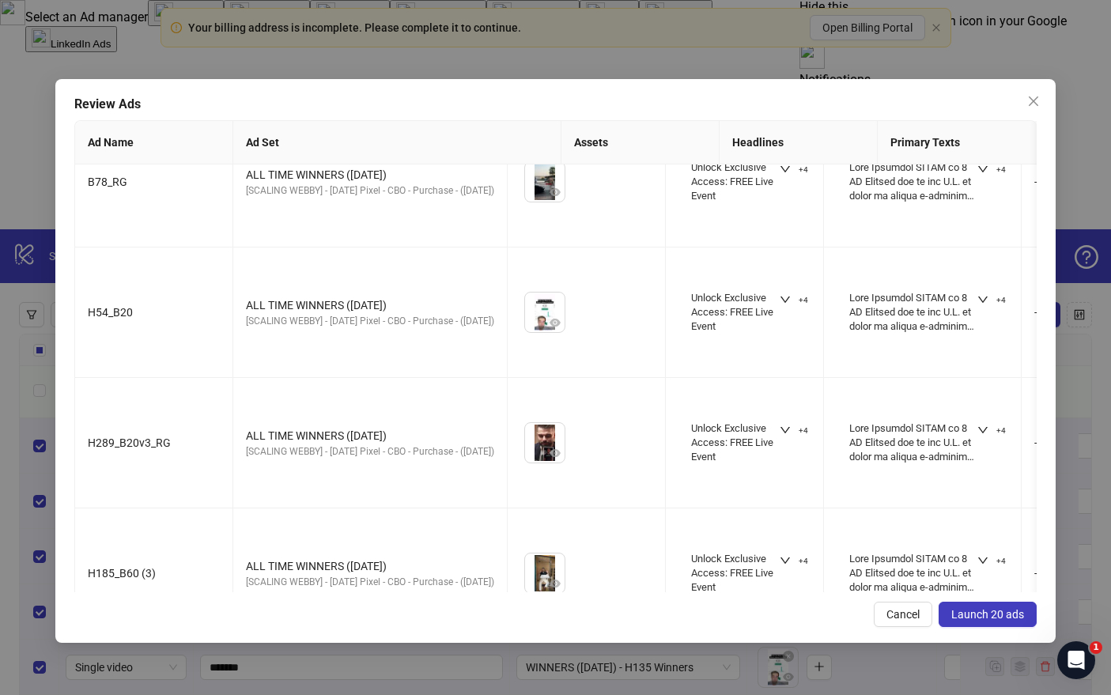
click at [981, 612] on span "Launch 20 ads" at bounding box center [987, 614] width 73 height 13
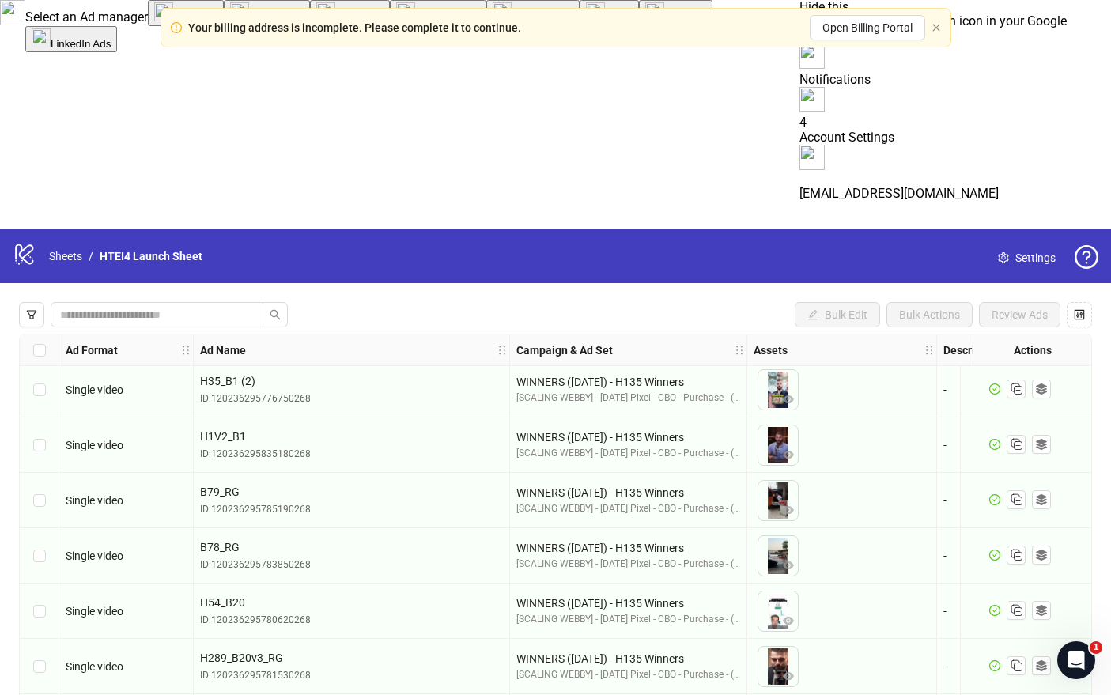
scroll to position [10167, 0]
